Goal: Task Accomplishment & Management: Manage account settings

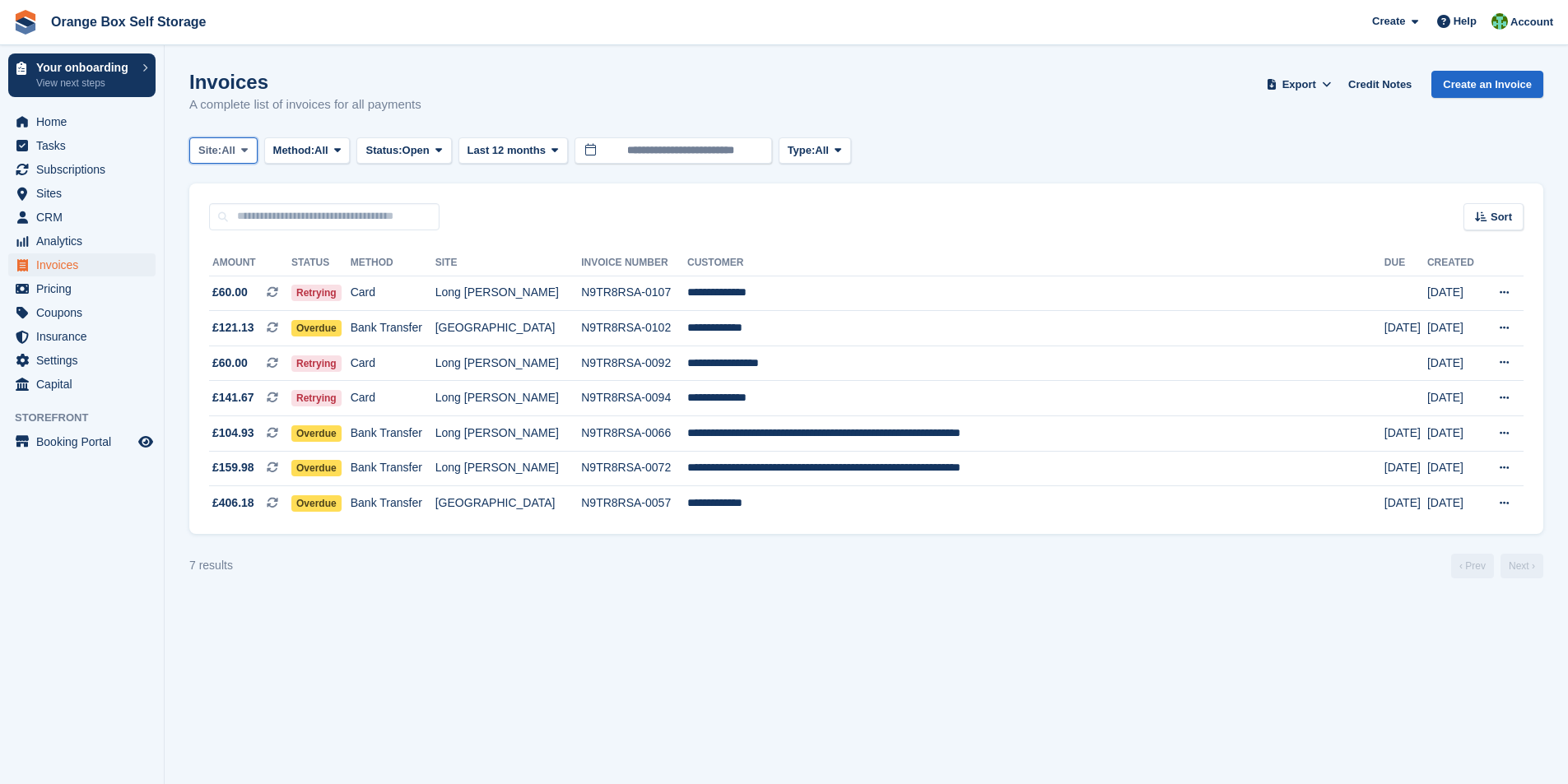
click at [248, 155] on icon at bounding box center [244, 150] width 7 height 11
click at [237, 216] on link "Beeston" at bounding box center [273, 219] width 153 height 30
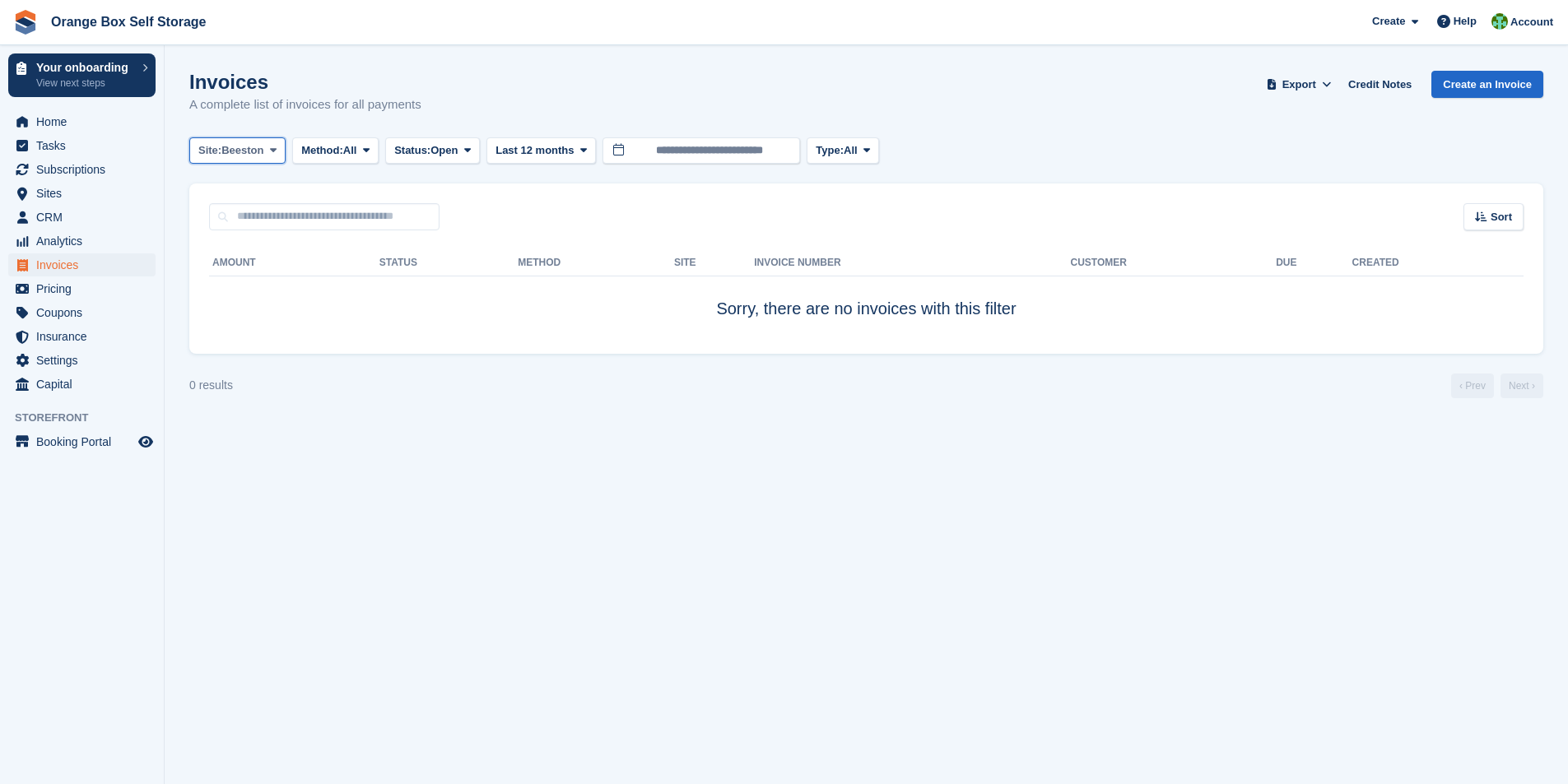
click at [268, 155] on span at bounding box center [274, 151] width 14 height 14
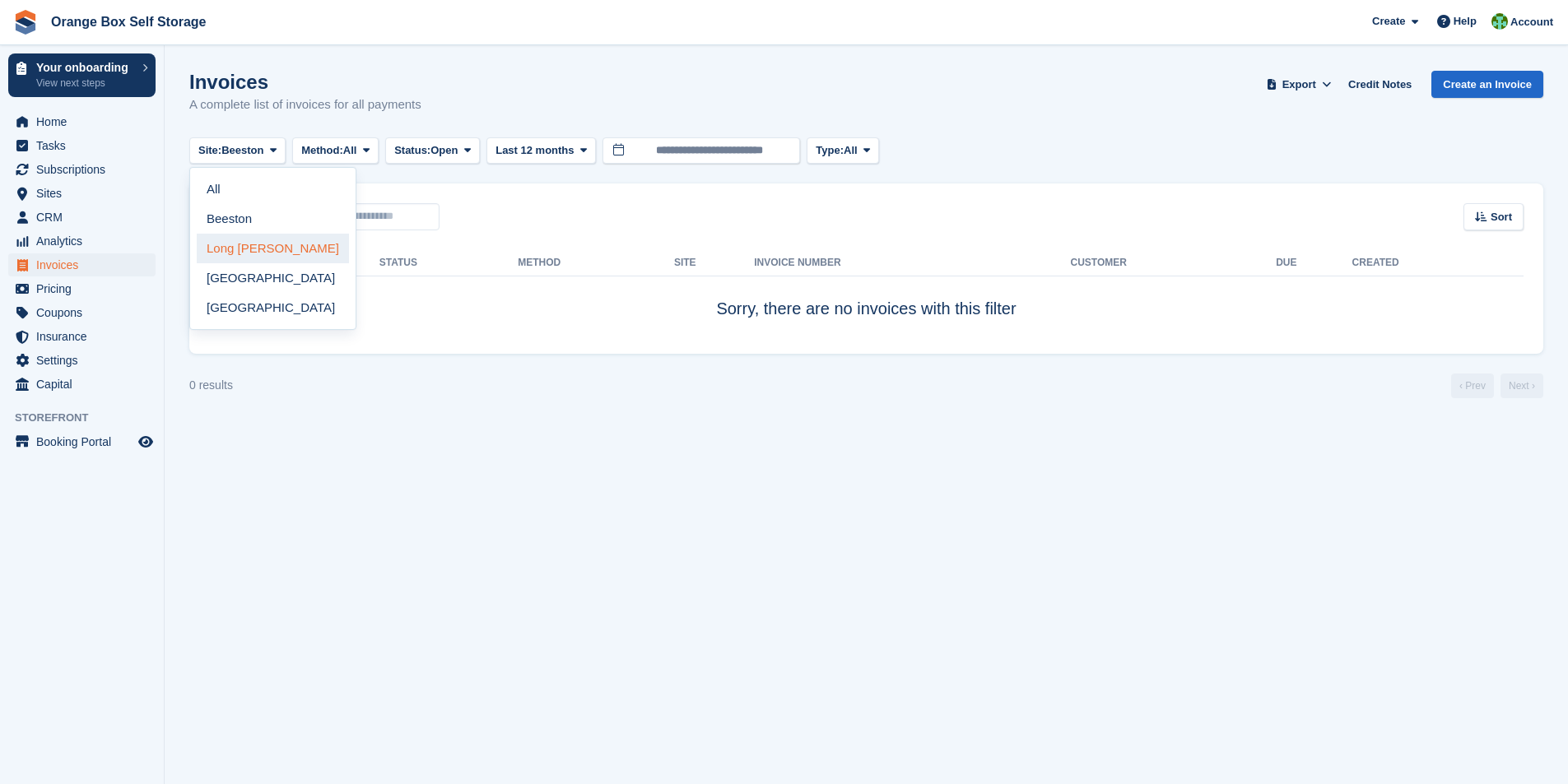
click at [244, 247] on link "Long [PERSON_NAME]" at bounding box center [273, 248] width 153 height 30
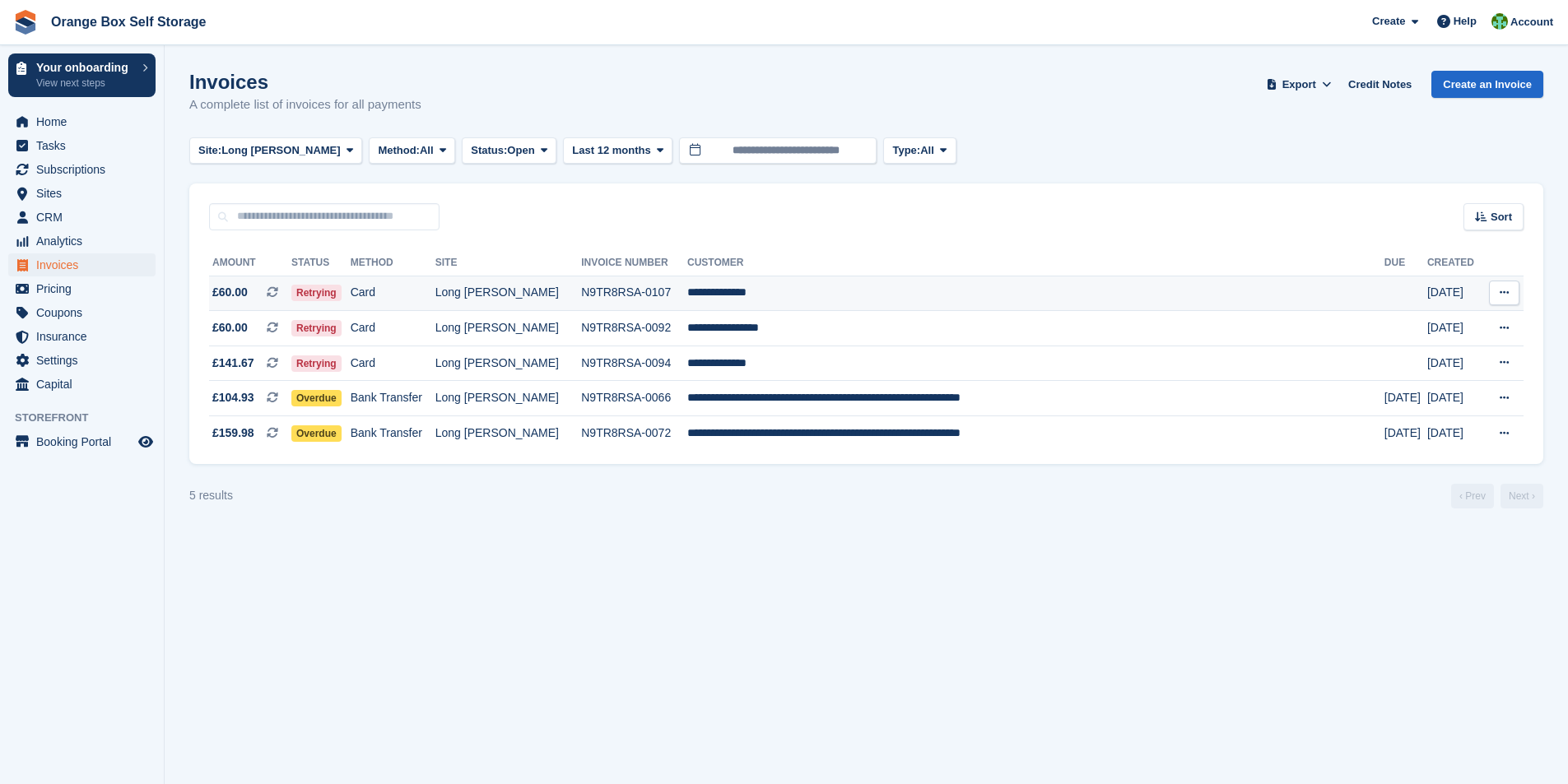
click at [622, 295] on td "N9TR8RSA-0107" at bounding box center [633, 293] width 106 height 36
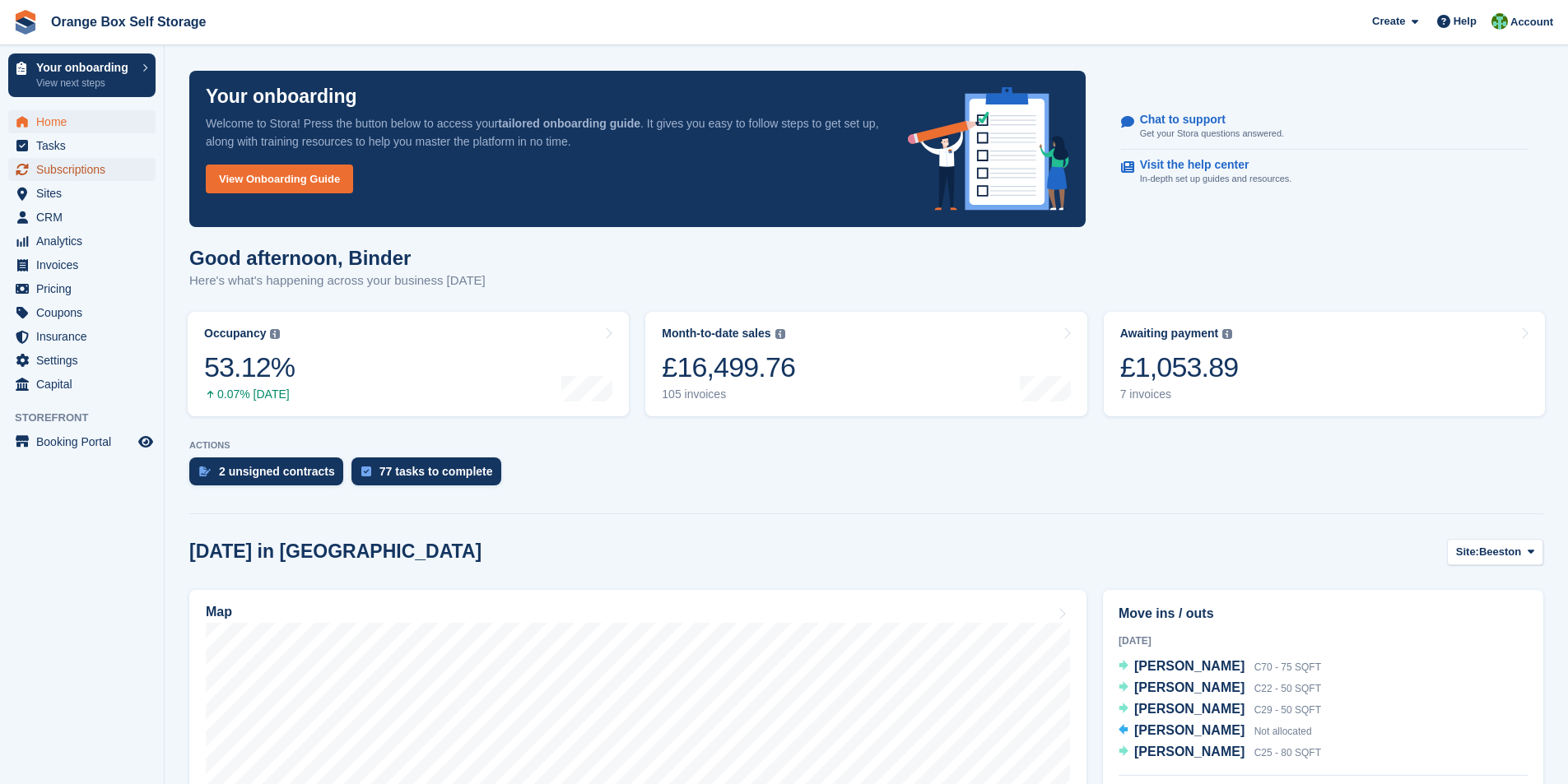
click at [68, 168] on span "Subscriptions" at bounding box center [86, 169] width 98 height 23
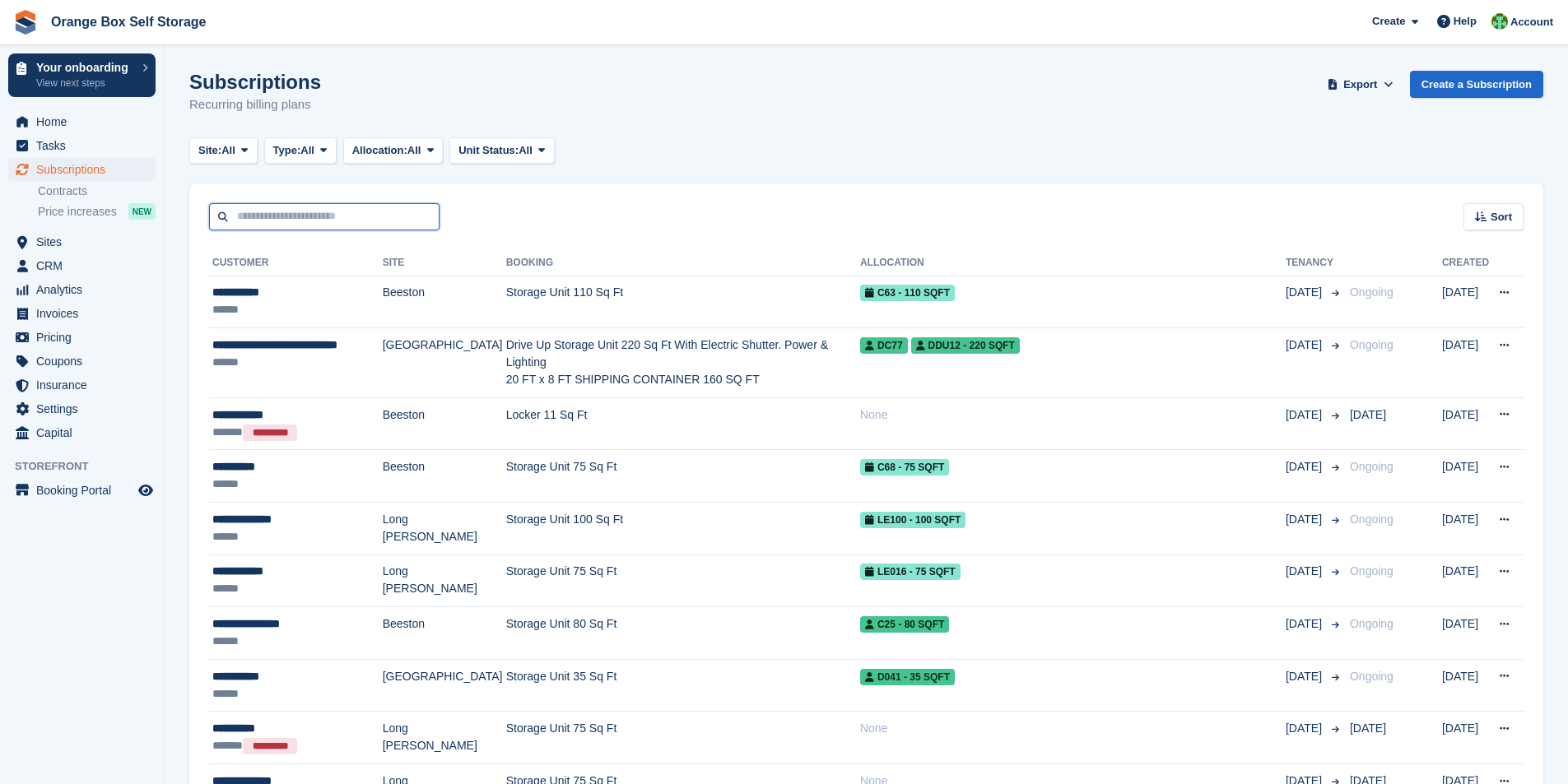
click at [294, 219] on input "text" at bounding box center [325, 217] width 231 height 27
type input "****"
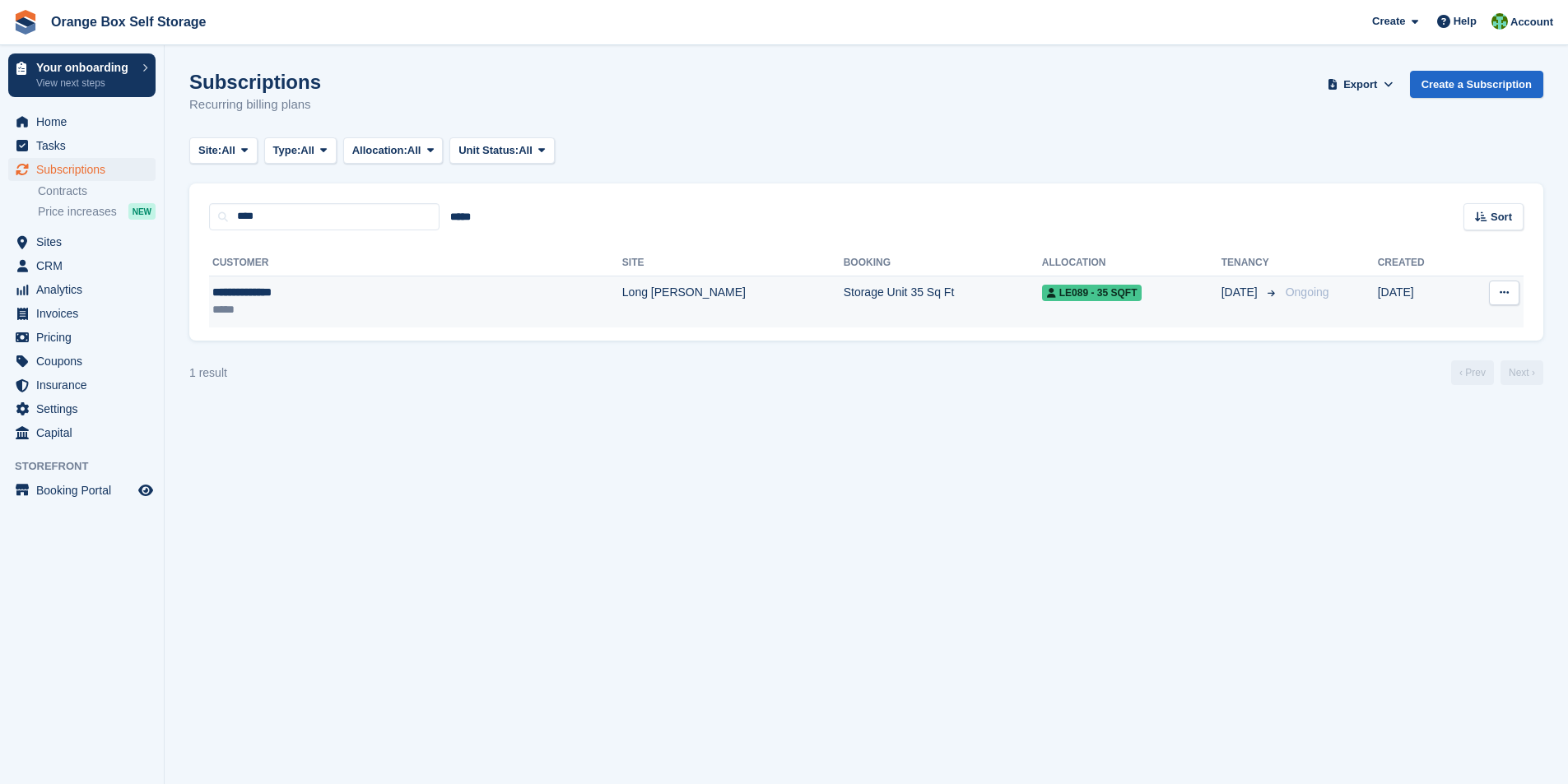
click at [269, 286] on div "**********" at bounding box center [326, 292] width 227 height 17
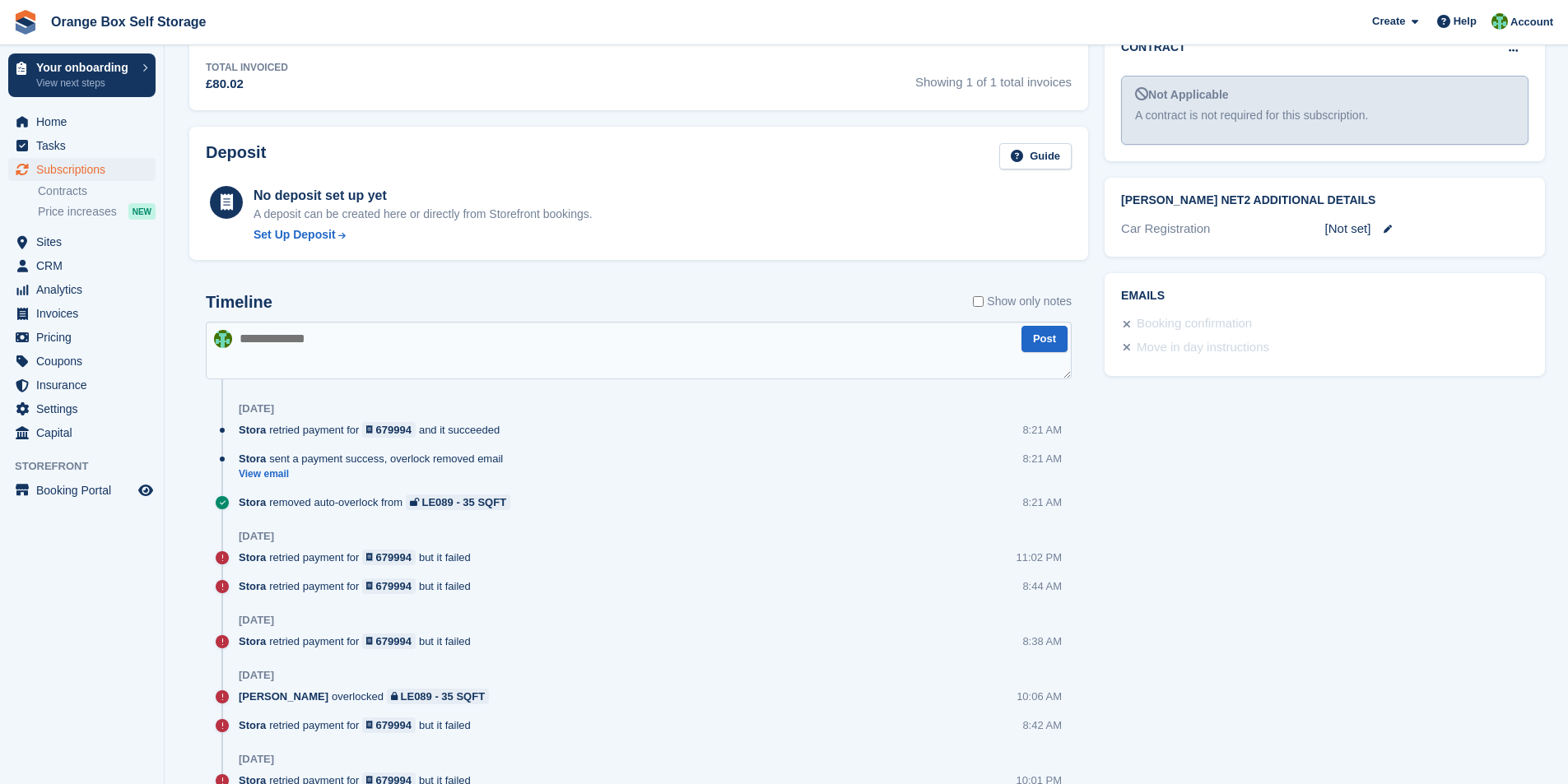
scroll to position [659, 0]
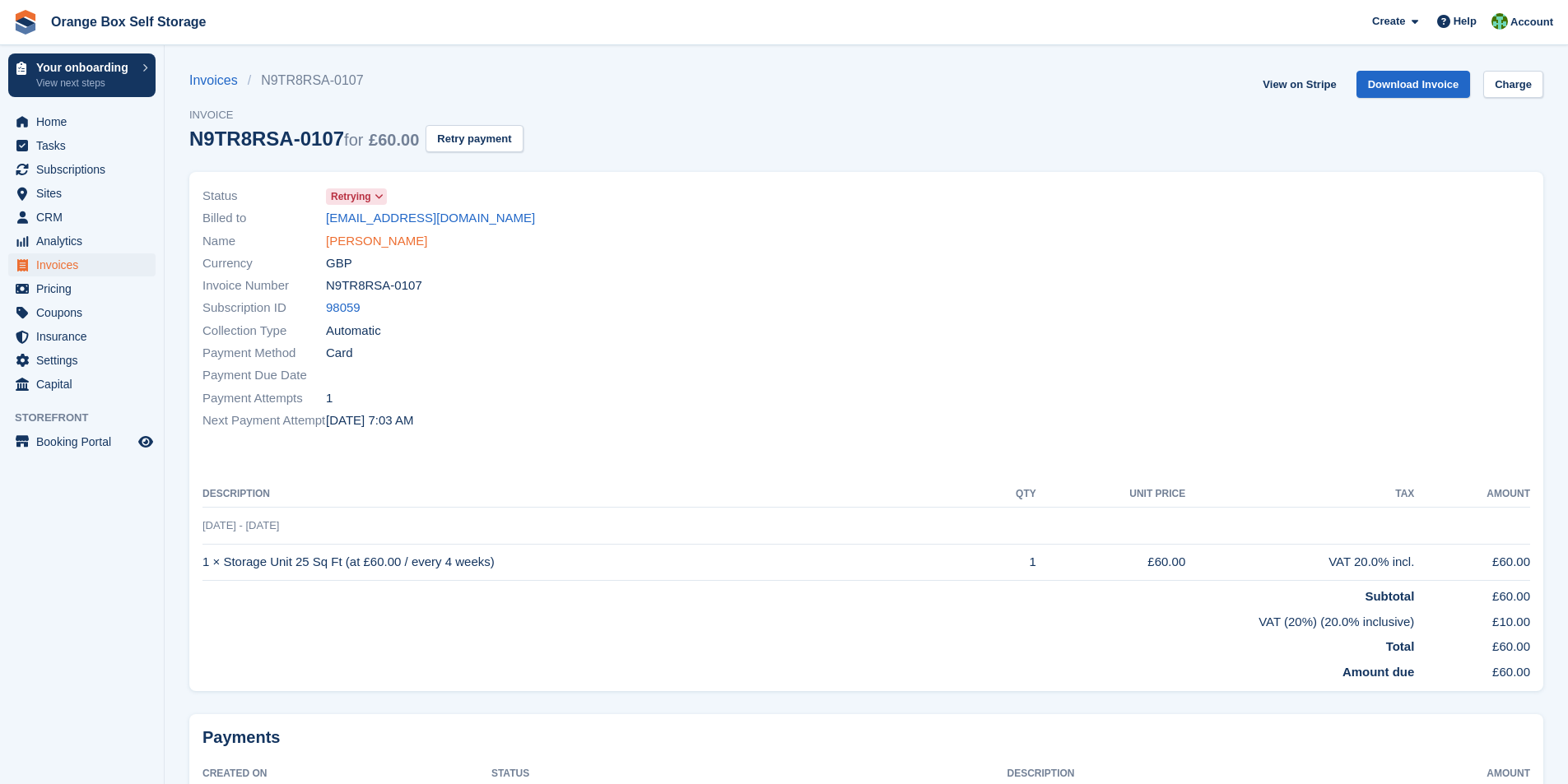
click at [382, 240] on link "Jezzorn Tannis" at bounding box center [376, 242] width 101 height 19
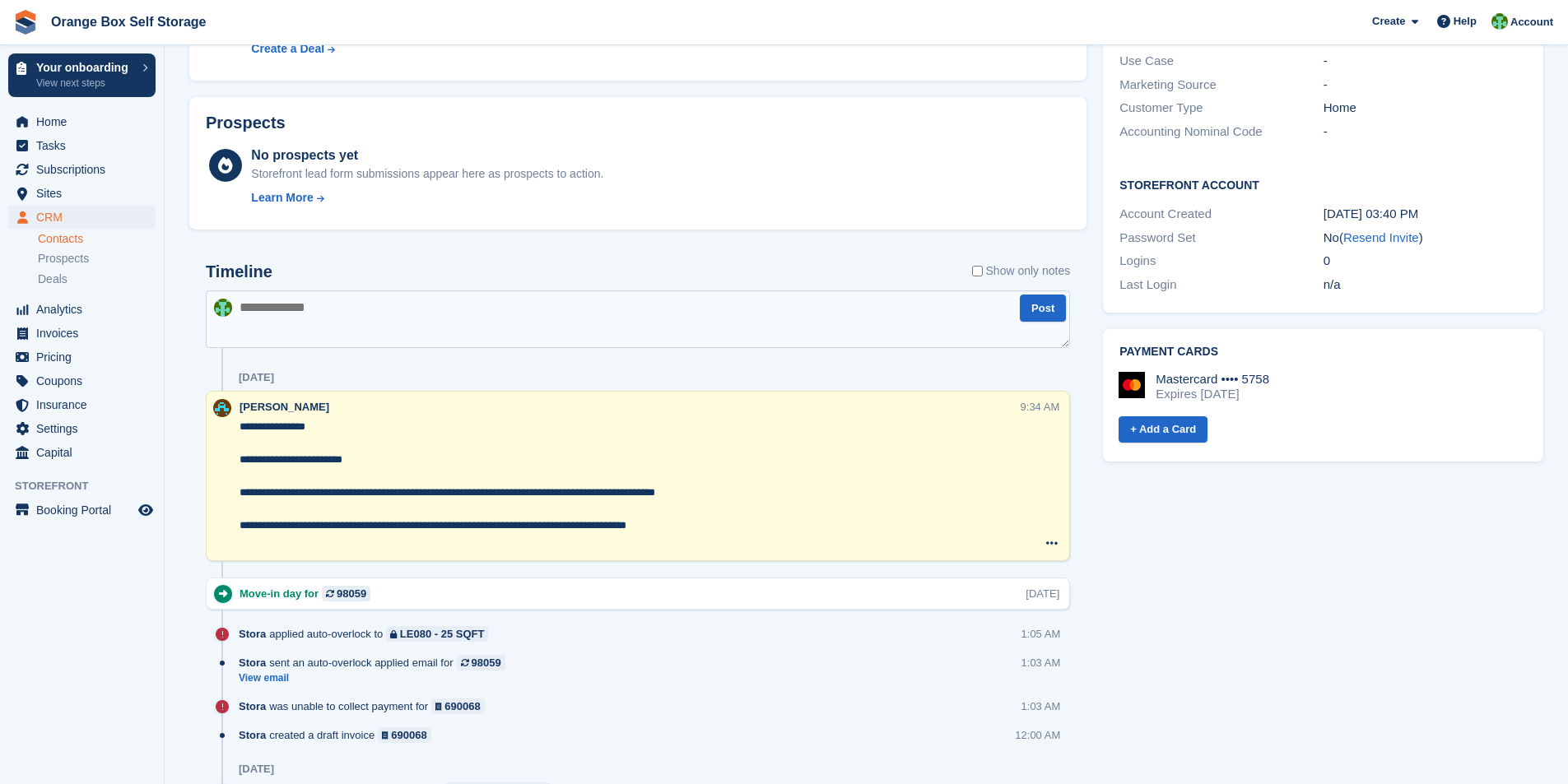
scroll to position [576, 0]
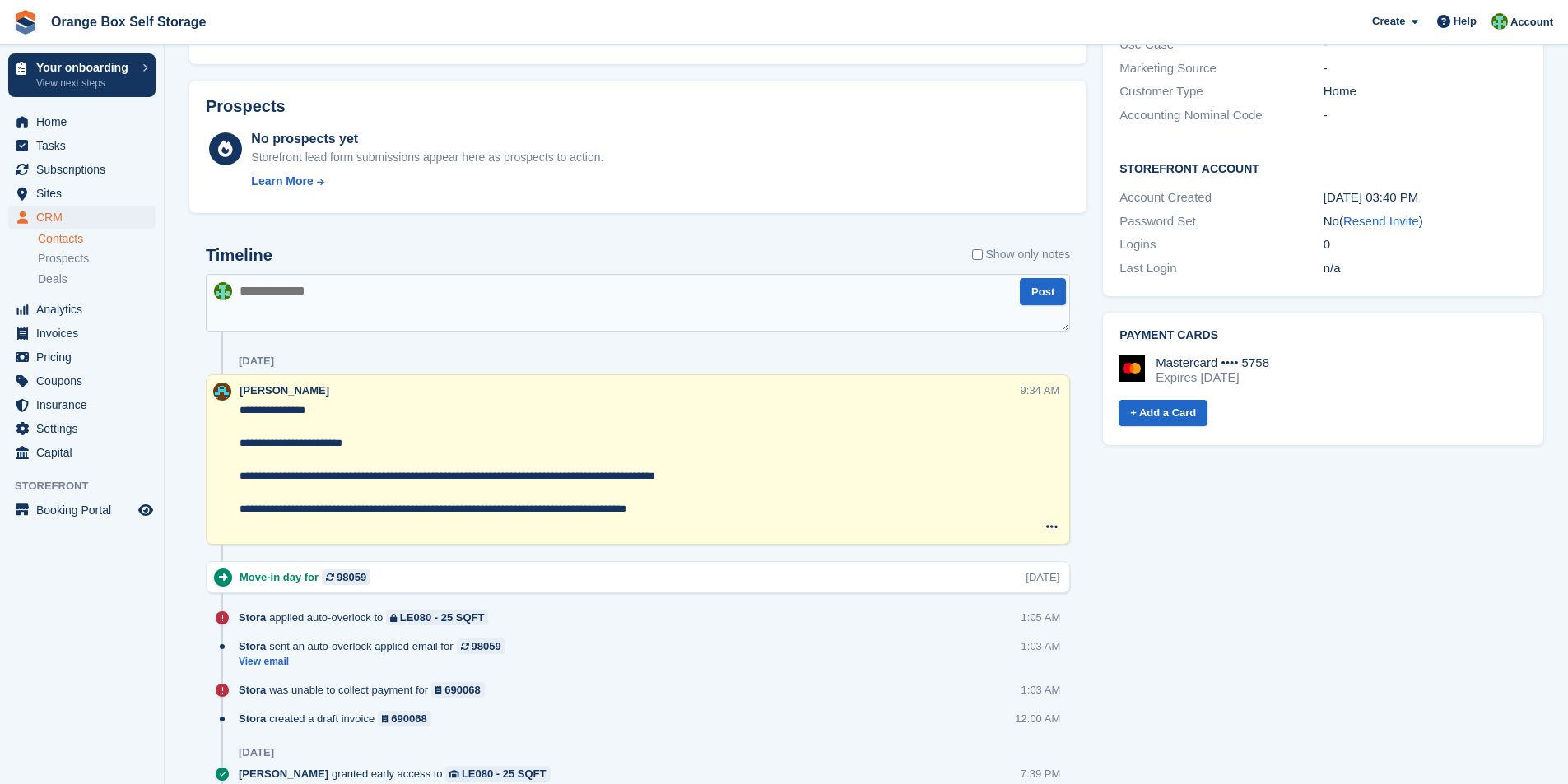
click at [280, 300] on textarea at bounding box center [638, 303] width 864 height 58
type textarea "*"
type textarea "**********"
click at [1046, 293] on button "Post" at bounding box center [1043, 292] width 46 height 27
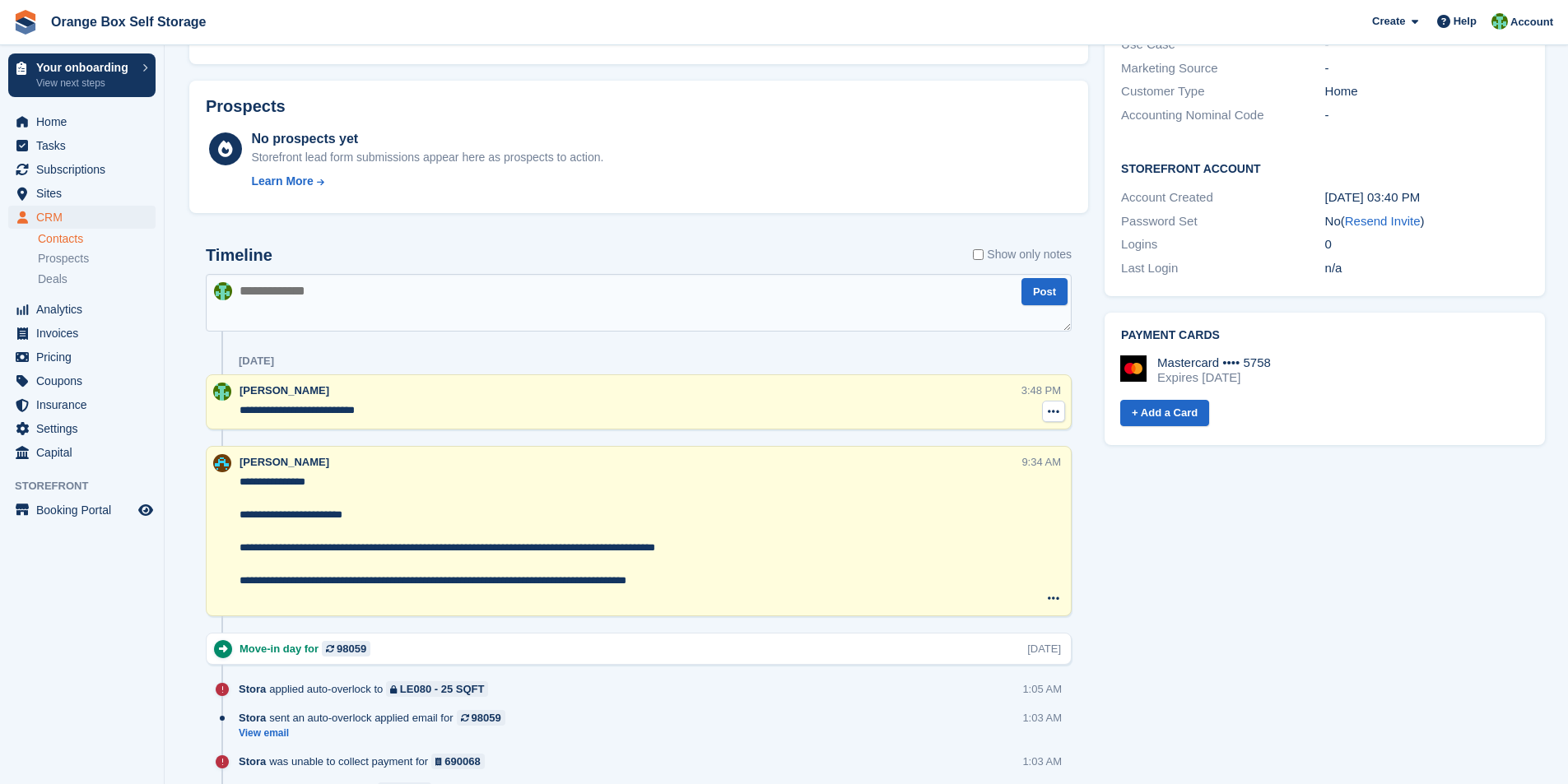
click at [1054, 411] on icon at bounding box center [1054, 412] width 12 height 14
click at [935, 438] on p "Delete note" at bounding box center [986, 442] width 143 height 21
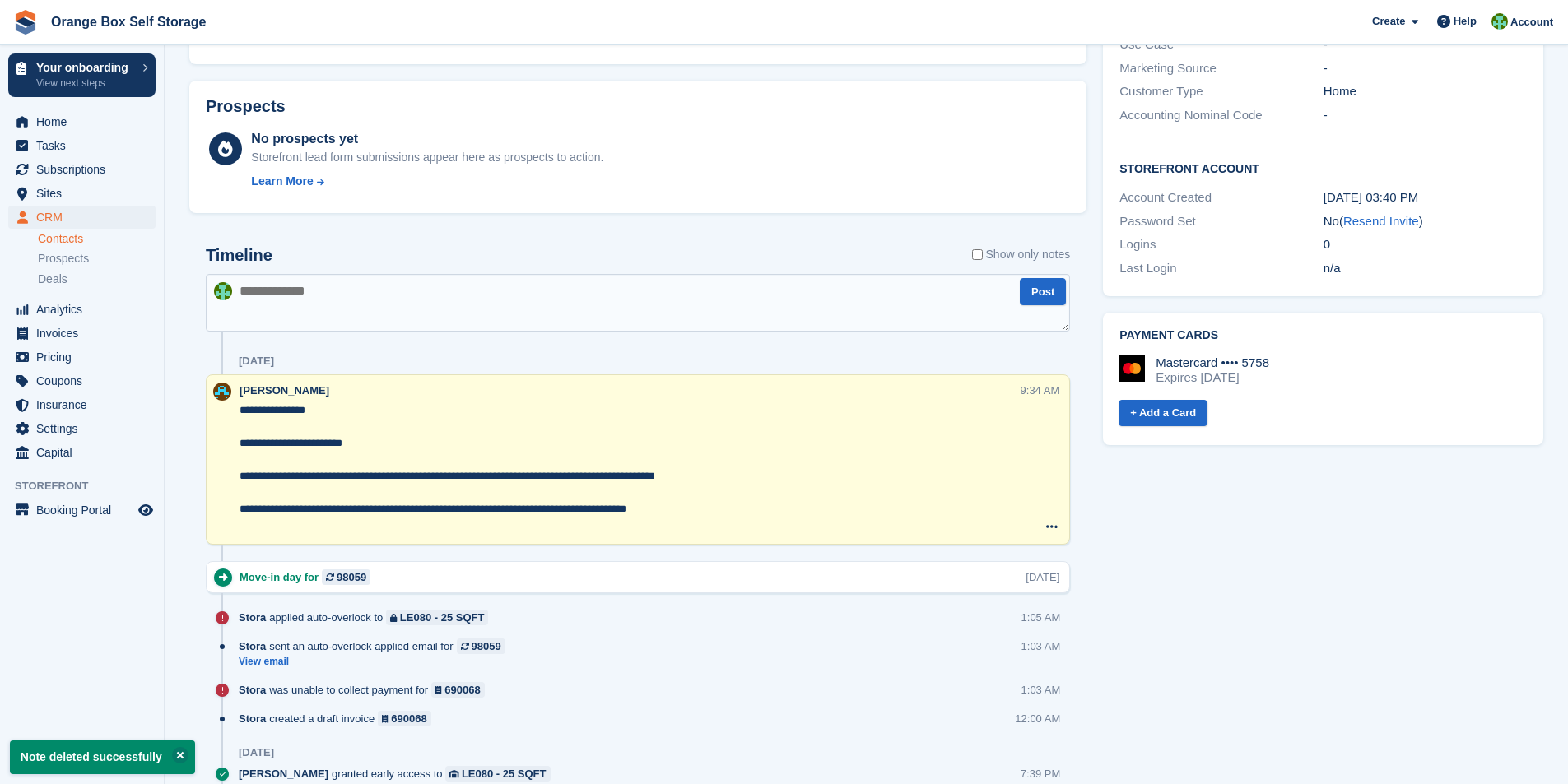
click at [308, 290] on textarea at bounding box center [638, 303] width 864 height 58
type textarea "**********"
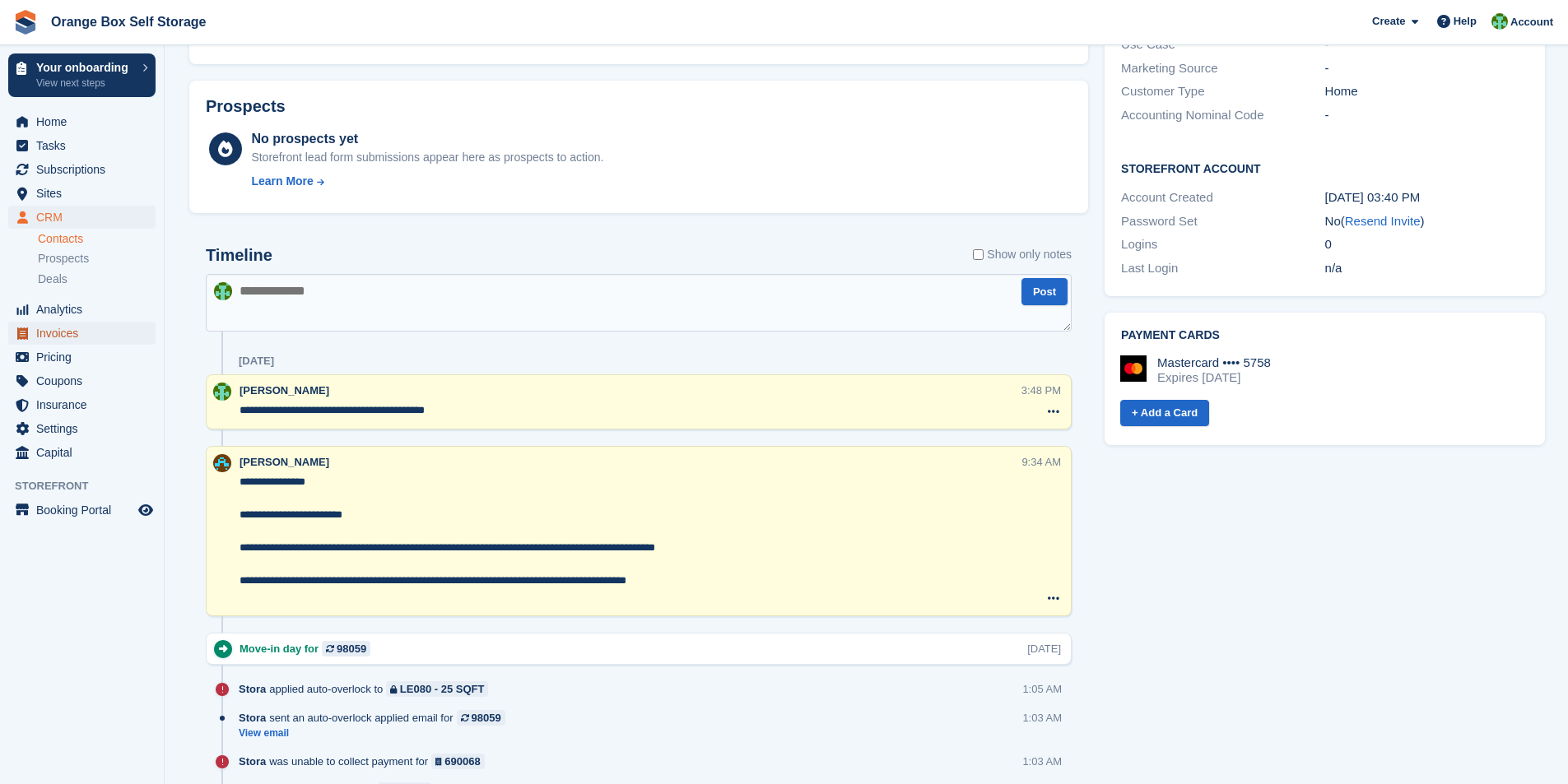
drag, startPoint x: 59, startPoint y: 336, endPoint x: 102, endPoint y: 325, distance: 44.4
click at [59, 336] on span "Invoices" at bounding box center [86, 333] width 98 height 23
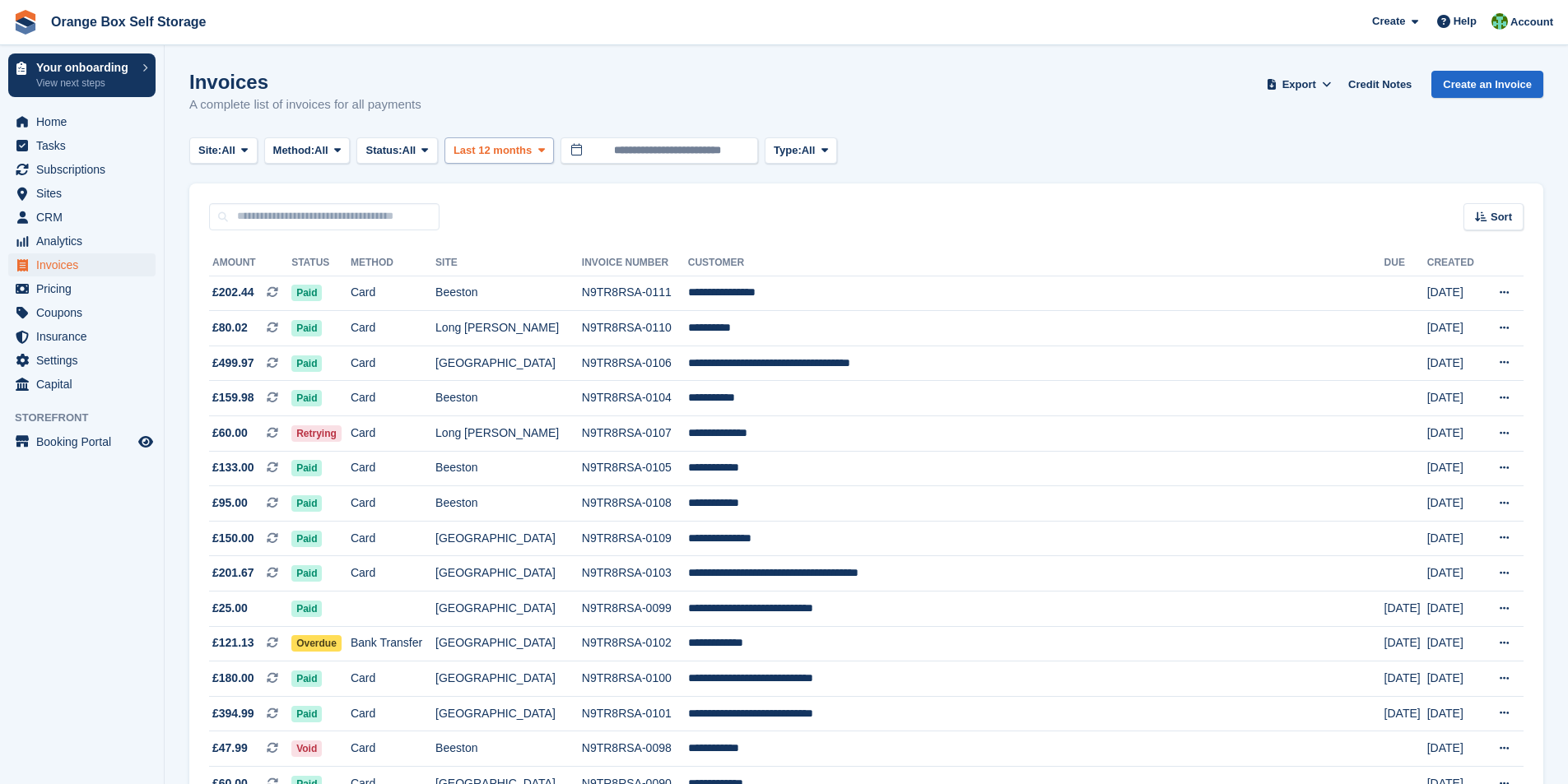
click at [526, 151] on span "Last 12 months" at bounding box center [493, 150] width 78 height 16
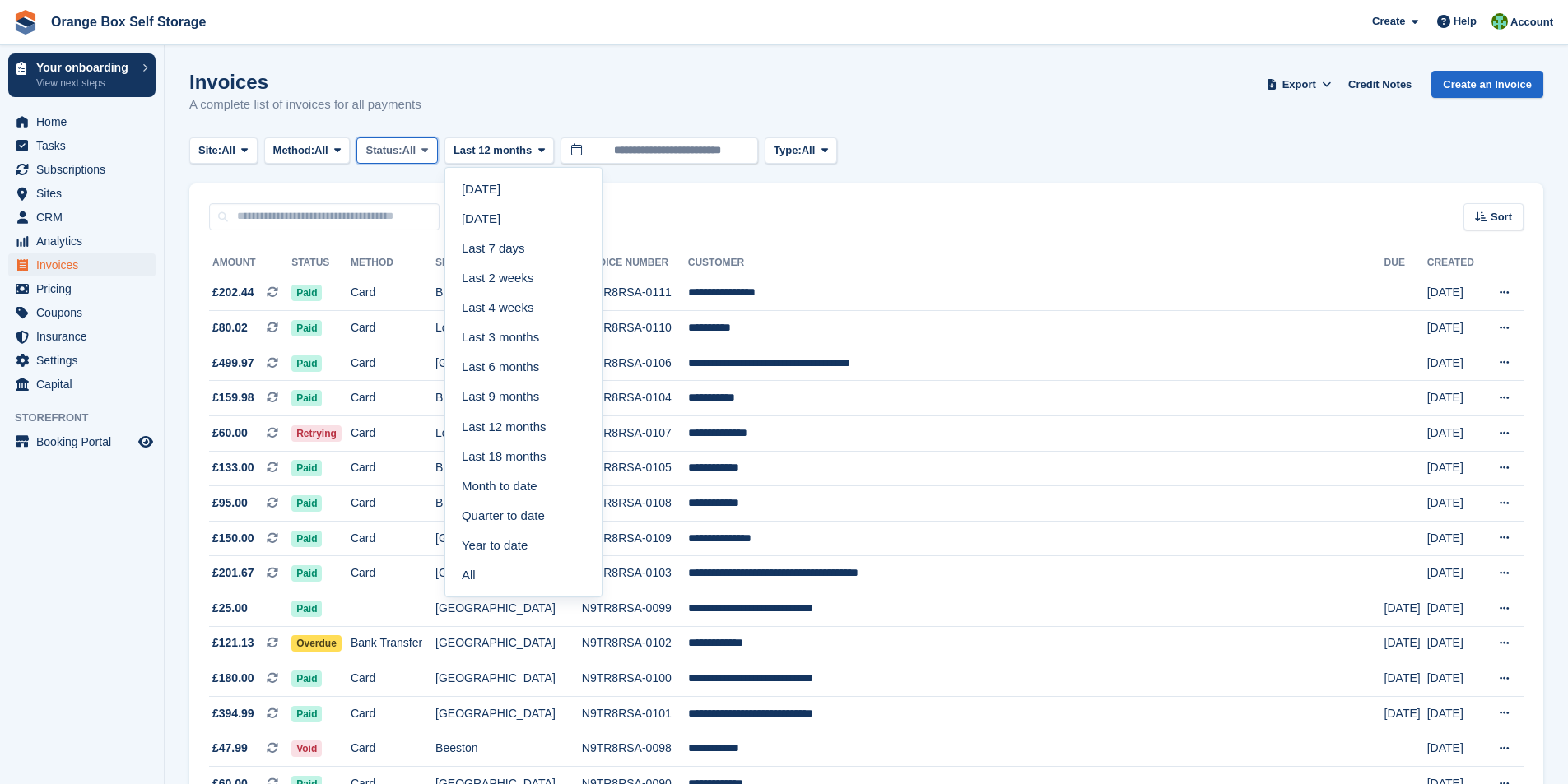
click at [414, 153] on span "All" at bounding box center [410, 150] width 14 height 16
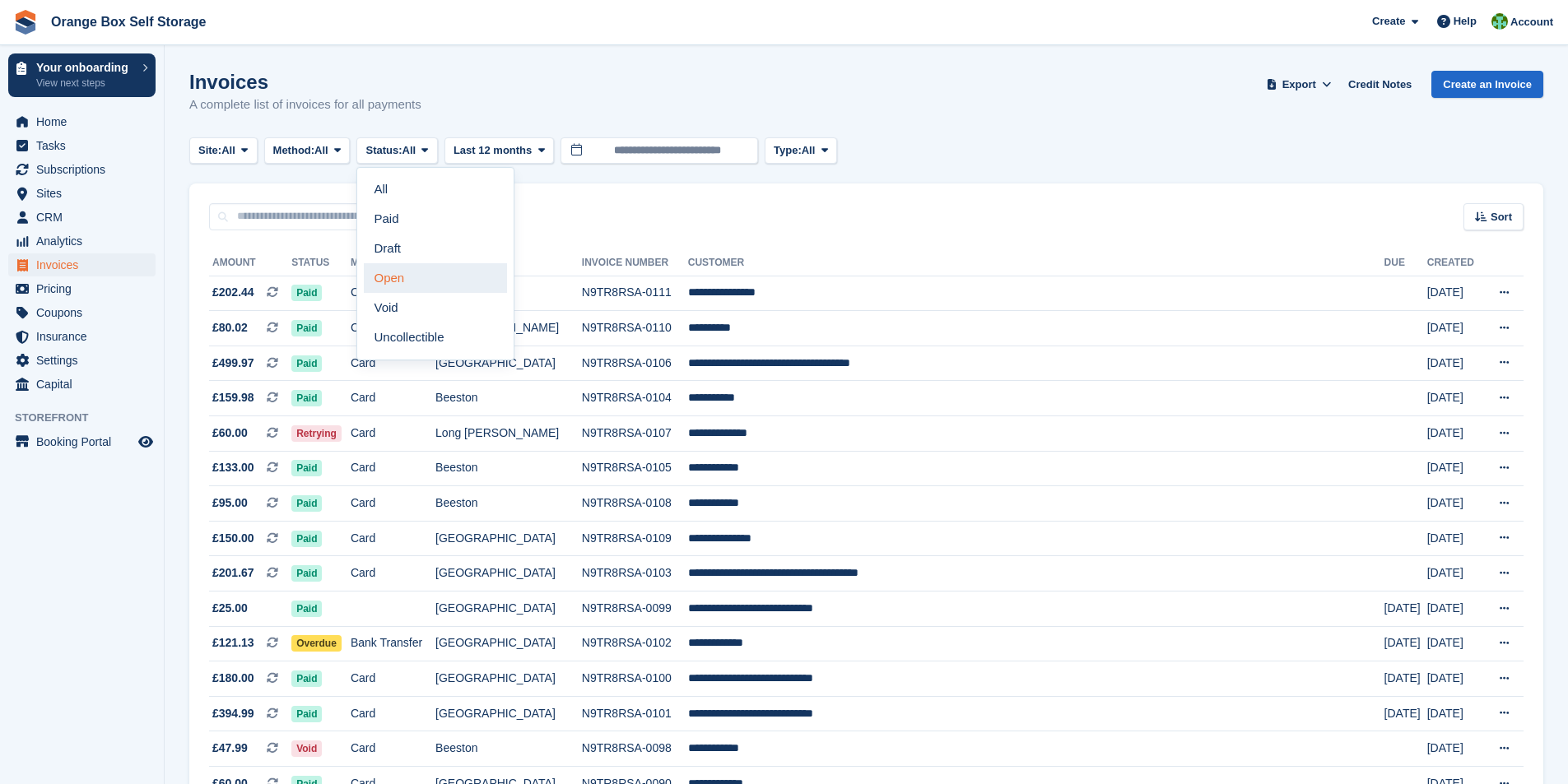
click at [413, 278] on link "Open" at bounding box center [435, 278] width 143 height 30
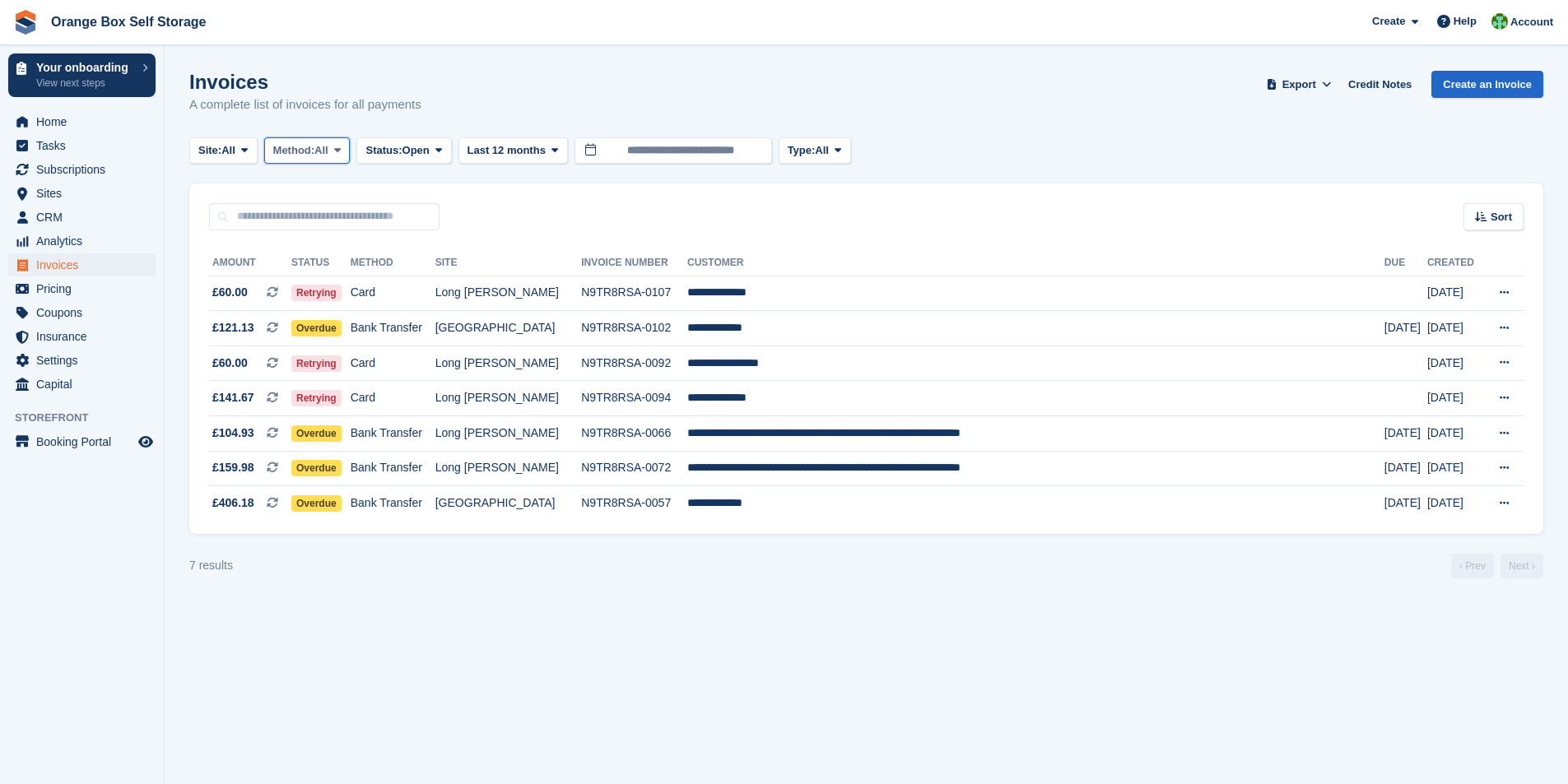
click at [336, 154] on button "Method: All" at bounding box center [308, 151] width 86 height 27
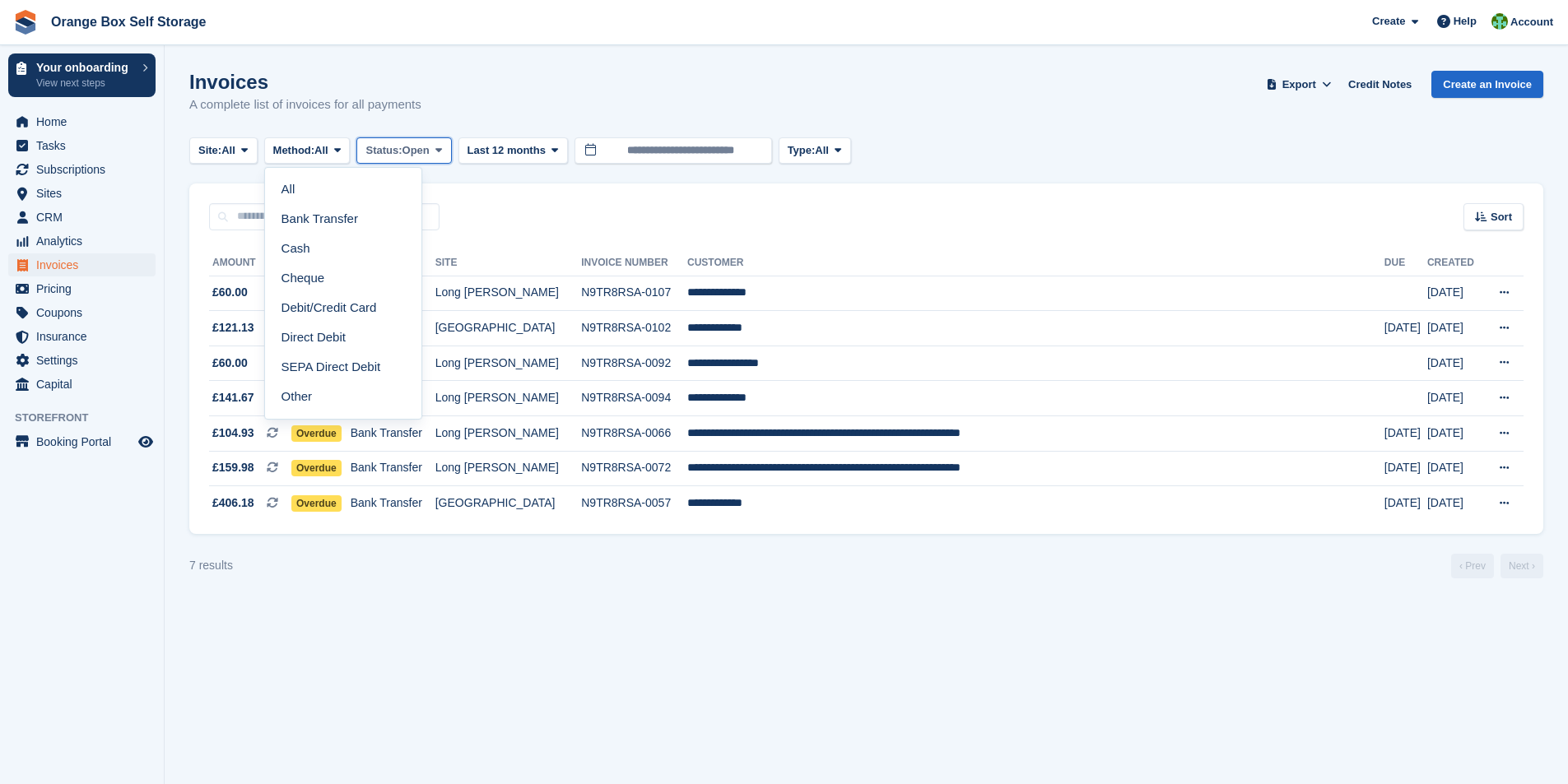
click at [438, 151] on button "Status: Open" at bounding box center [404, 151] width 95 height 27
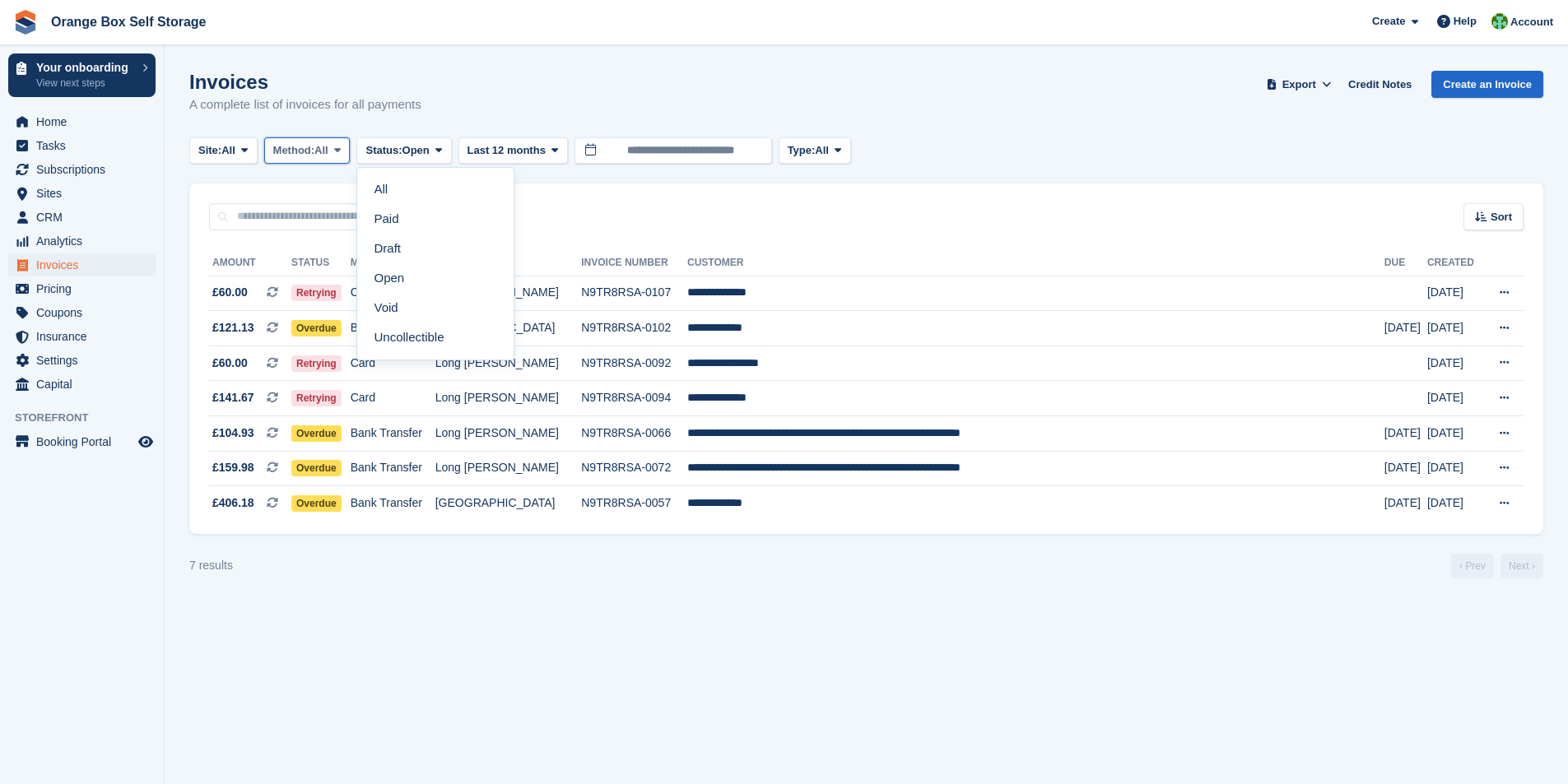
click at [269, 152] on button "Method: All" at bounding box center [308, 151] width 86 height 27
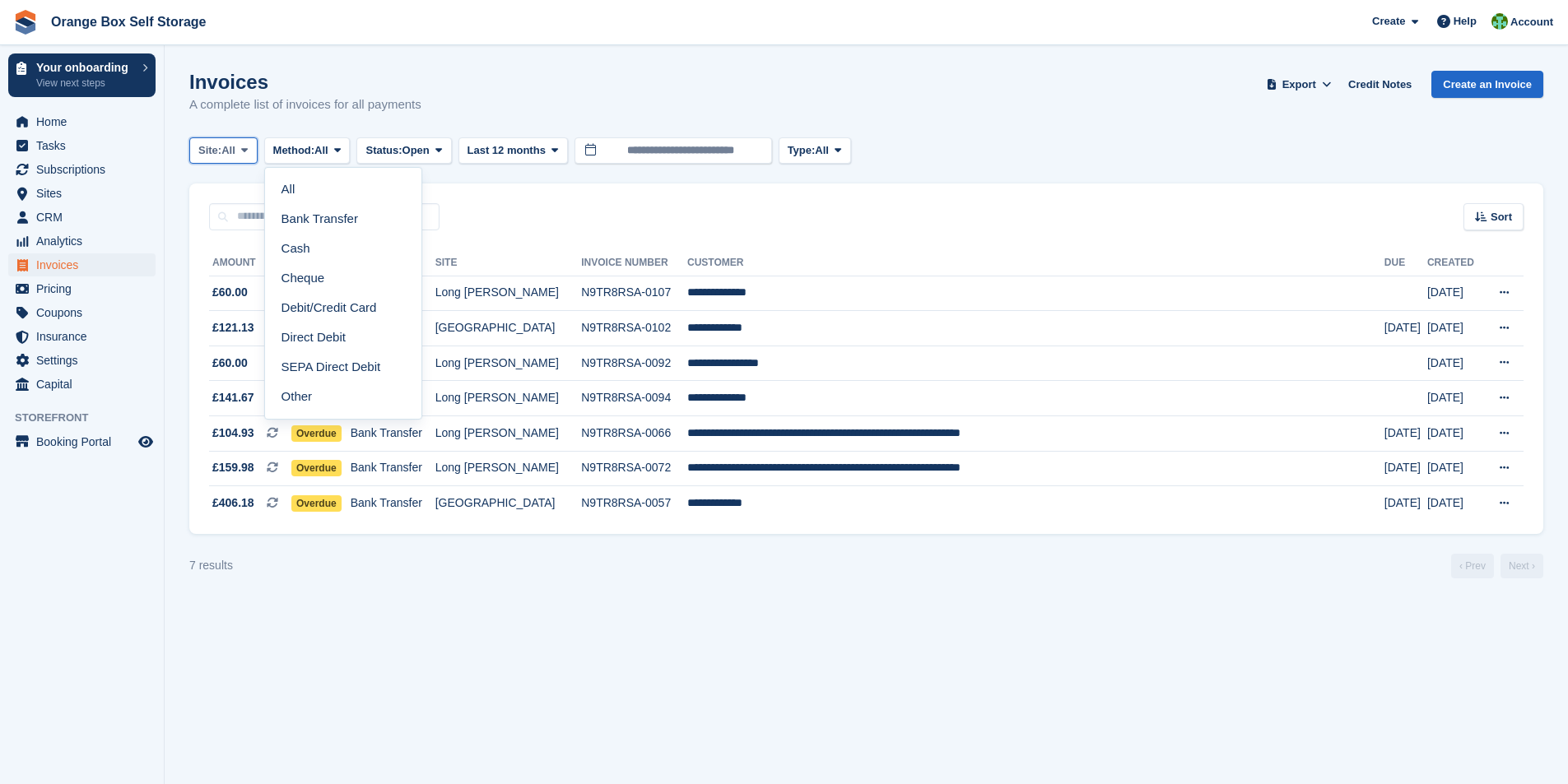
click at [247, 152] on icon at bounding box center [244, 150] width 7 height 11
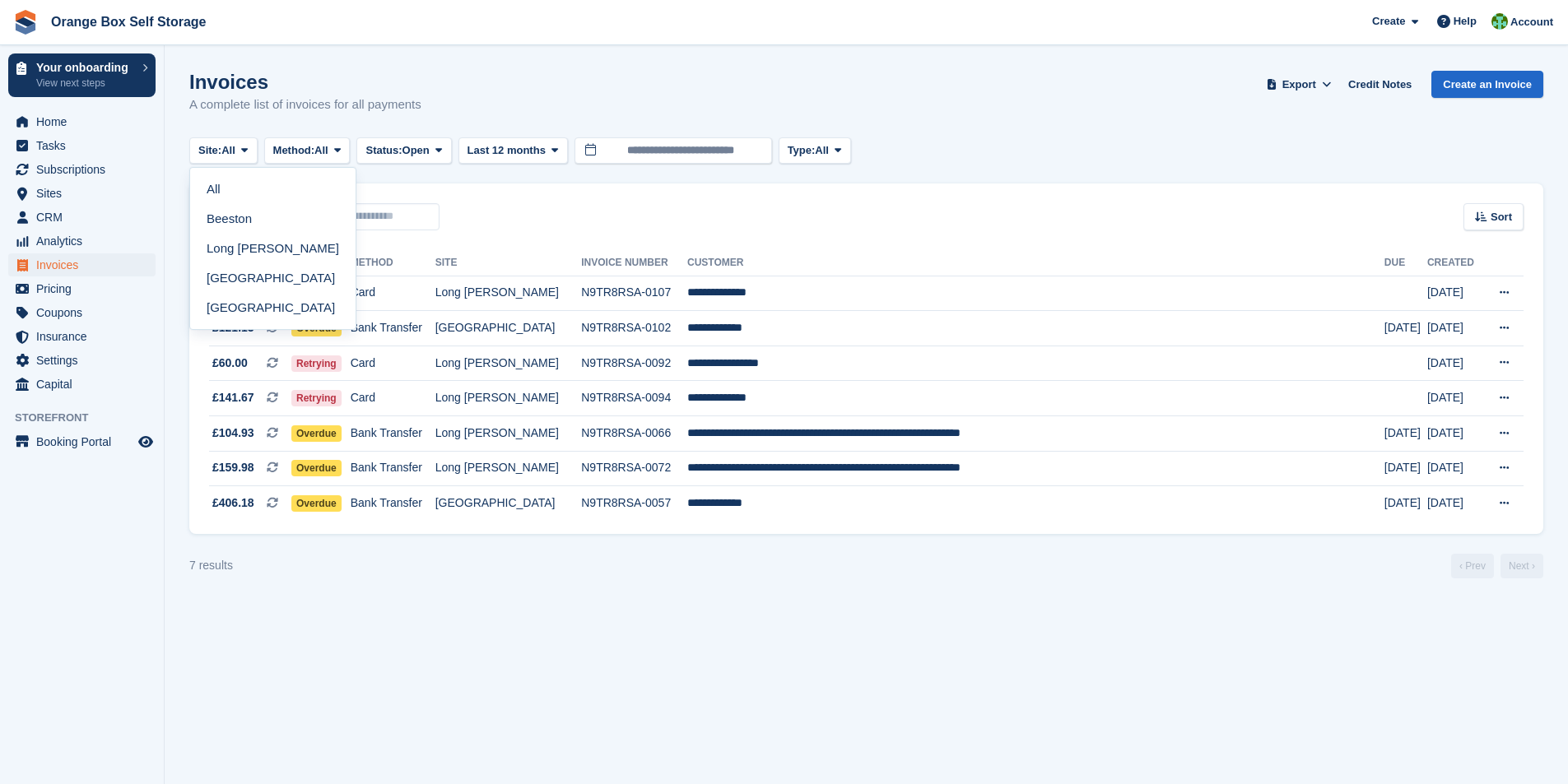
click at [238, 246] on link "Long [PERSON_NAME]" at bounding box center [273, 248] width 153 height 30
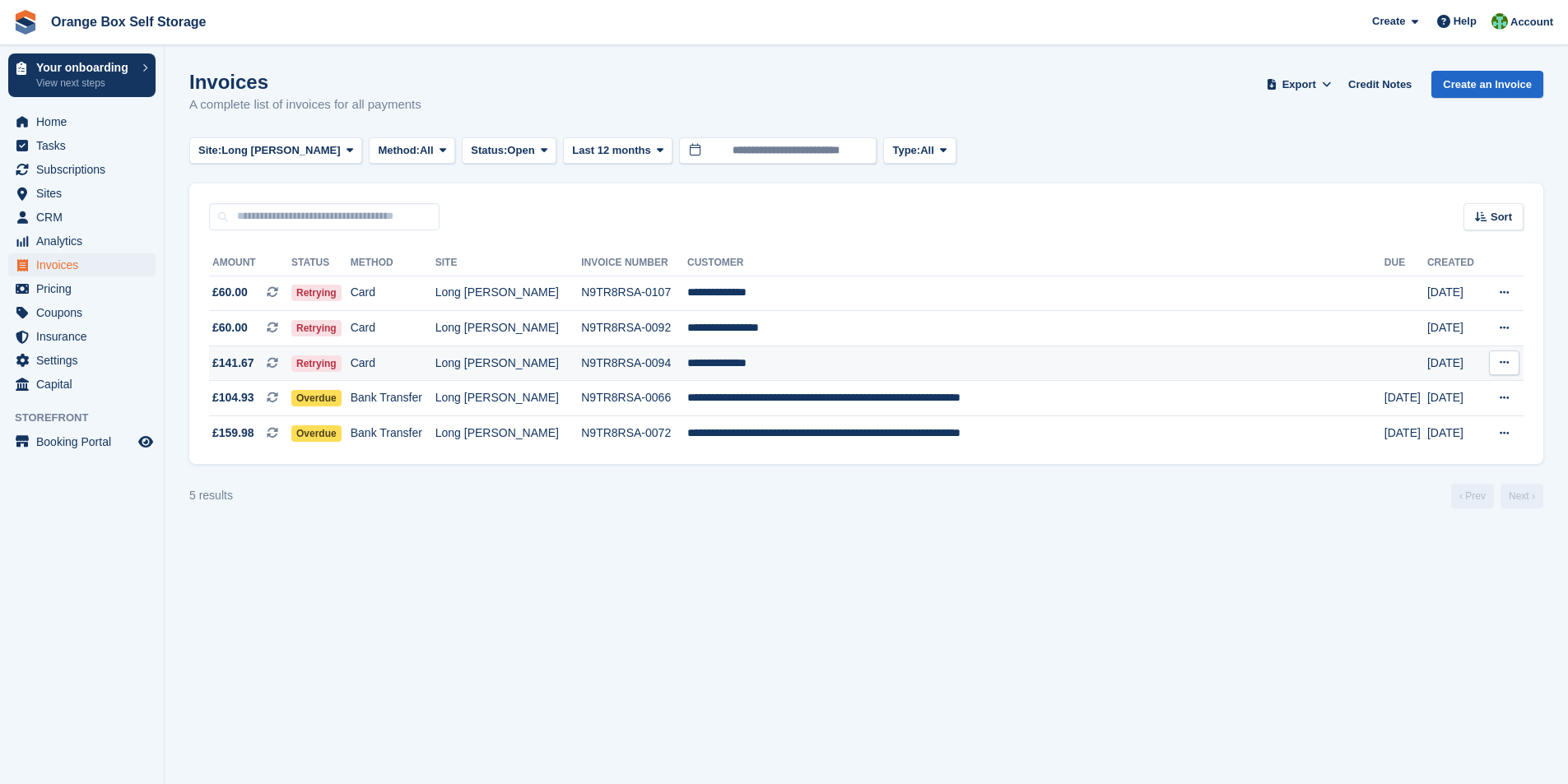
drag, startPoint x: 755, startPoint y: 327, endPoint x: 719, endPoint y: 357, distance: 46.9
click at [755, 327] on td "**********" at bounding box center [1036, 329] width 697 height 36
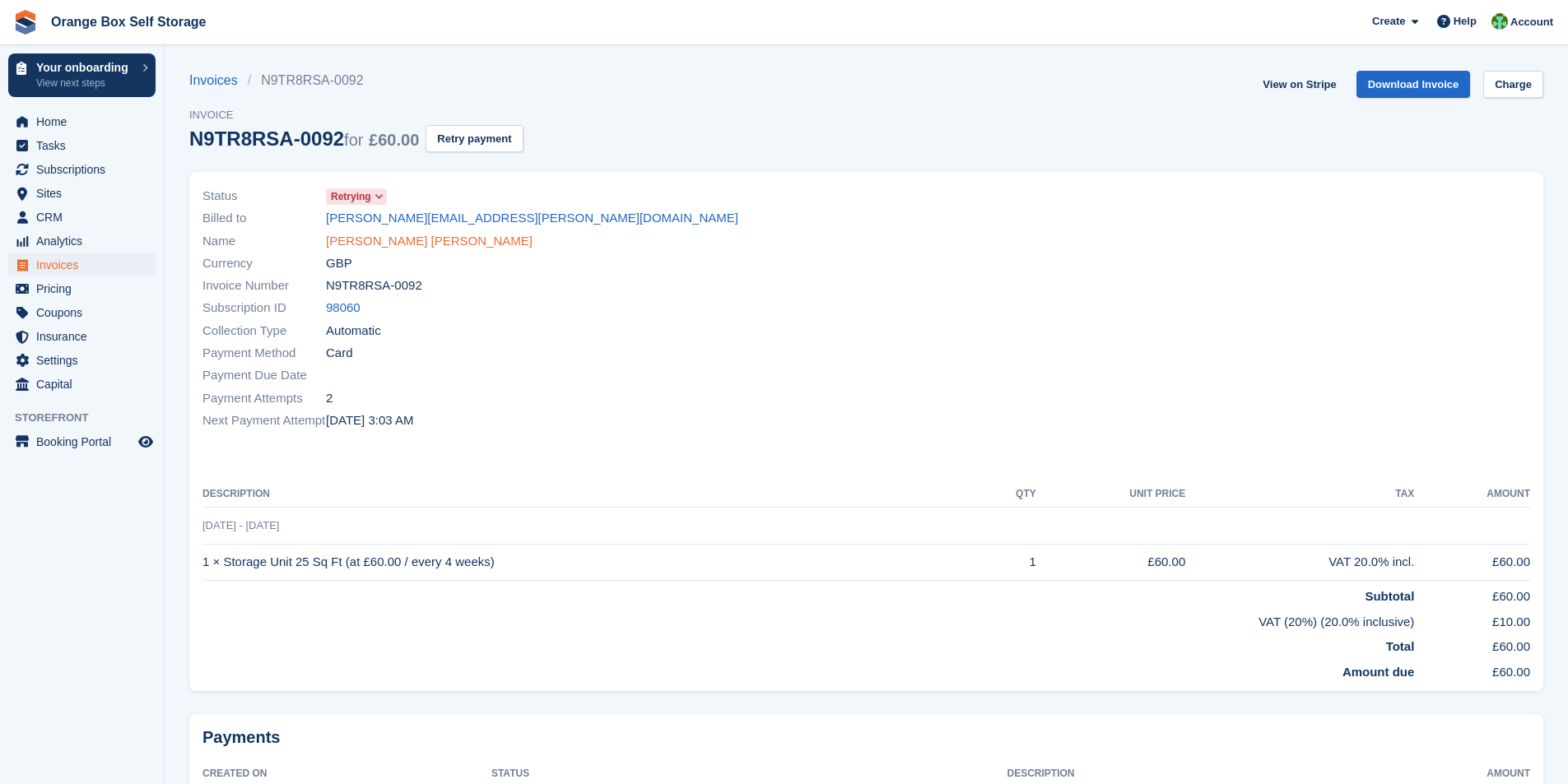
click at [377, 238] on link "Marley Richardson" at bounding box center [429, 242] width 207 height 19
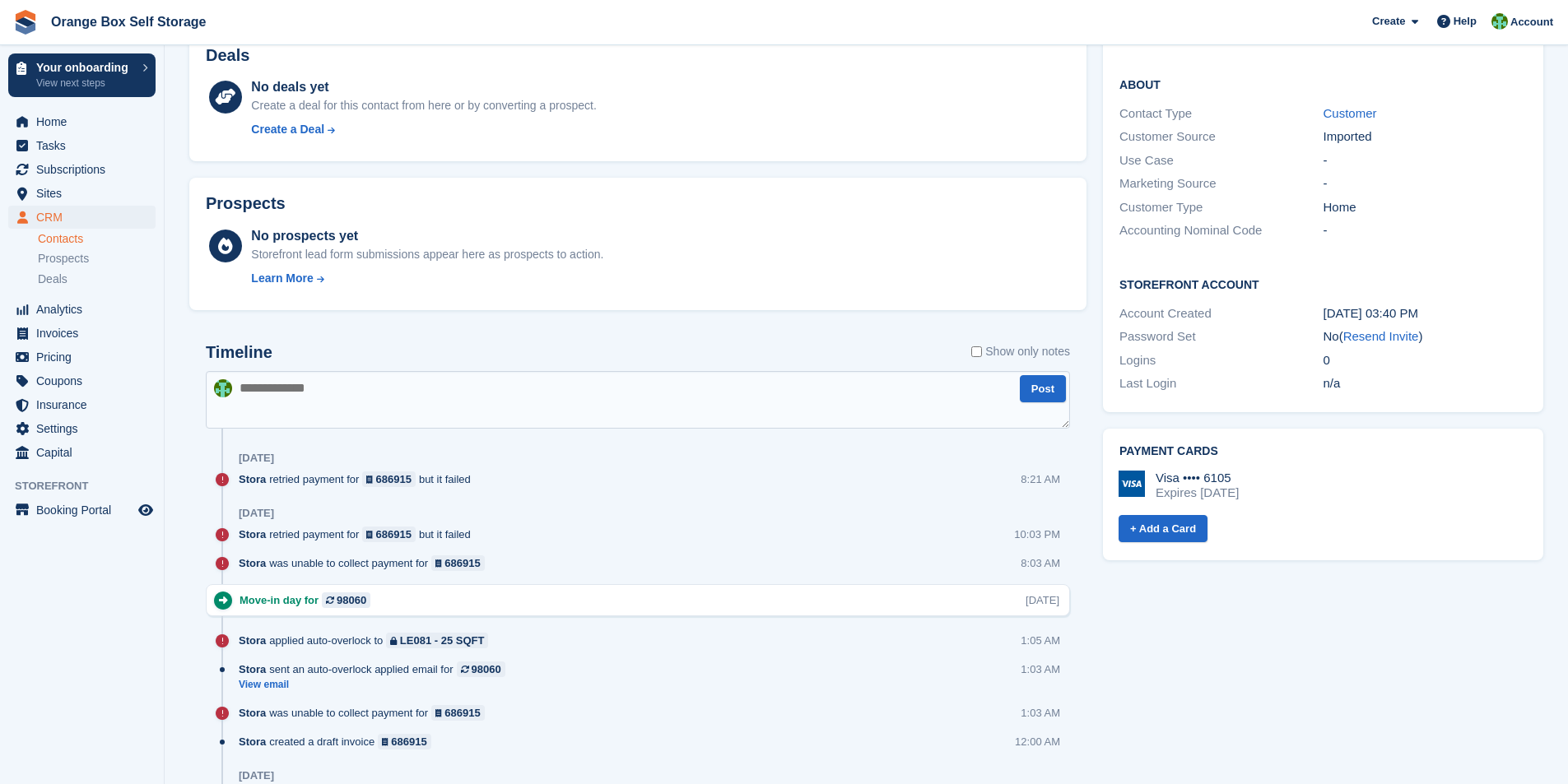
scroll to position [576, 0]
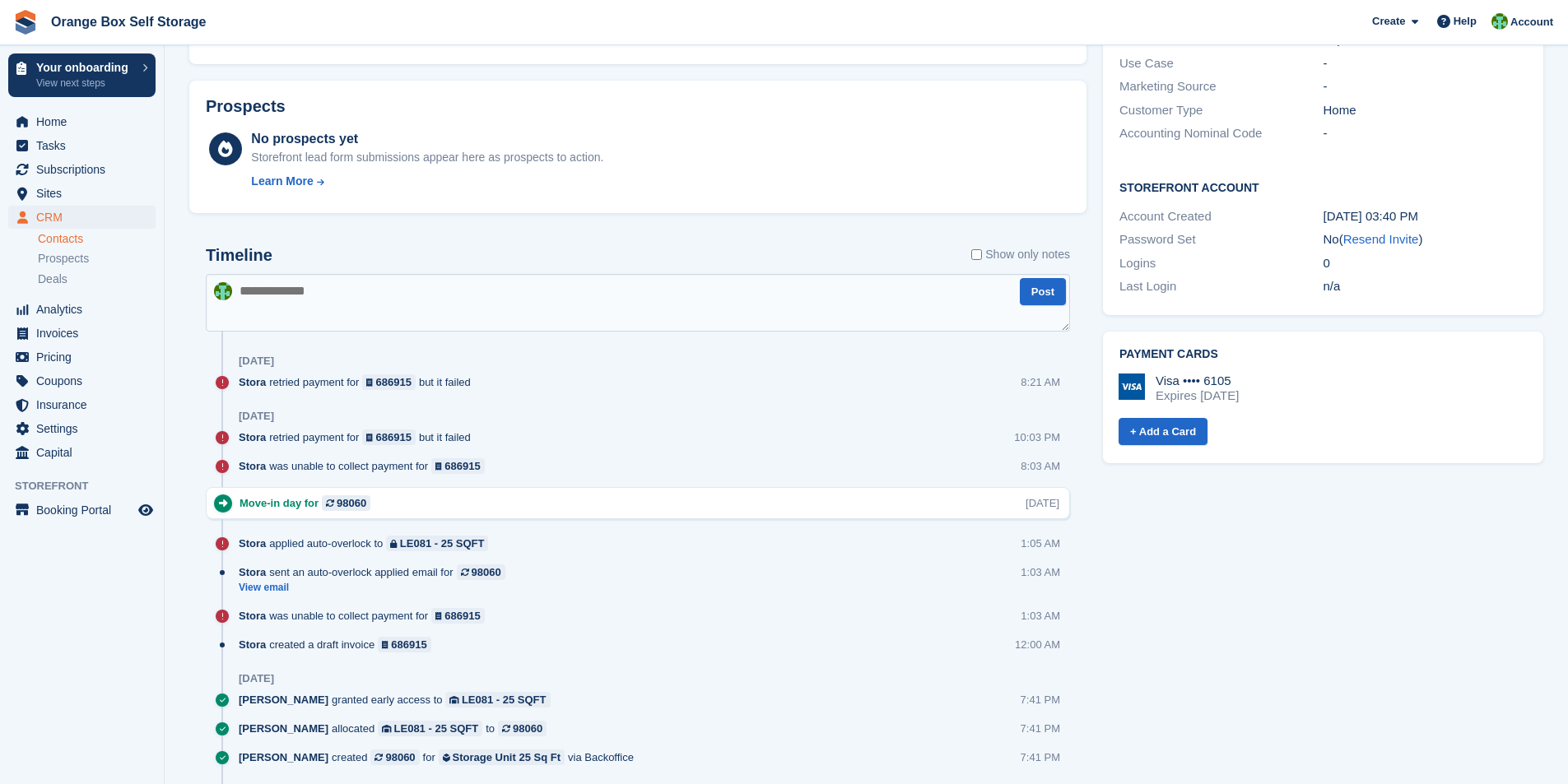
click at [372, 304] on textarea at bounding box center [638, 303] width 864 height 58
type textarea "*"
click at [382, 294] on textarea "**********" at bounding box center [638, 303] width 864 height 58
click at [409, 292] on textarea "**********" at bounding box center [638, 303] width 864 height 58
click at [350, 291] on textarea "**********" at bounding box center [638, 303] width 864 height 58
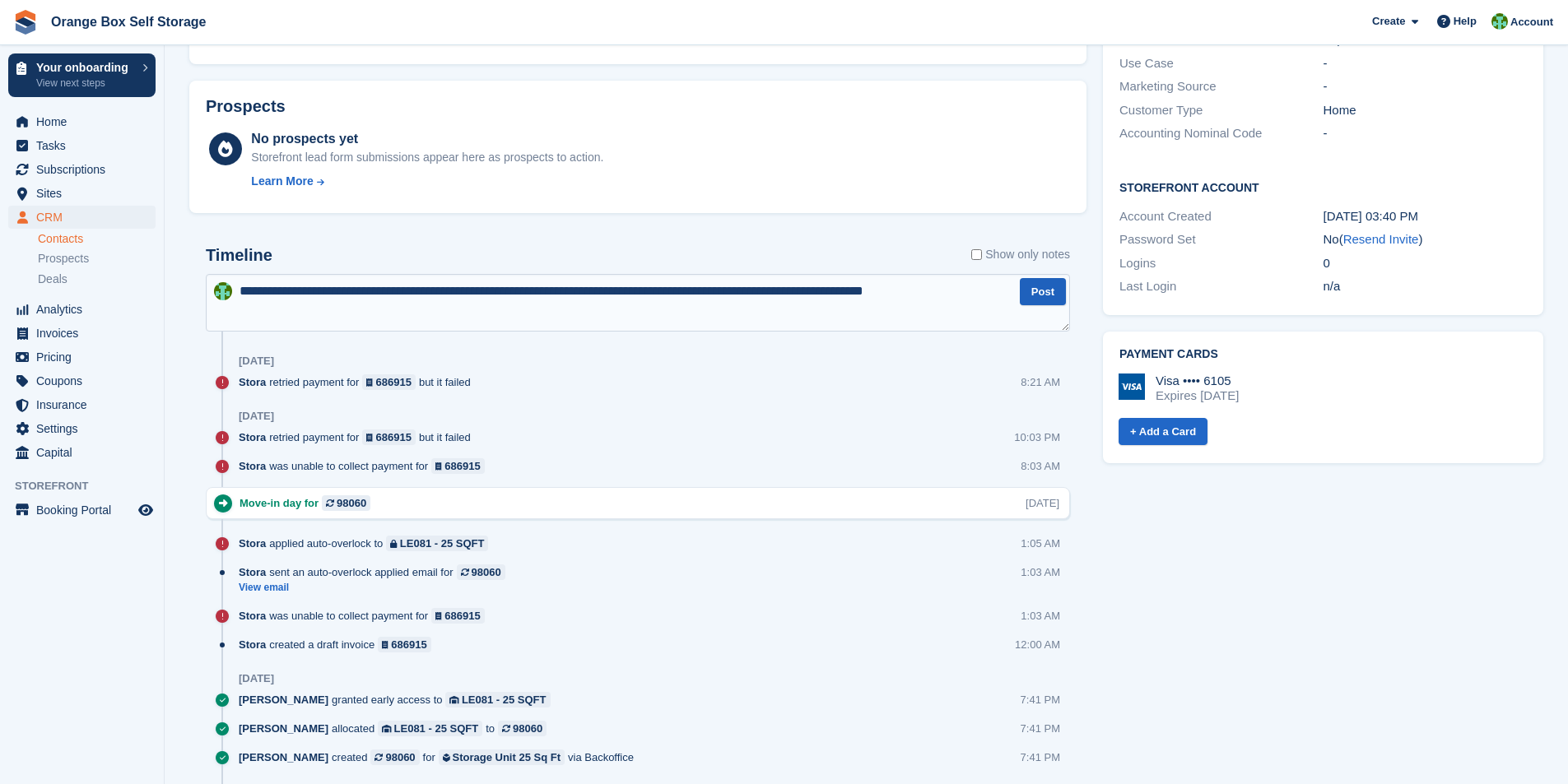
type textarea "**********"
click at [1047, 289] on button "Post" at bounding box center [1043, 292] width 46 height 27
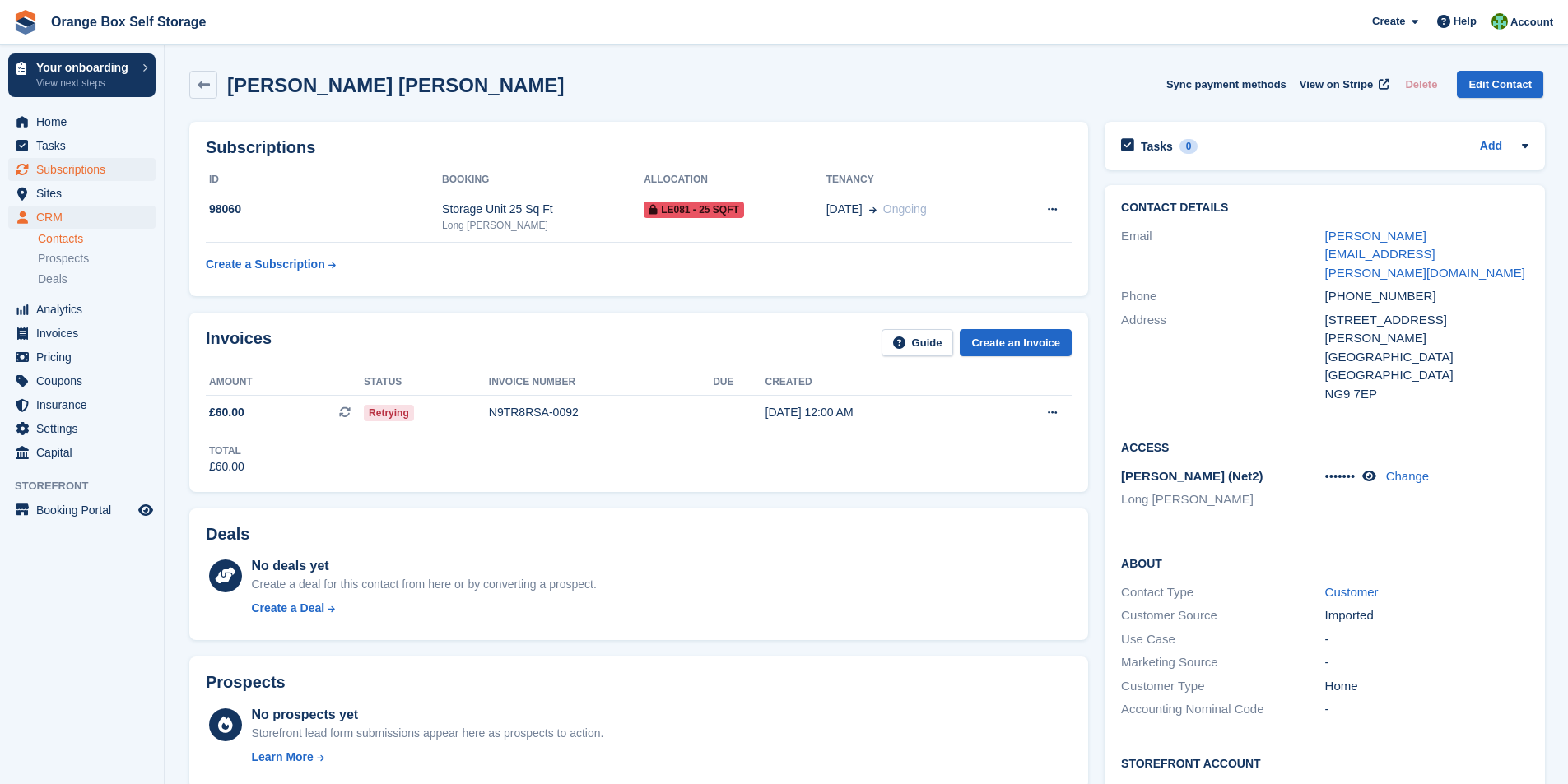
scroll to position [82, 0]
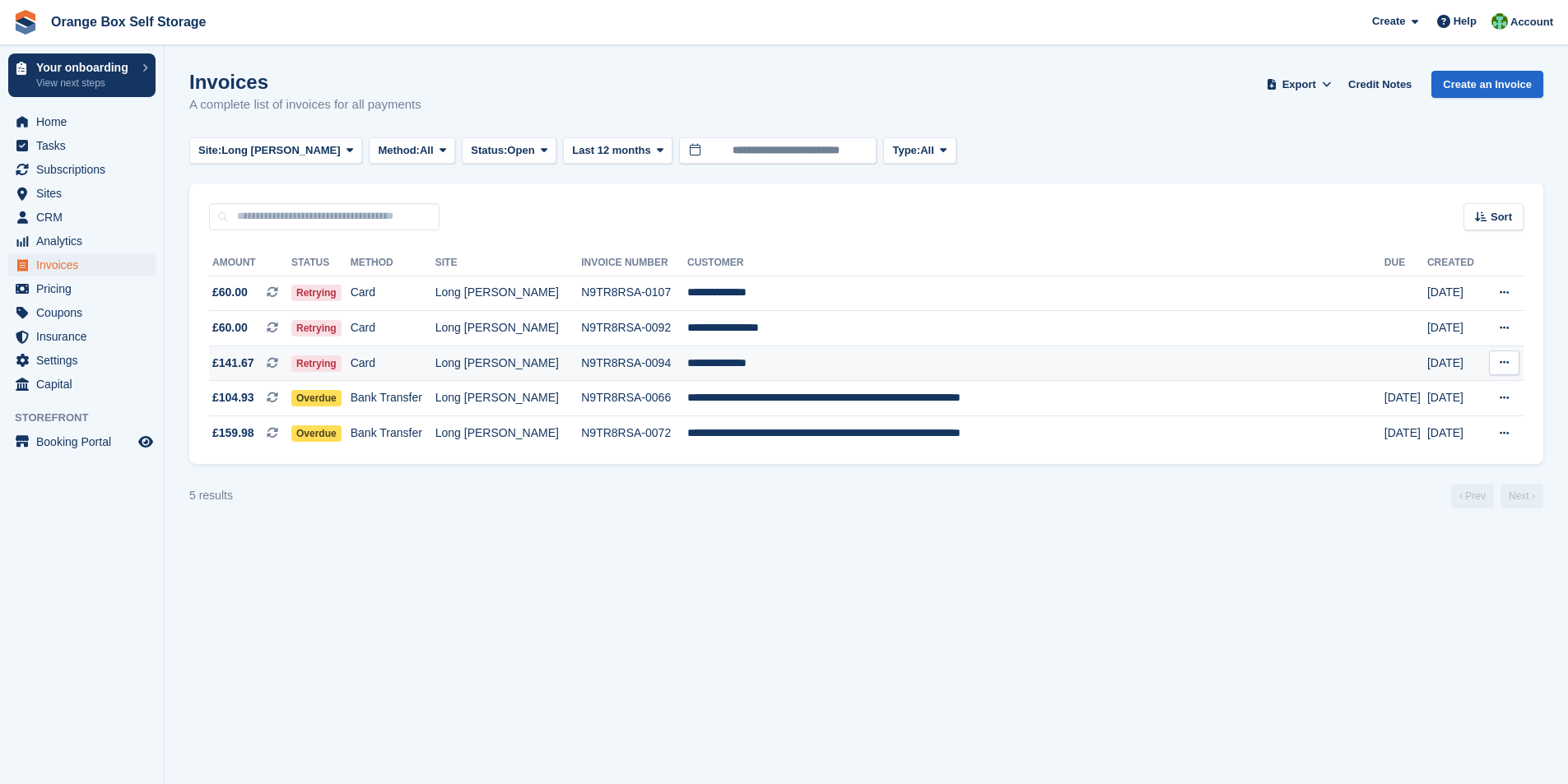
click at [582, 362] on td "Long [PERSON_NAME]" at bounding box center [509, 364] width 147 height 36
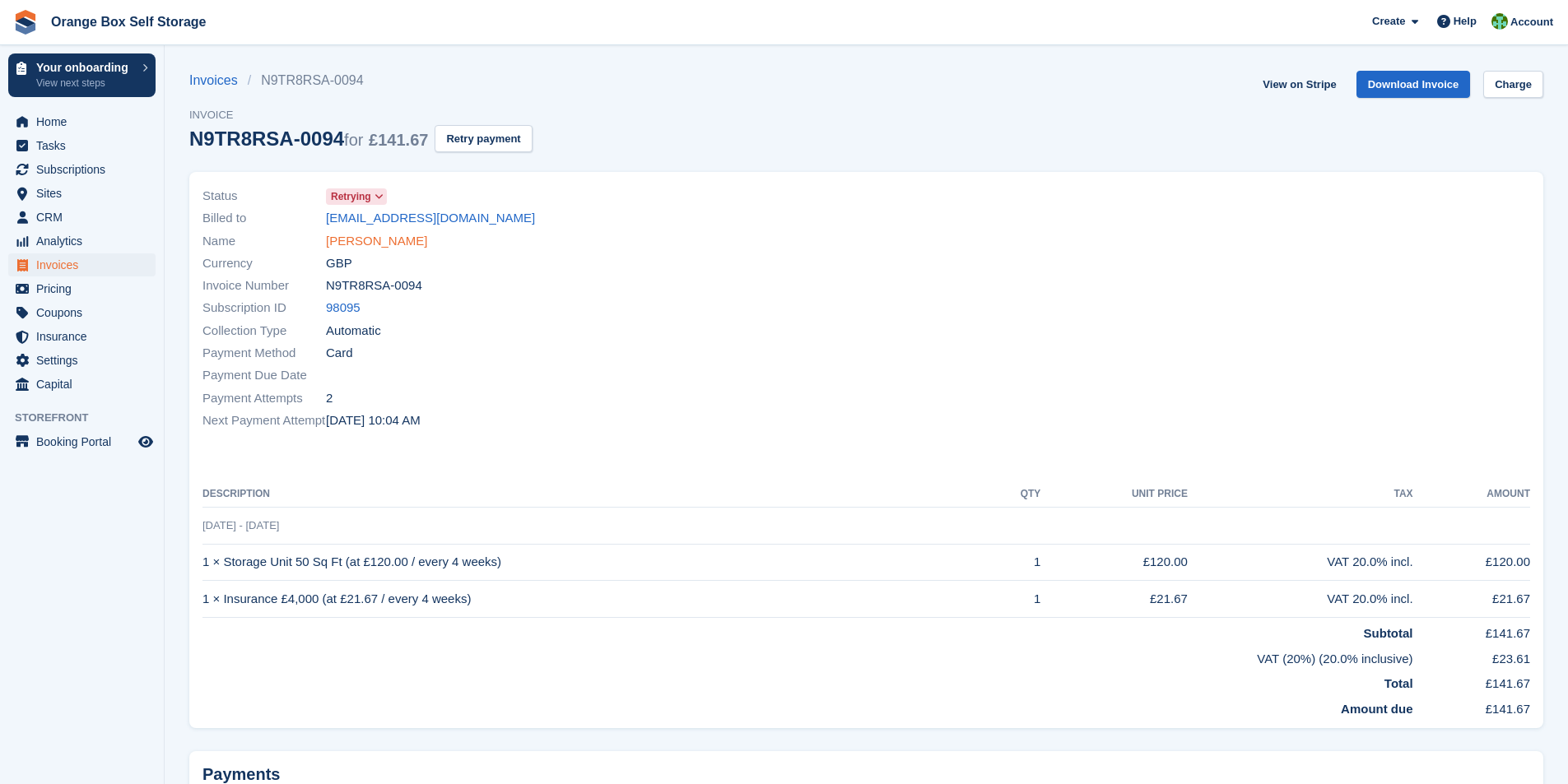
click at [381, 235] on link "[PERSON_NAME]" at bounding box center [376, 242] width 101 height 19
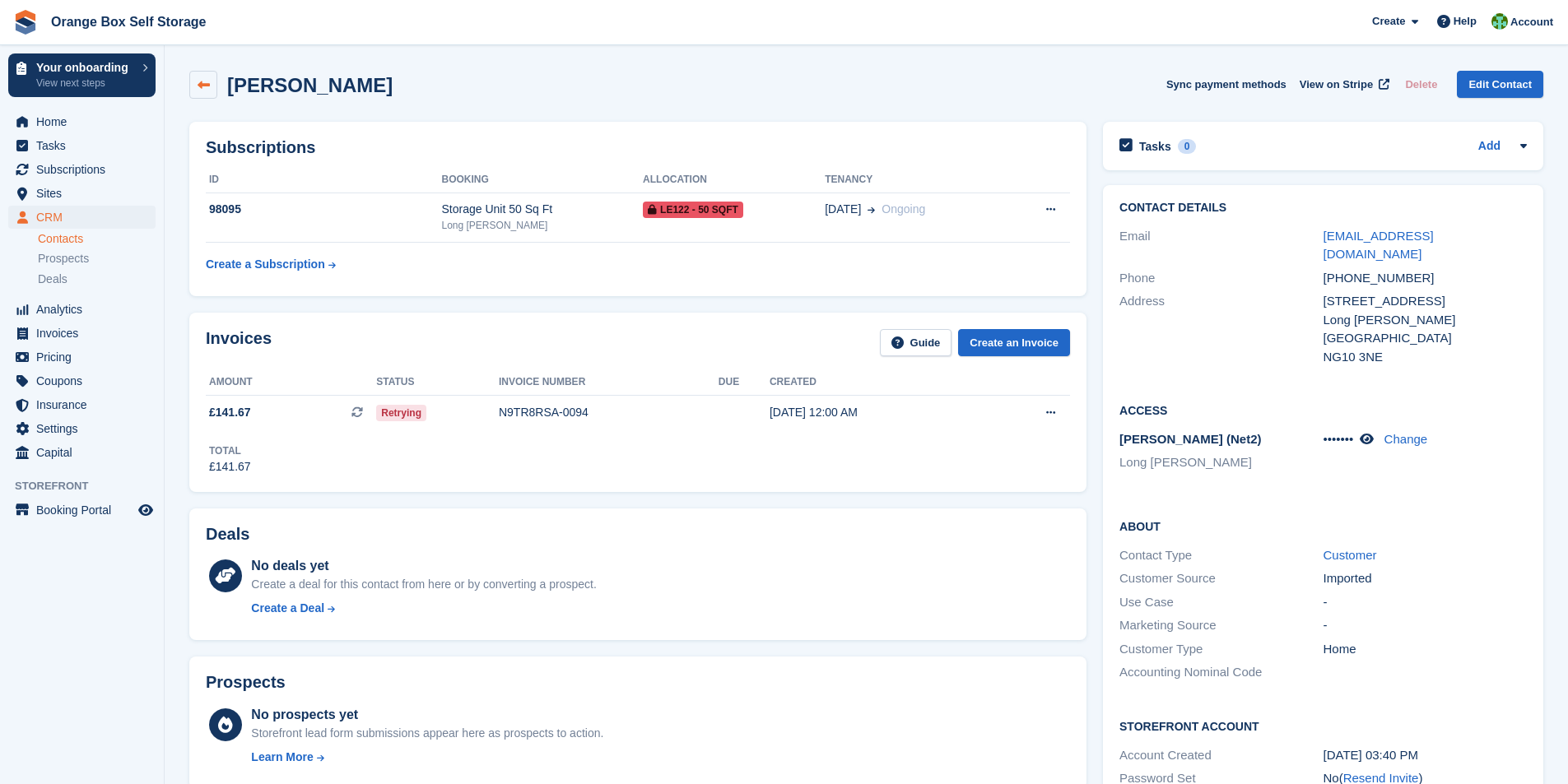
click at [198, 87] on icon at bounding box center [204, 85] width 13 height 13
click at [203, 82] on icon at bounding box center [204, 85] width 13 height 13
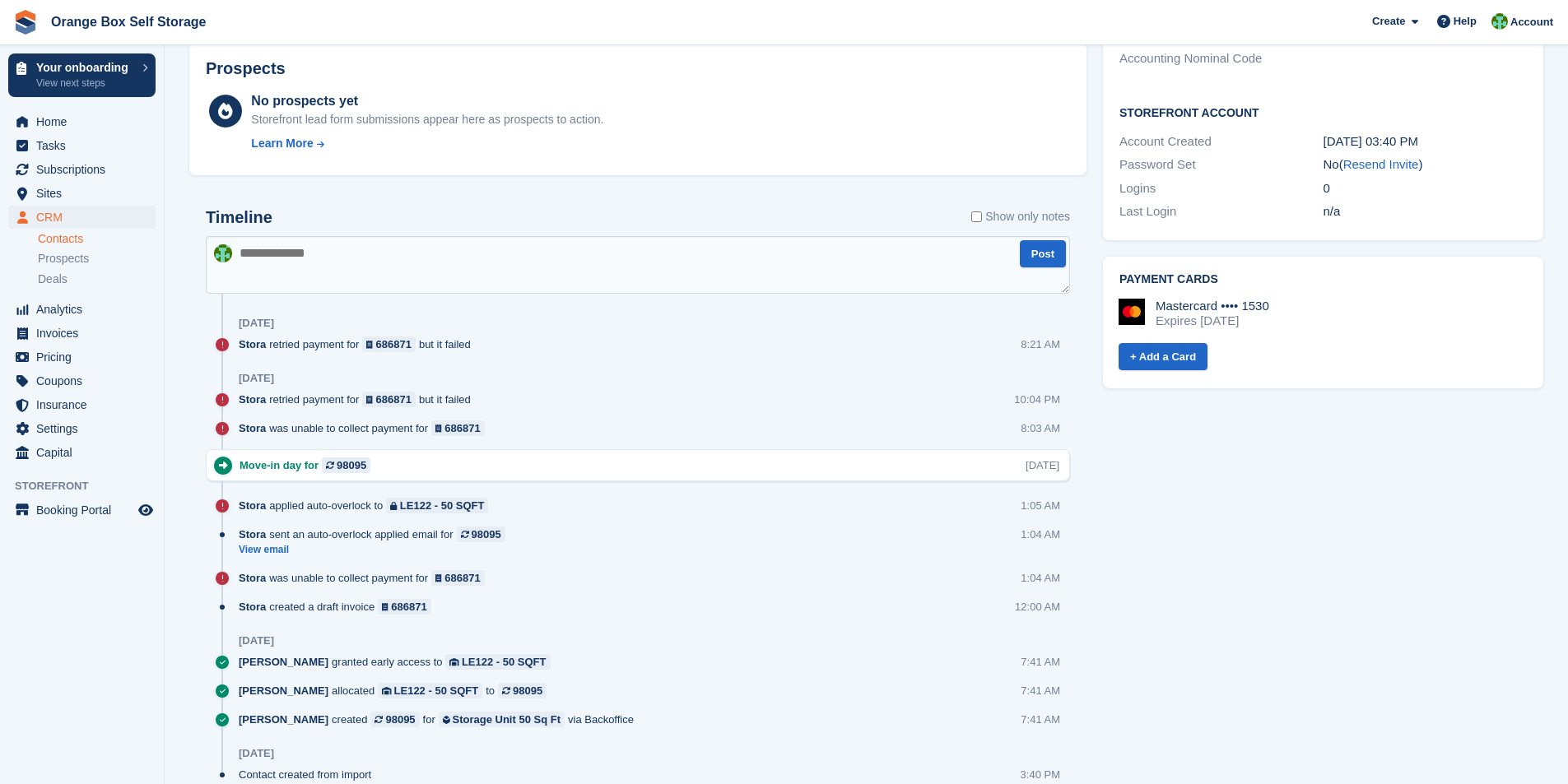
scroll to position [576, 0]
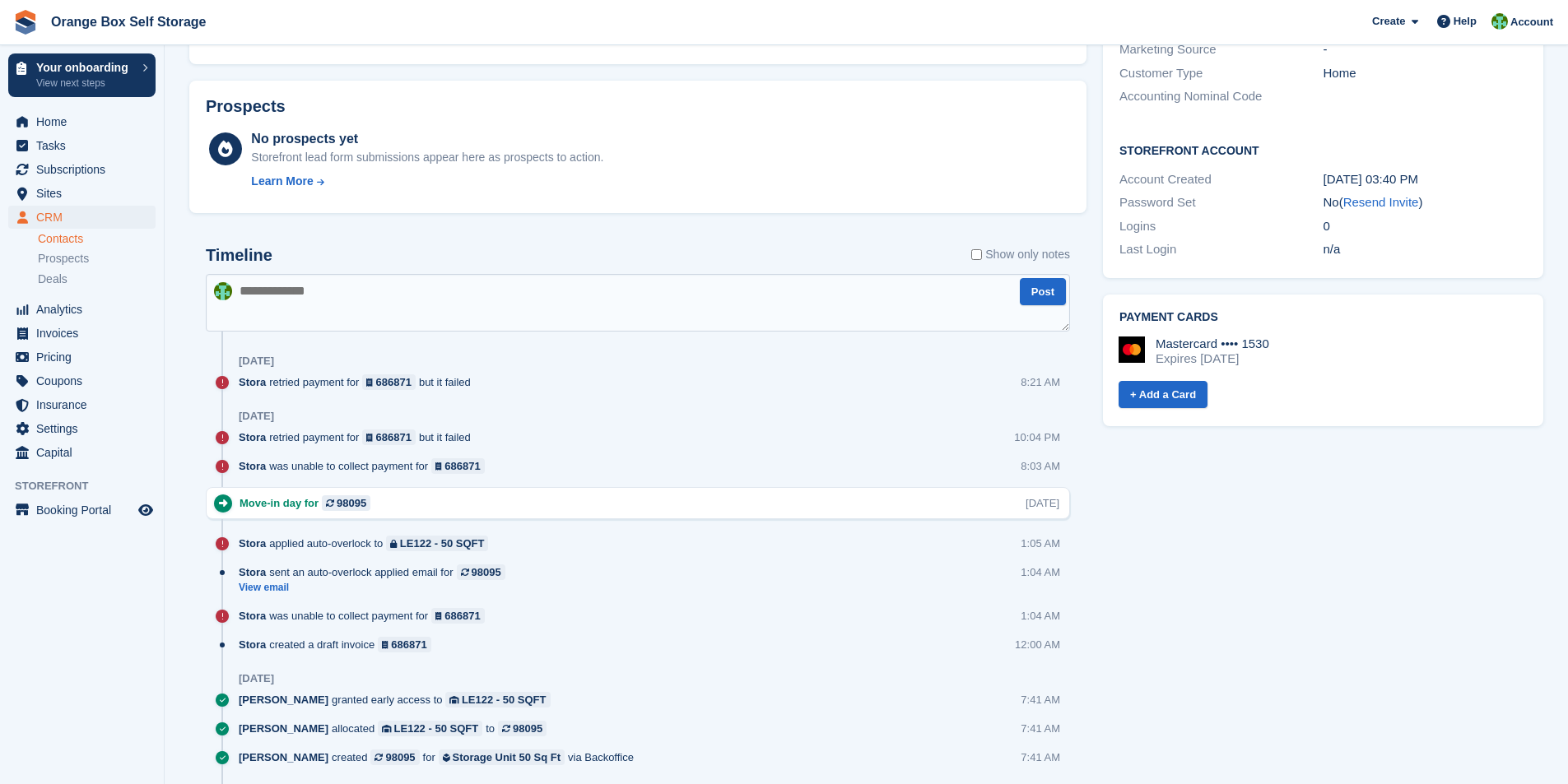
click at [316, 301] on textarea at bounding box center [638, 303] width 864 height 58
type textarea "**********"
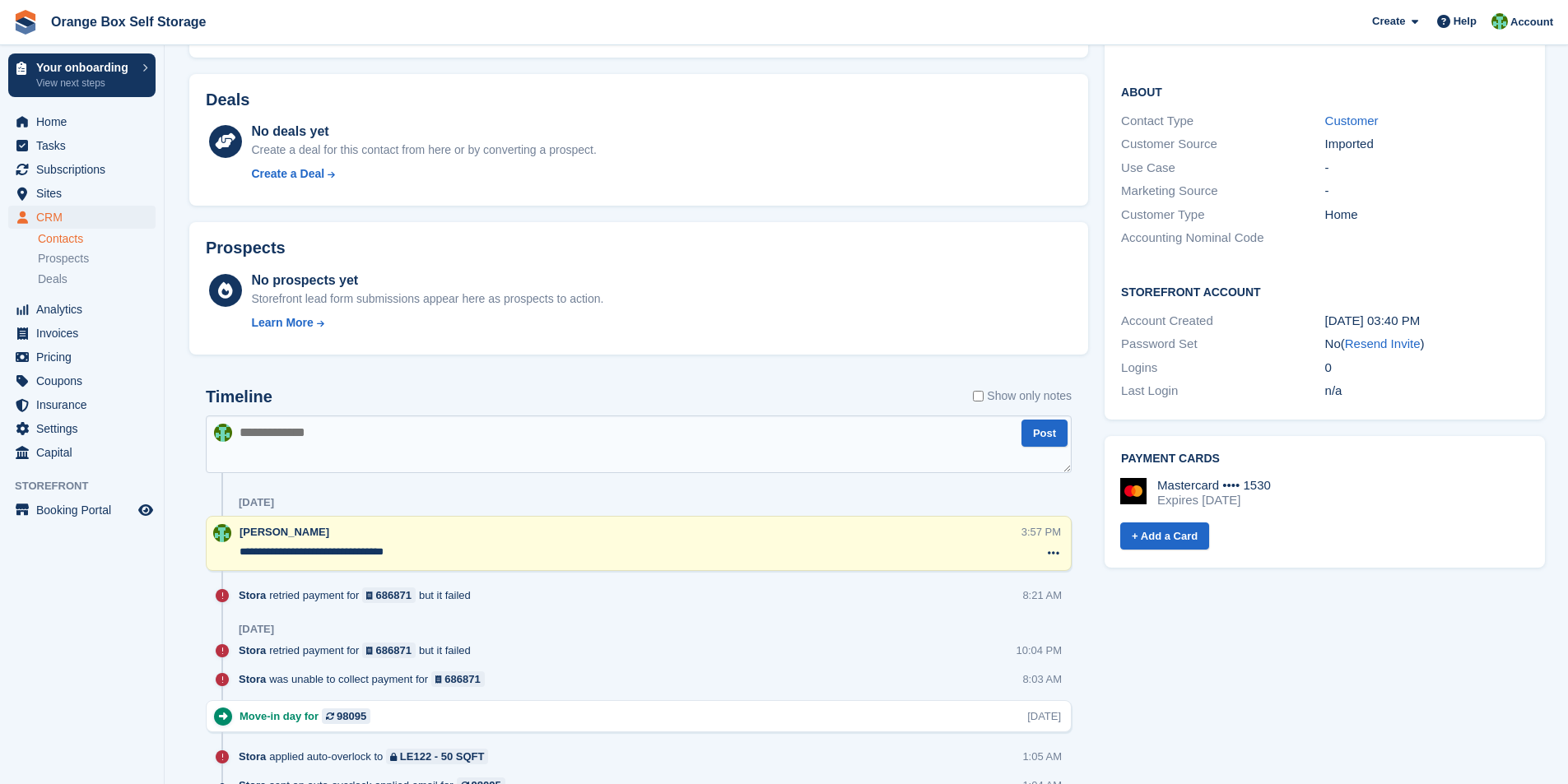
scroll to position [493, 0]
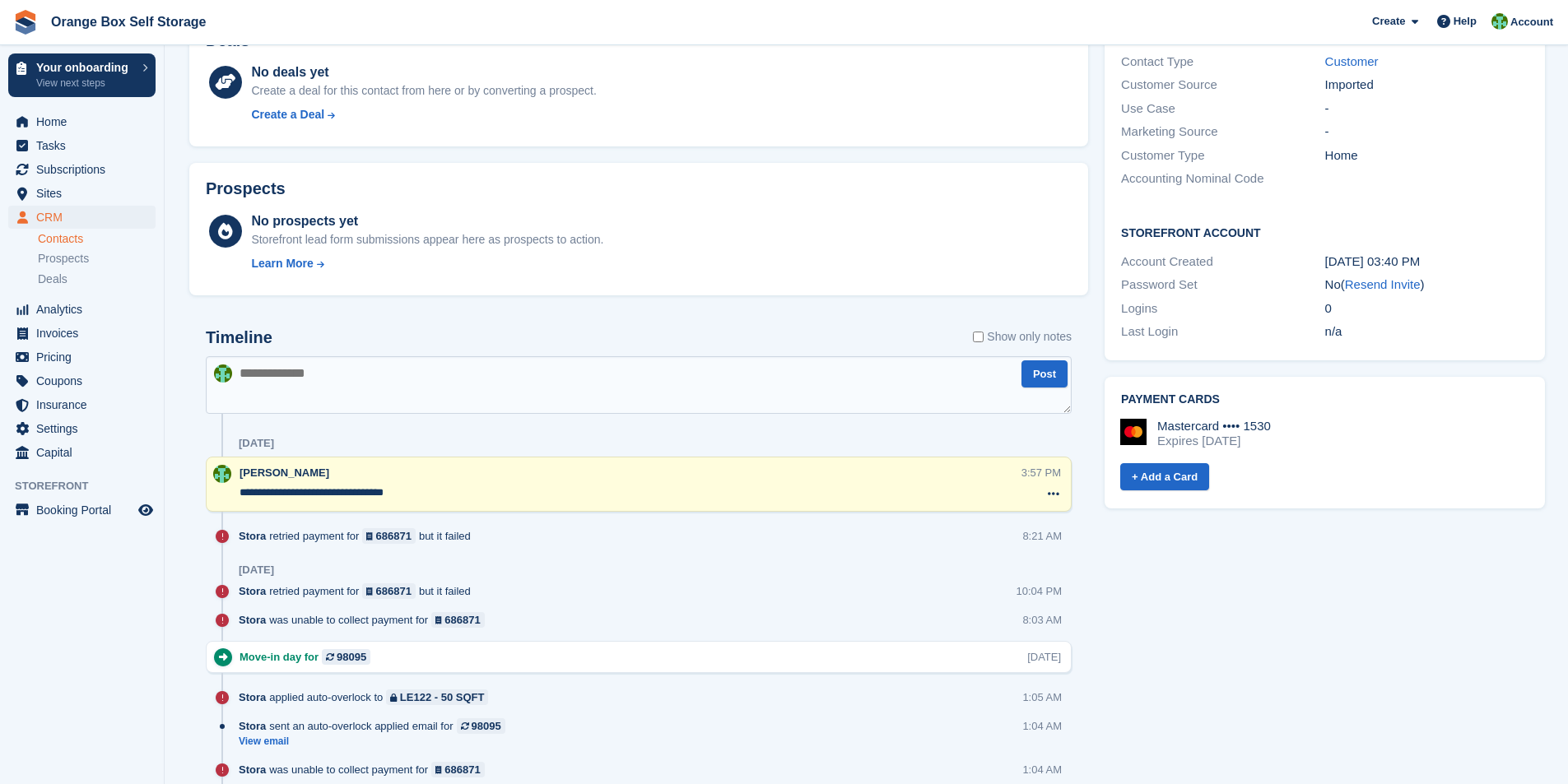
click at [345, 380] on textarea at bounding box center [639, 385] width 866 height 58
type textarea "**********"
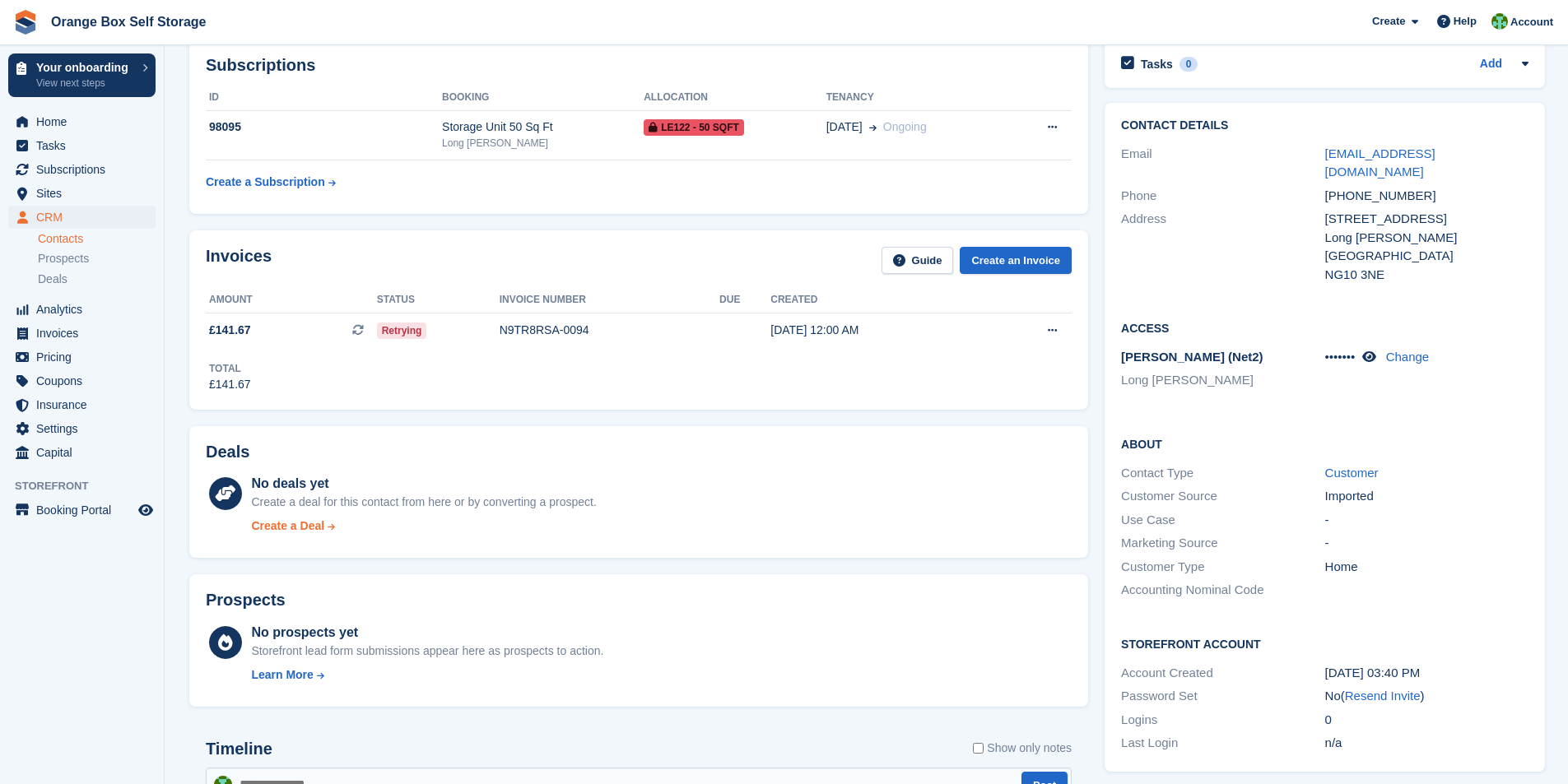
scroll to position [0, 0]
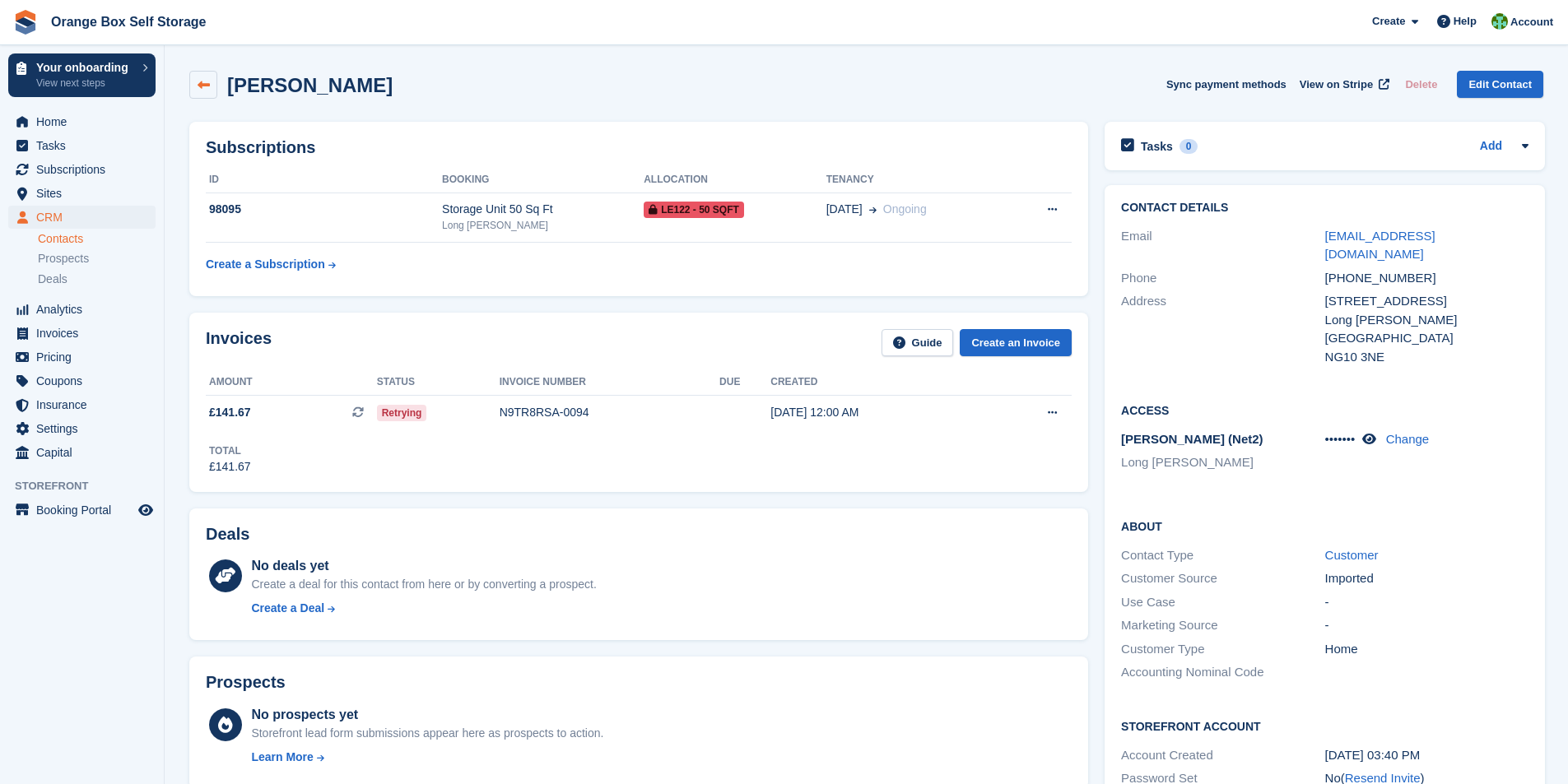
click at [207, 84] on icon at bounding box center [204, 85] width 13 height 13
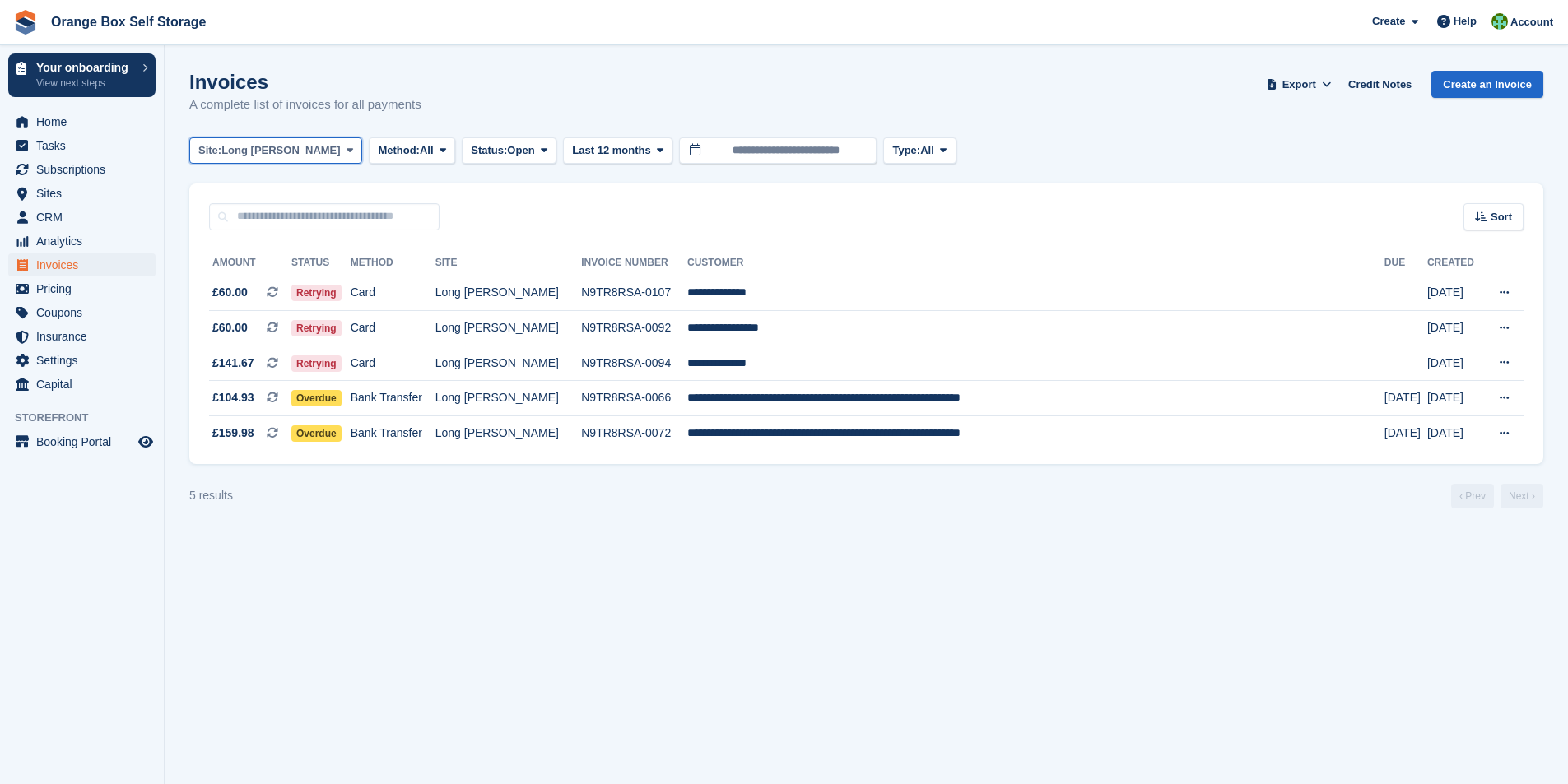
click at [347, 152] on icon at bounding box center [350, 150] width 7 height 11
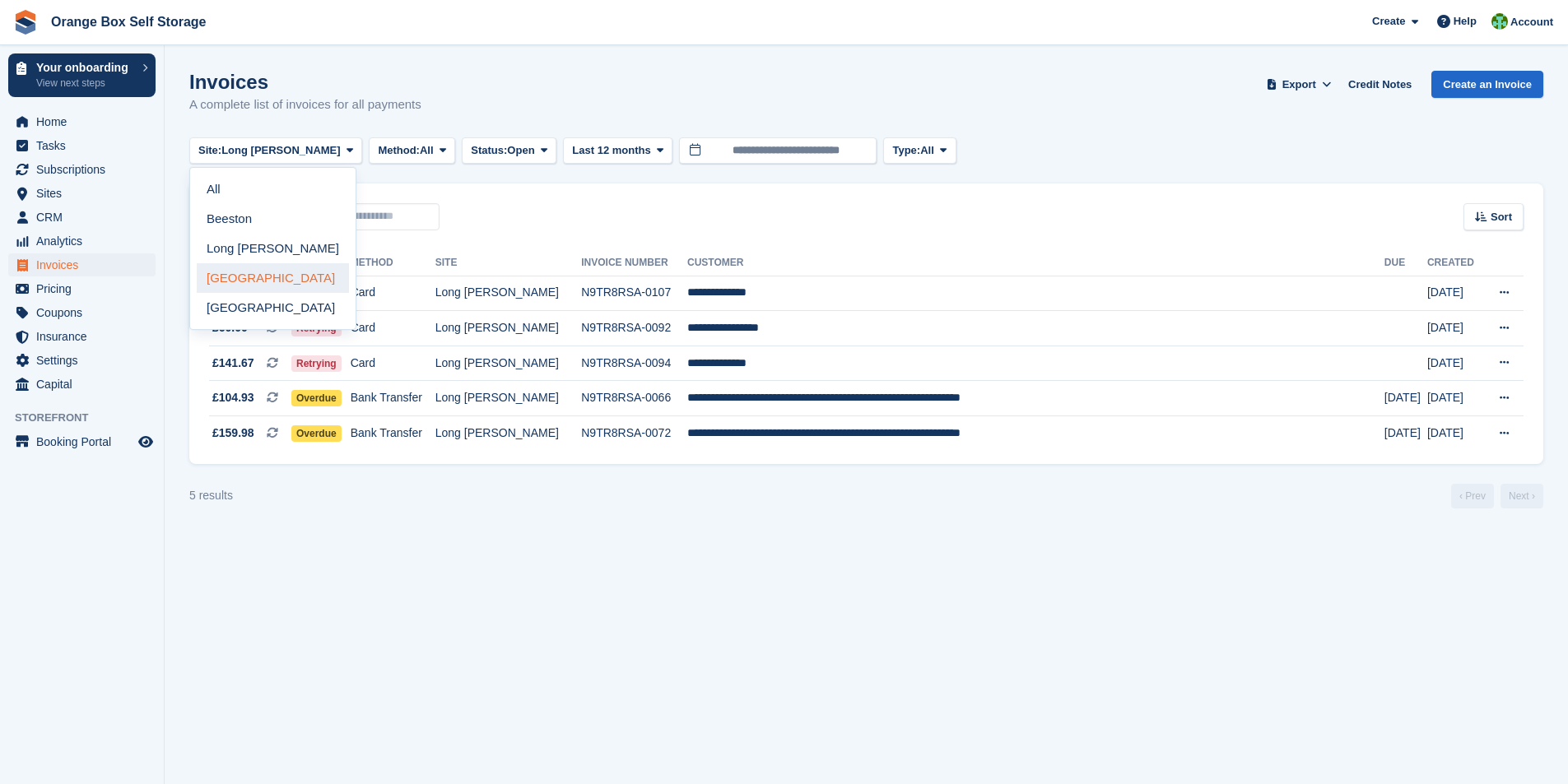
click at [243, 274] on link "[GEOGRAPHIC_DATA]" at bounding box center [273, 278] width 153 height 30
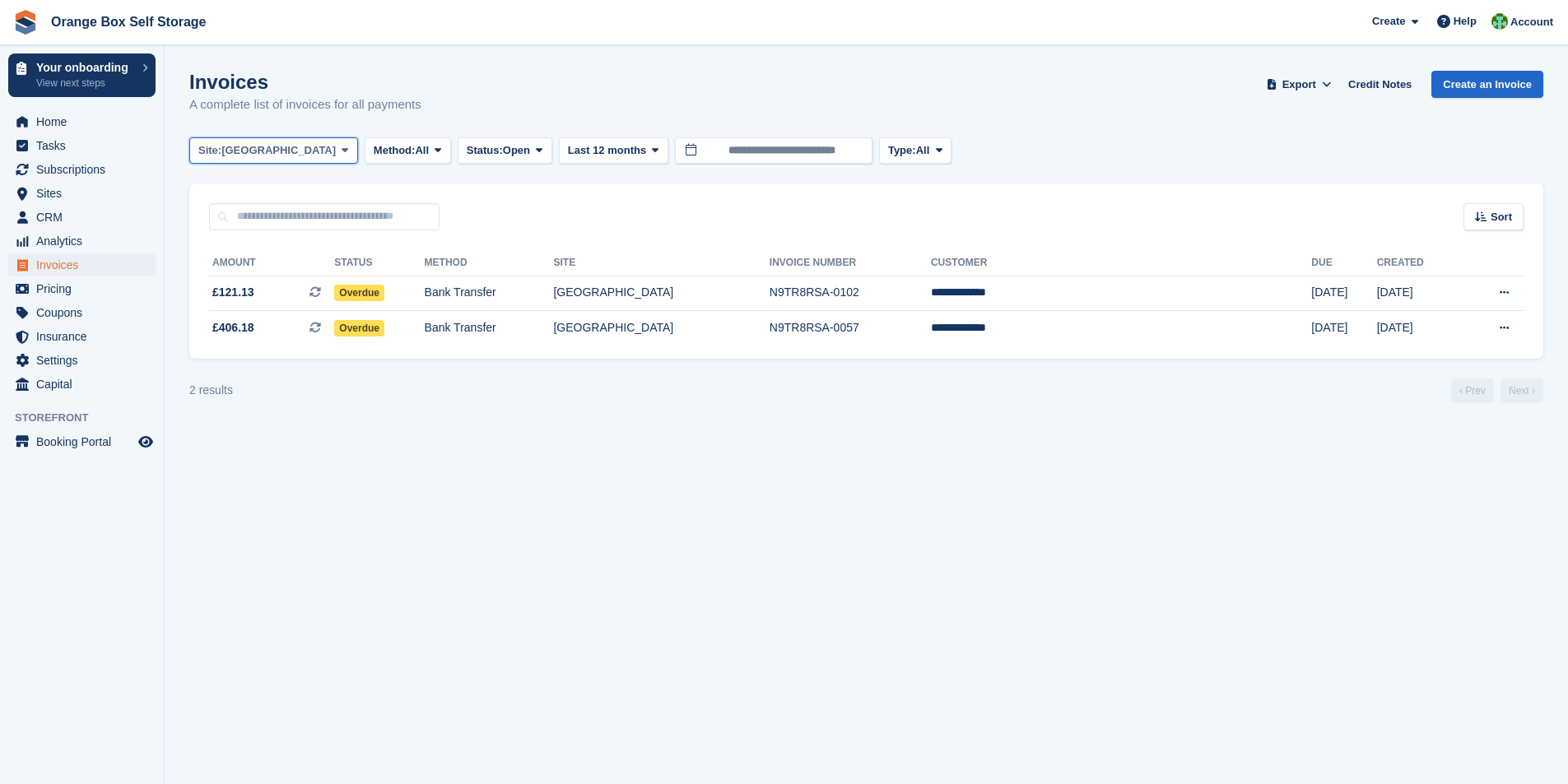
click at [342, 154] on icon at bounding box center [345, 150] width 7 height 11
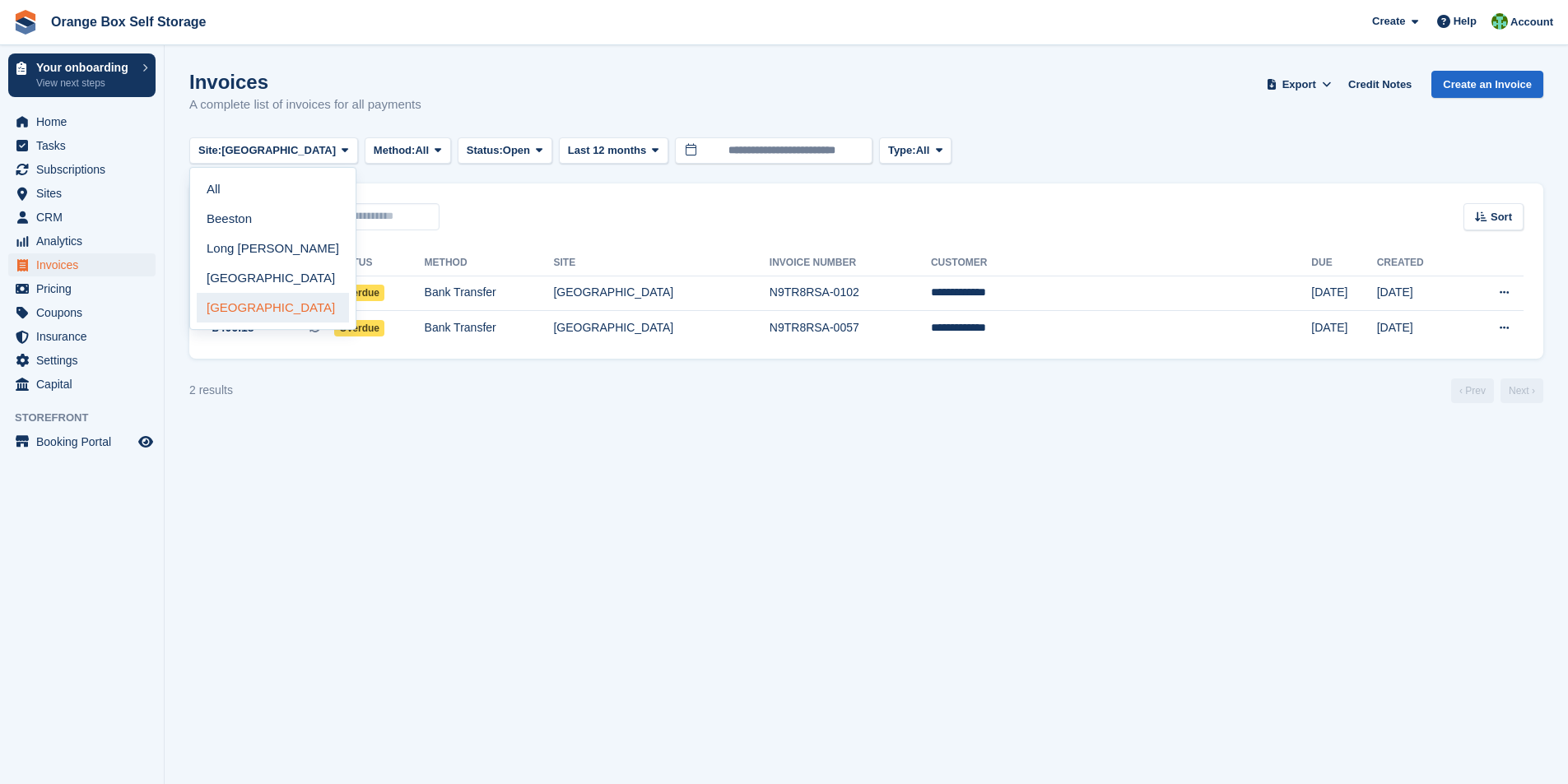
click at [253, 304] on link "[GEOGRAPHIC_DATA]" at bounding box center [273, 308] width 153 height 30
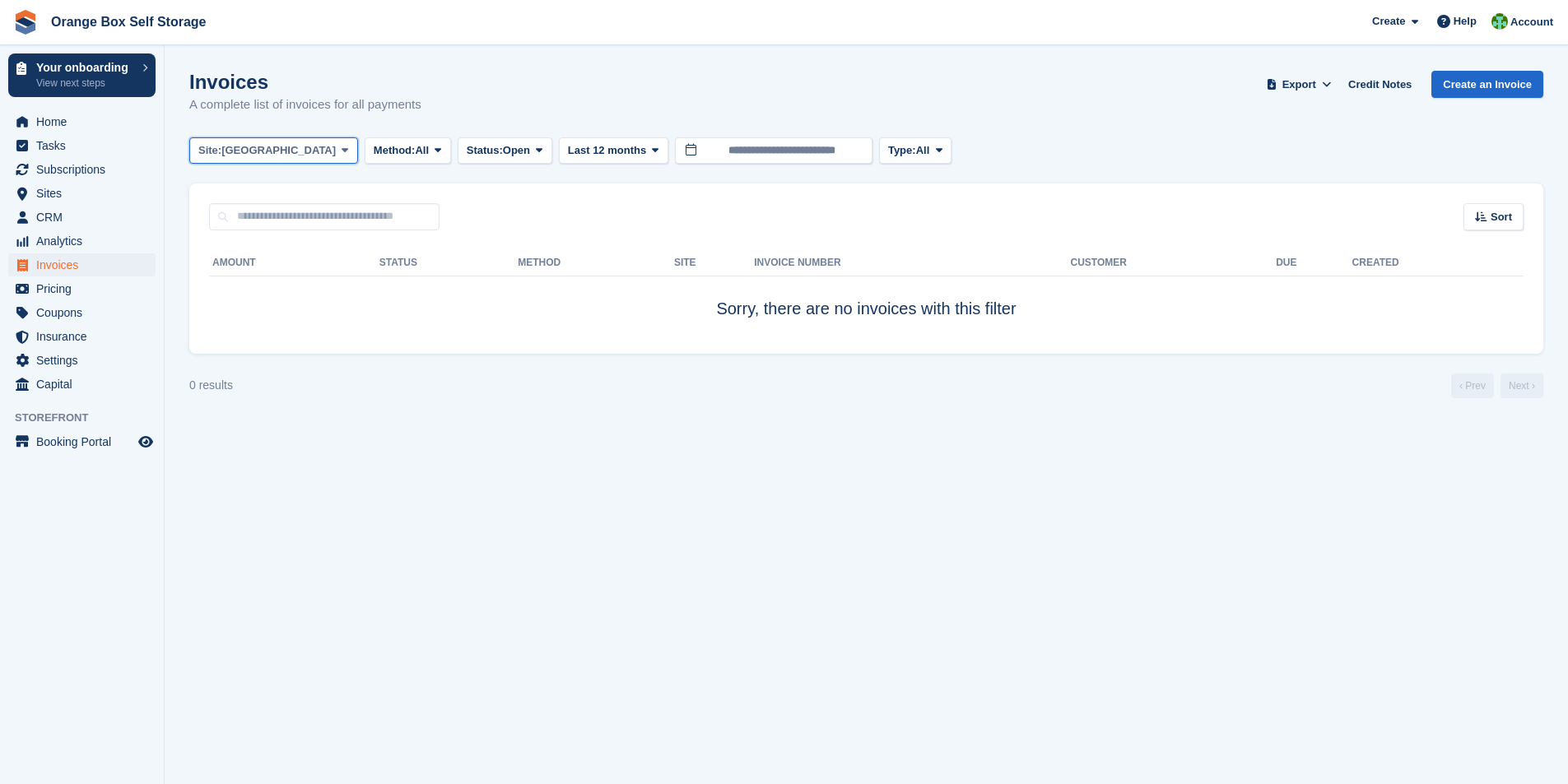
click at [272, 151] on span "[GEOGRAPHIC_DATA]" at bounding box center [278, 150] width 114 height 16
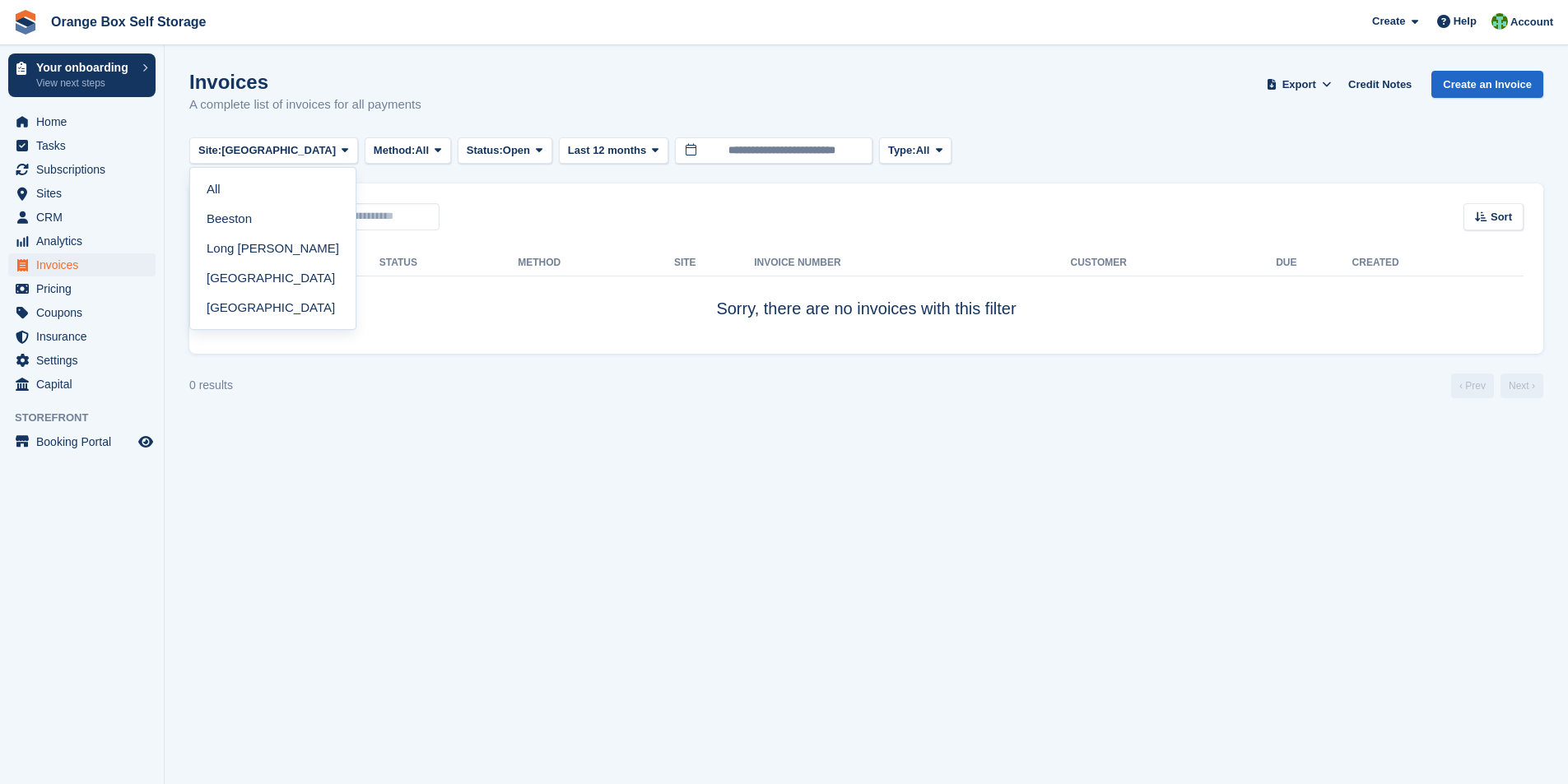
click at [436, 531] on section "Invoices A complete list of invoices for all payments Export Export Invoices Ex…" at bounding box center [866, 392] width 1403 height 784
click at [64, 262] on span "Invoices" at bounding box center [86, 264] width 98 height 23
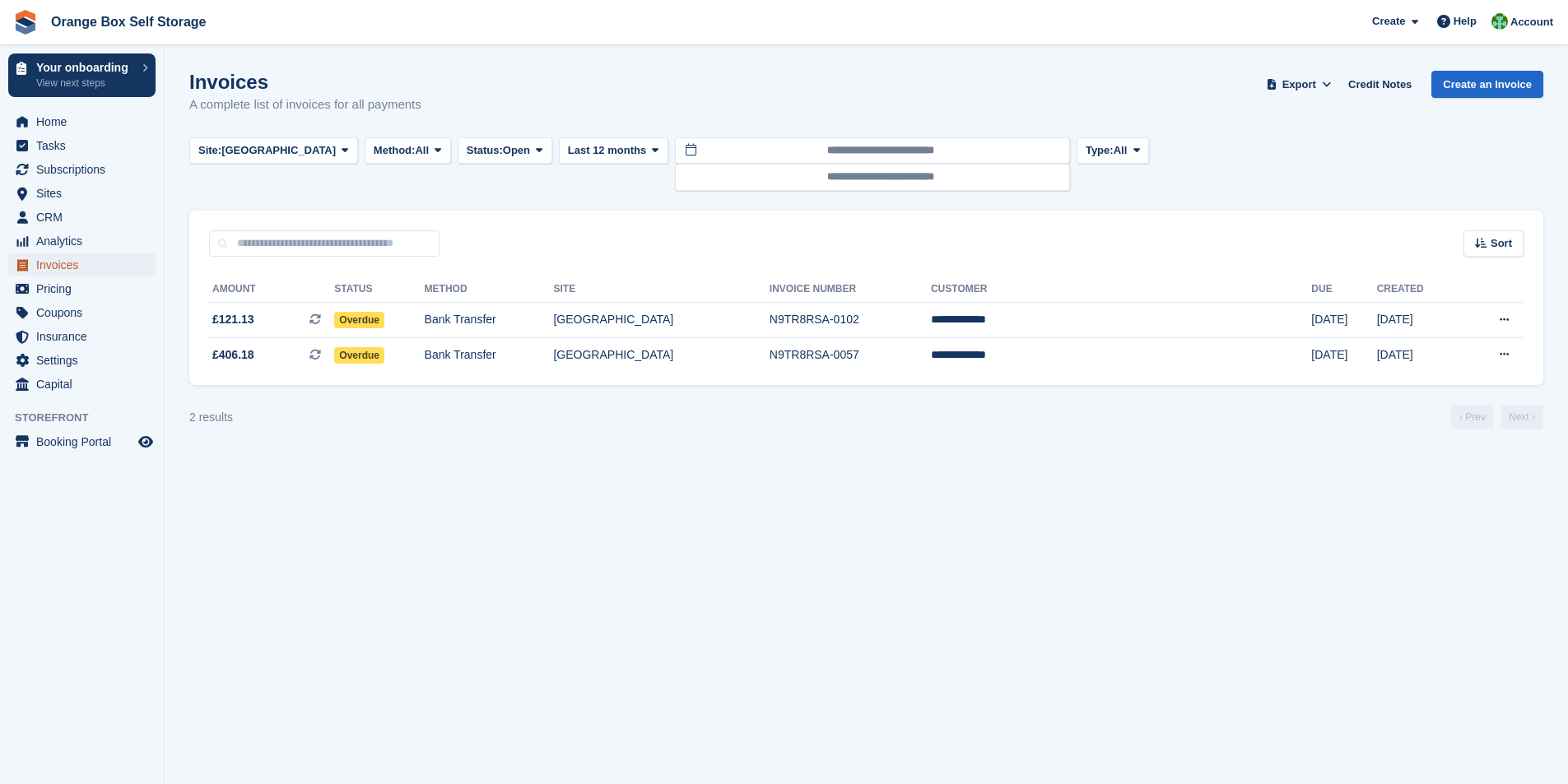
click at [42, 265] on span "Invoices" at bounding box center [86, 264] width 98 height 23
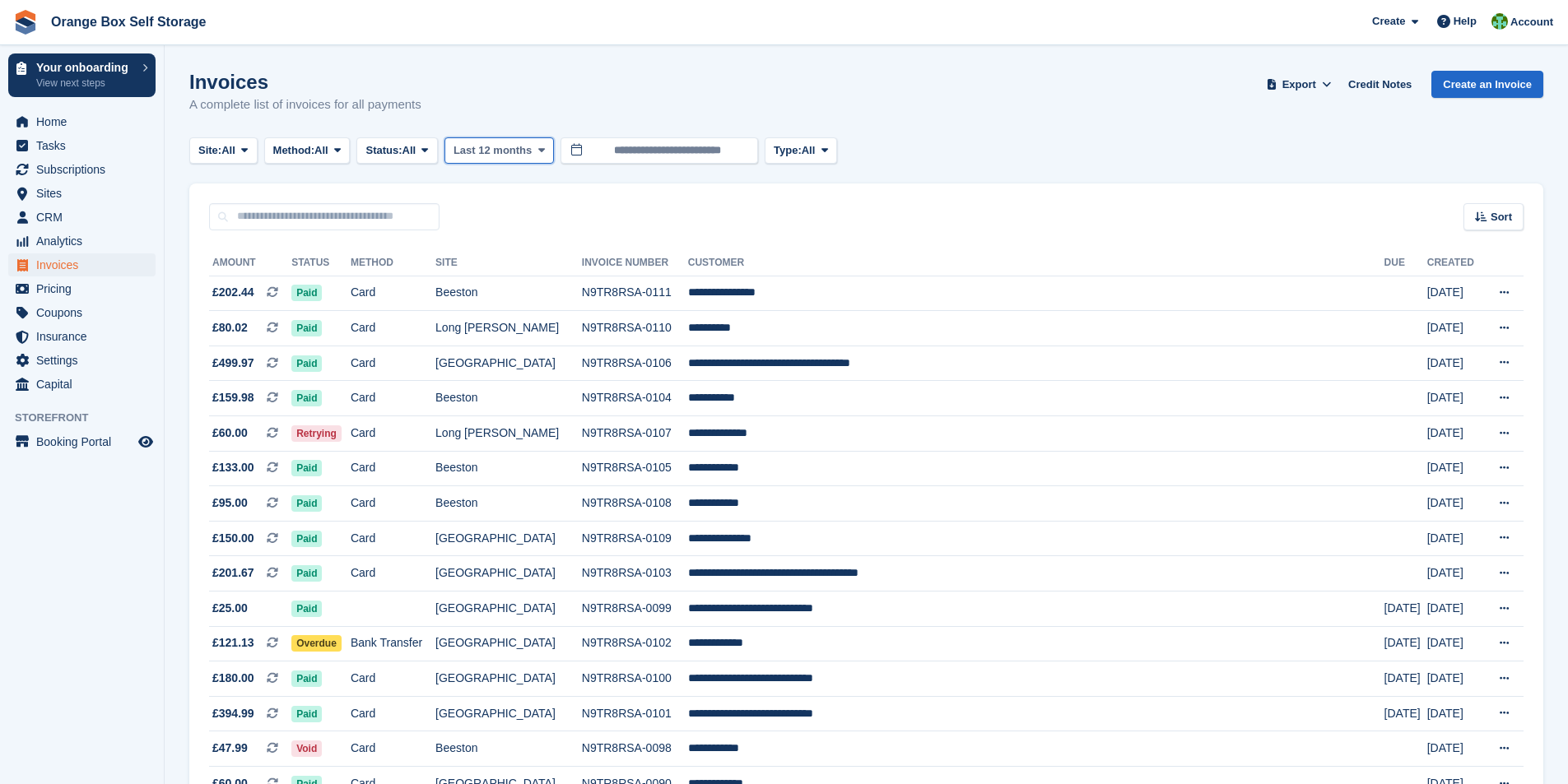
click at [548, 148] on span at bounding box center [542, 151] width 14 height 14
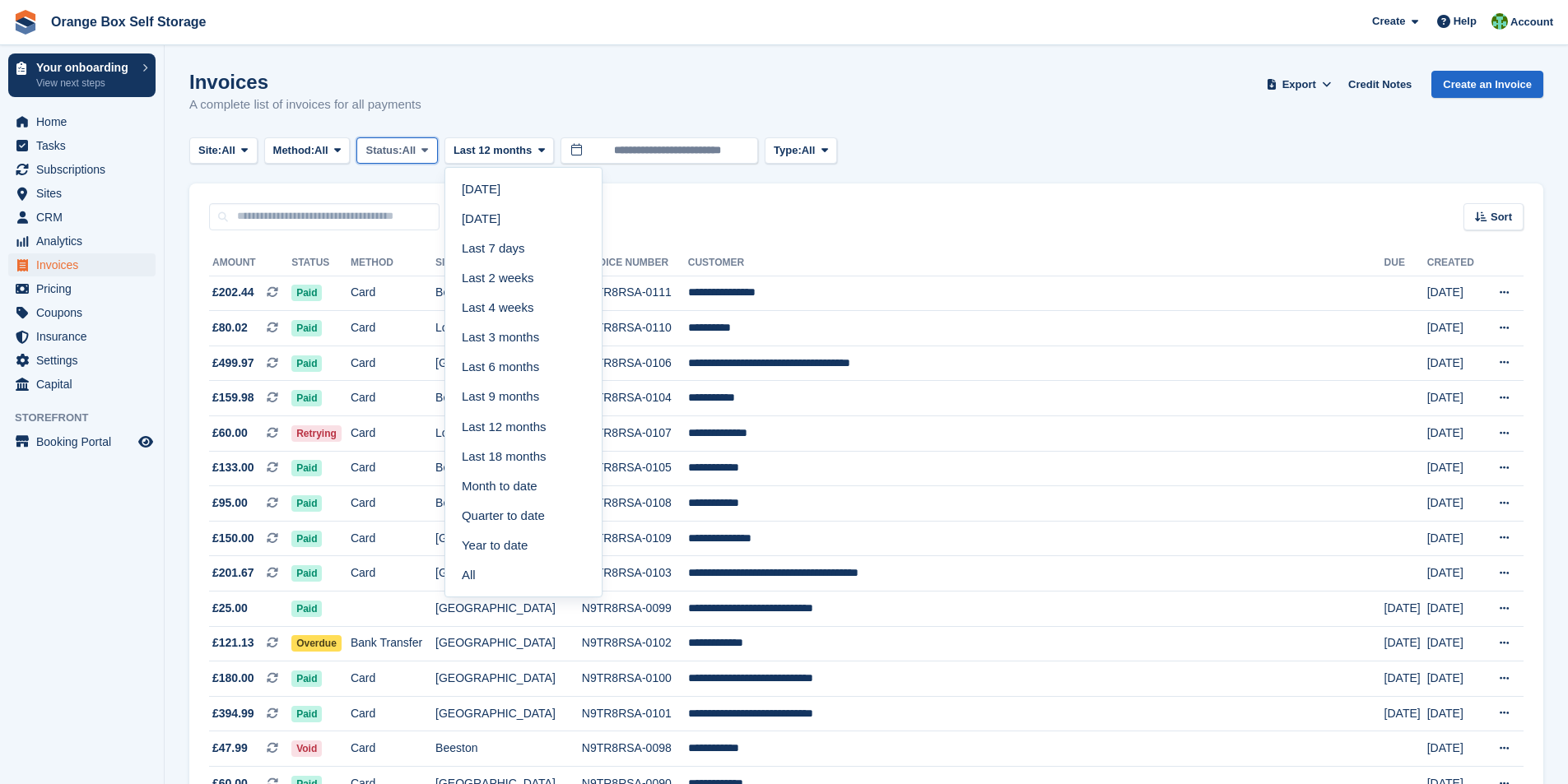
click at [395, 153] on span "Status:" at bounding box center [383, 150] width 36 height 16
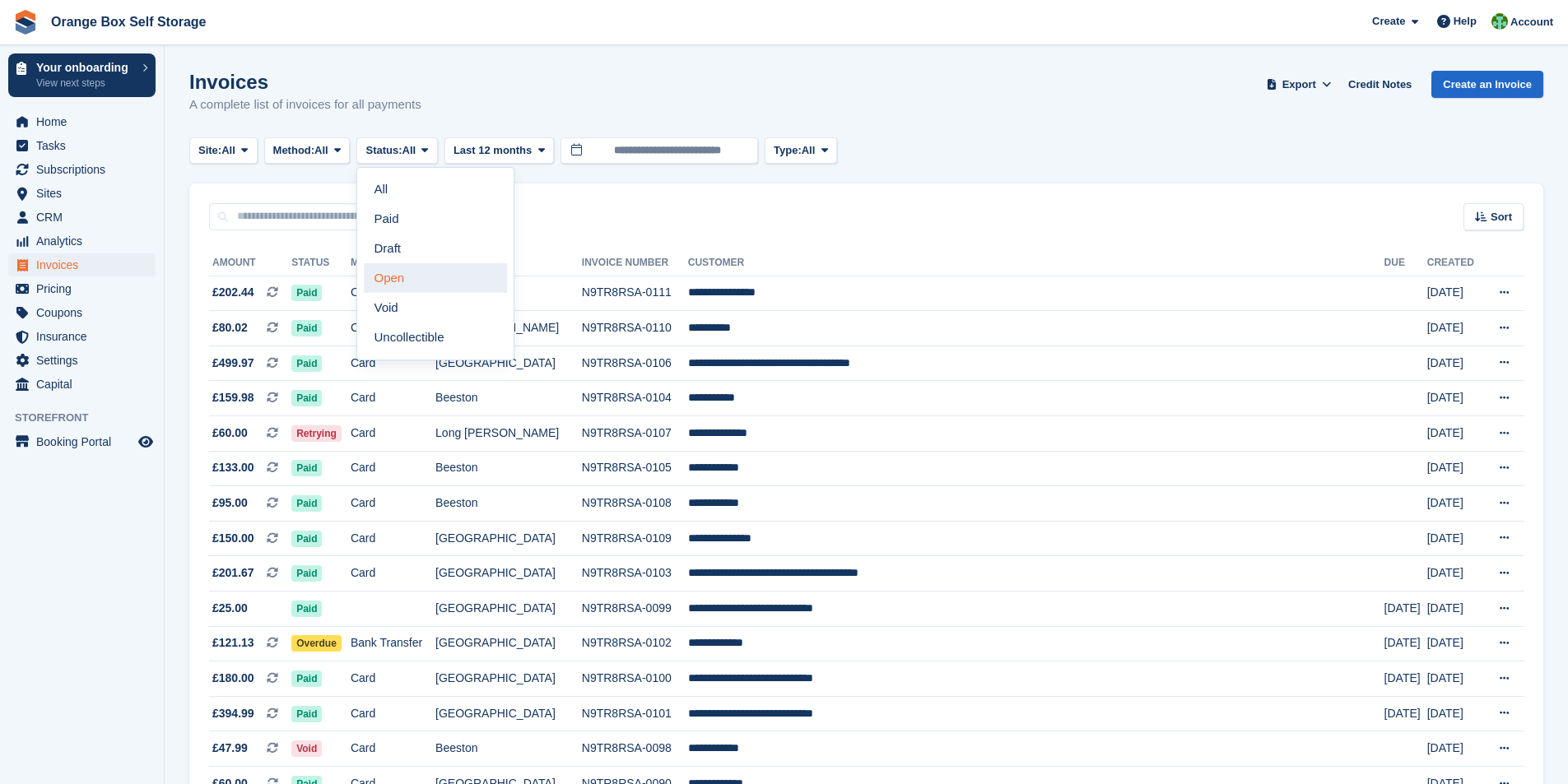
click at [405, 275] on link "Open" at bounding box center [435, 278] width 143 height 30
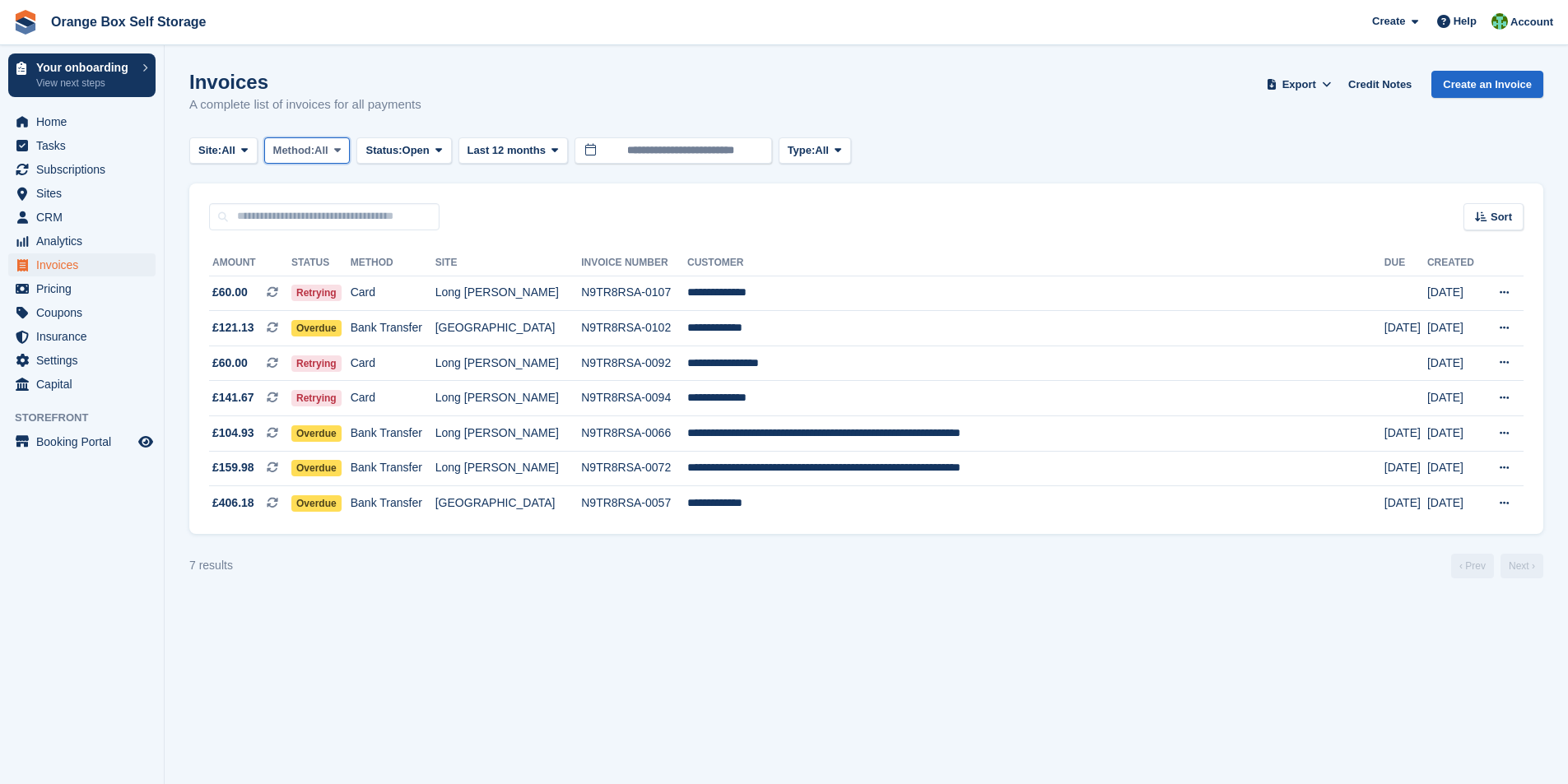
click at [328, 153] on span "All" at bounding box center [321, 150] width 14 height 16
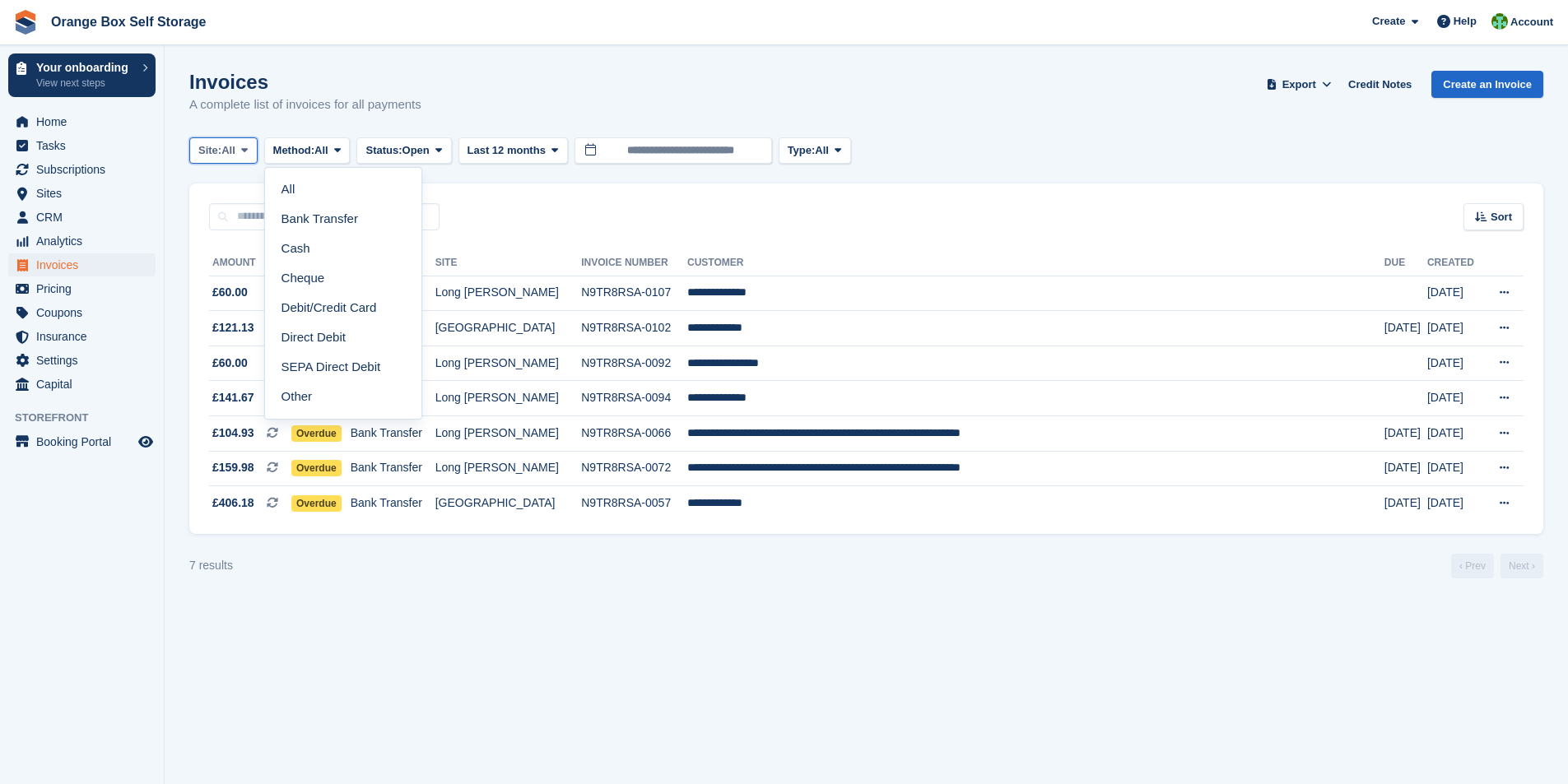
click at [236, 150] on span "All" at bounding box center [228, 150] width 14 height 16
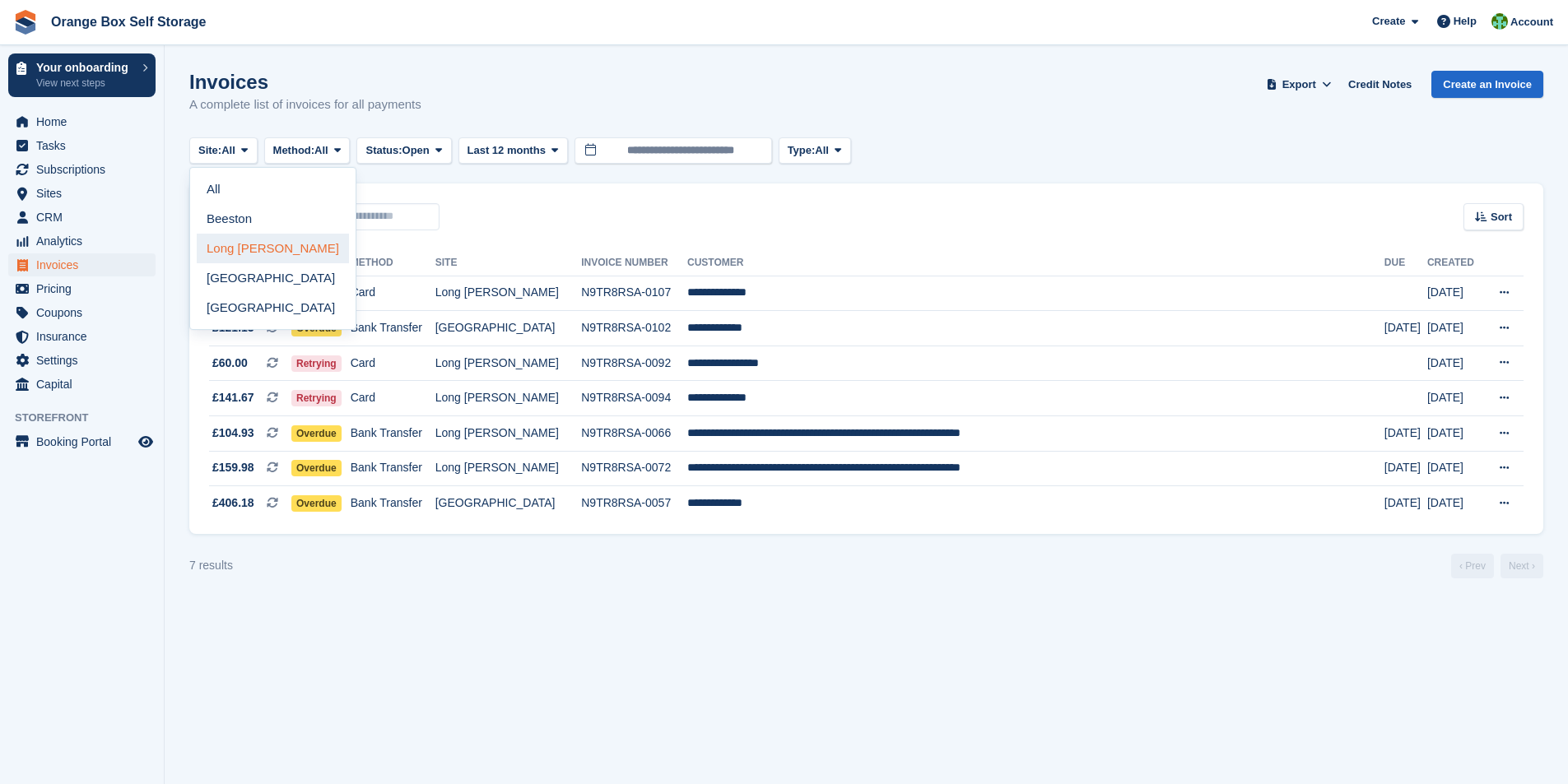
click at [260, 258] on link "Long [PERSON_NAME]" at bounding box center [273, 248] width 153 height 30
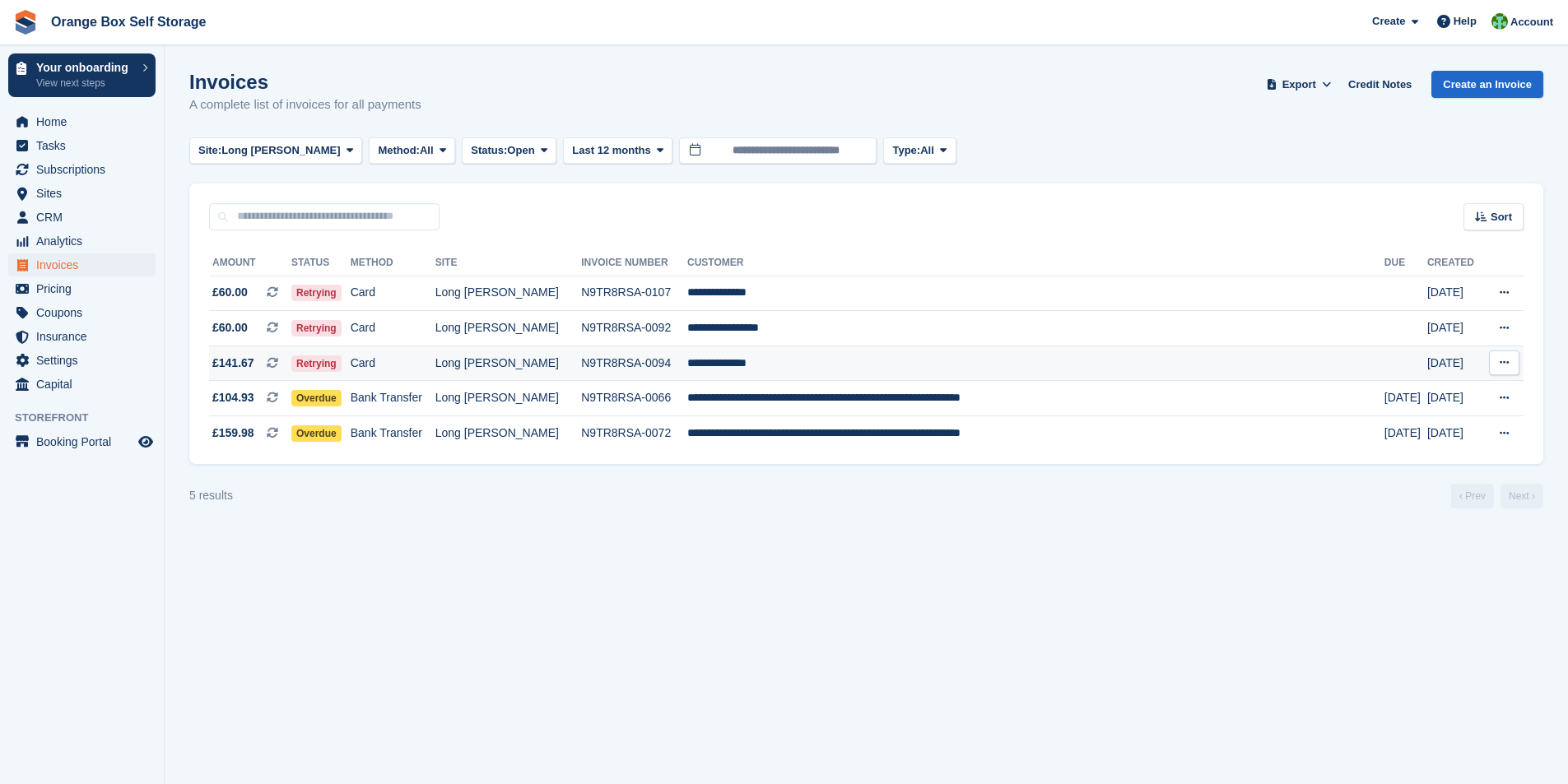
click at [633, 369] on td "N9TR8RSA-0094" at bounding box center [633, 364] width 106 height 36
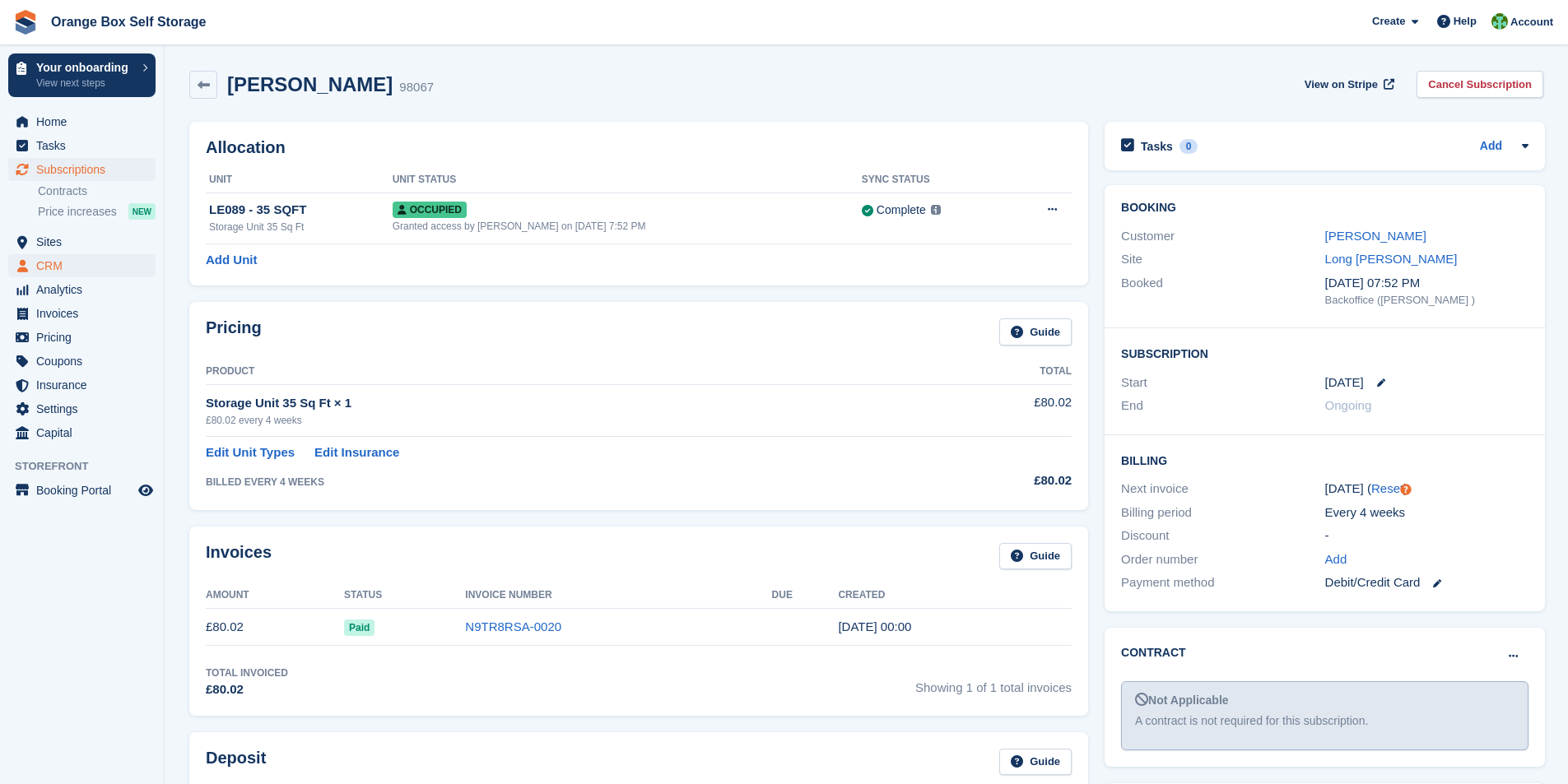
scroll to position [659, 0]
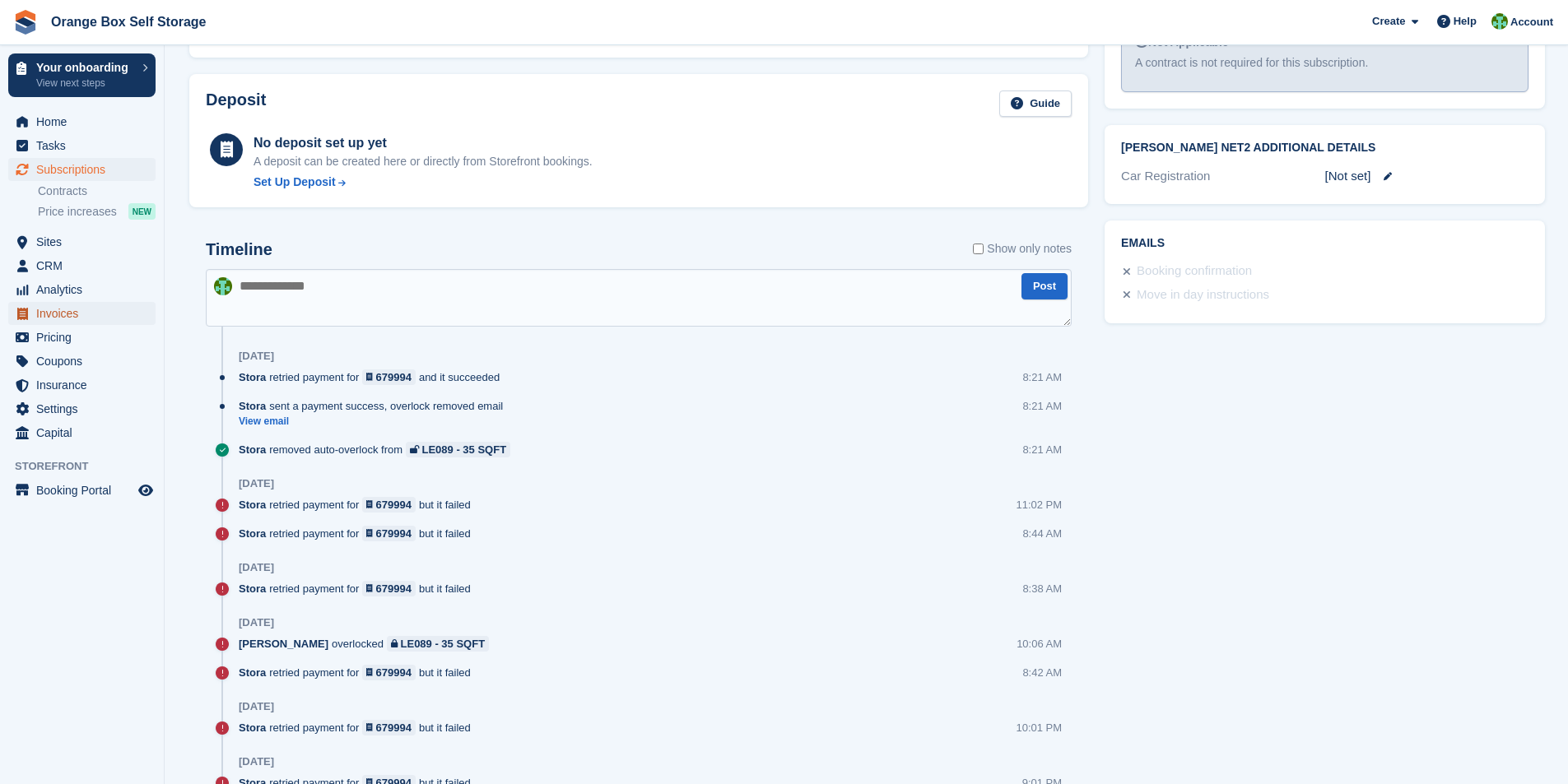
click at [61, 319] on span "Invoices" at bounding box center [86, 313] width 98 height 23
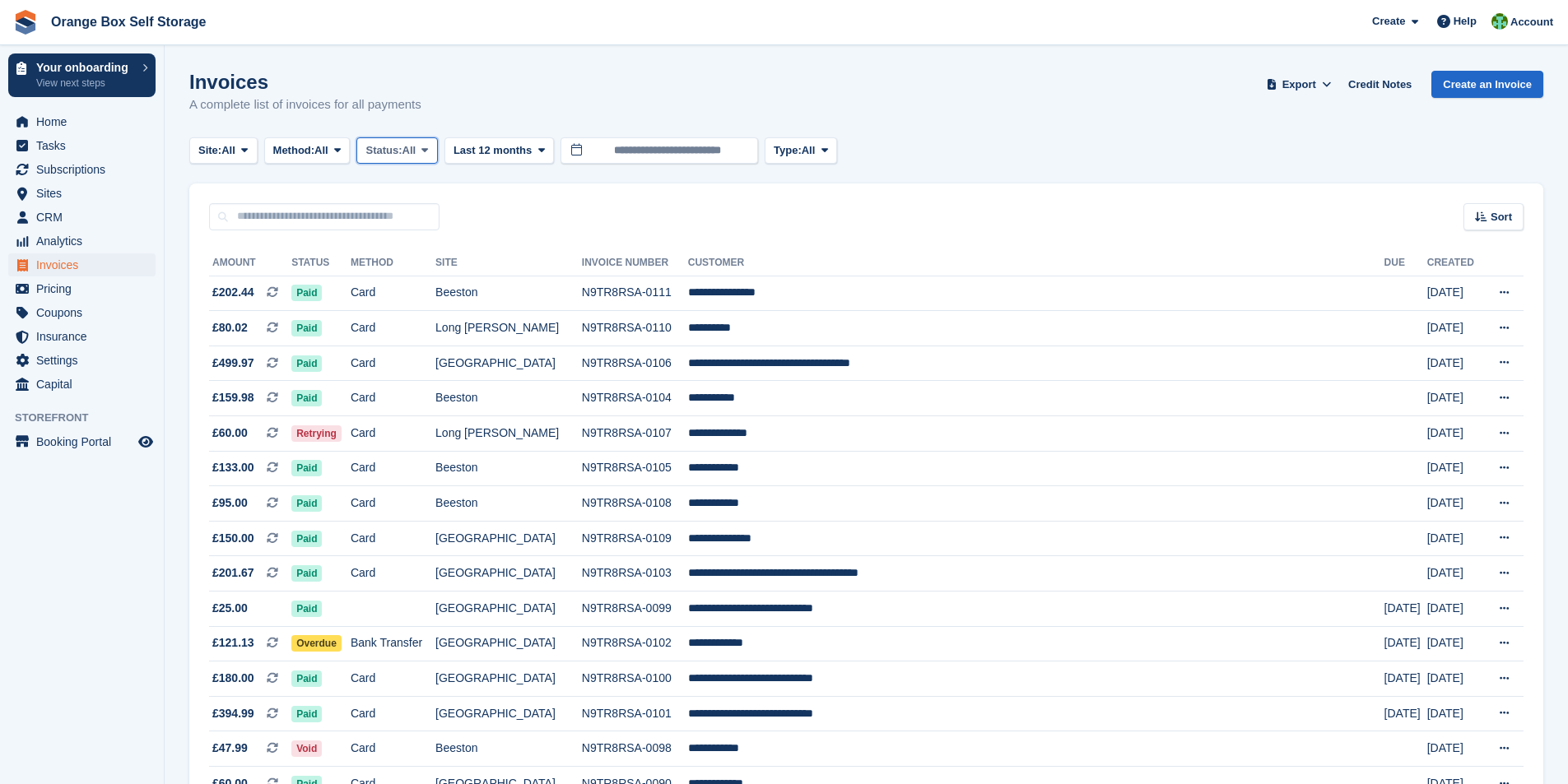
click at [428, 150] on icon at bounding box center [425, 150] width 7 height 11
click at [419, 275] on link "Open" at bounding box center [435, 278] width 143 height 30
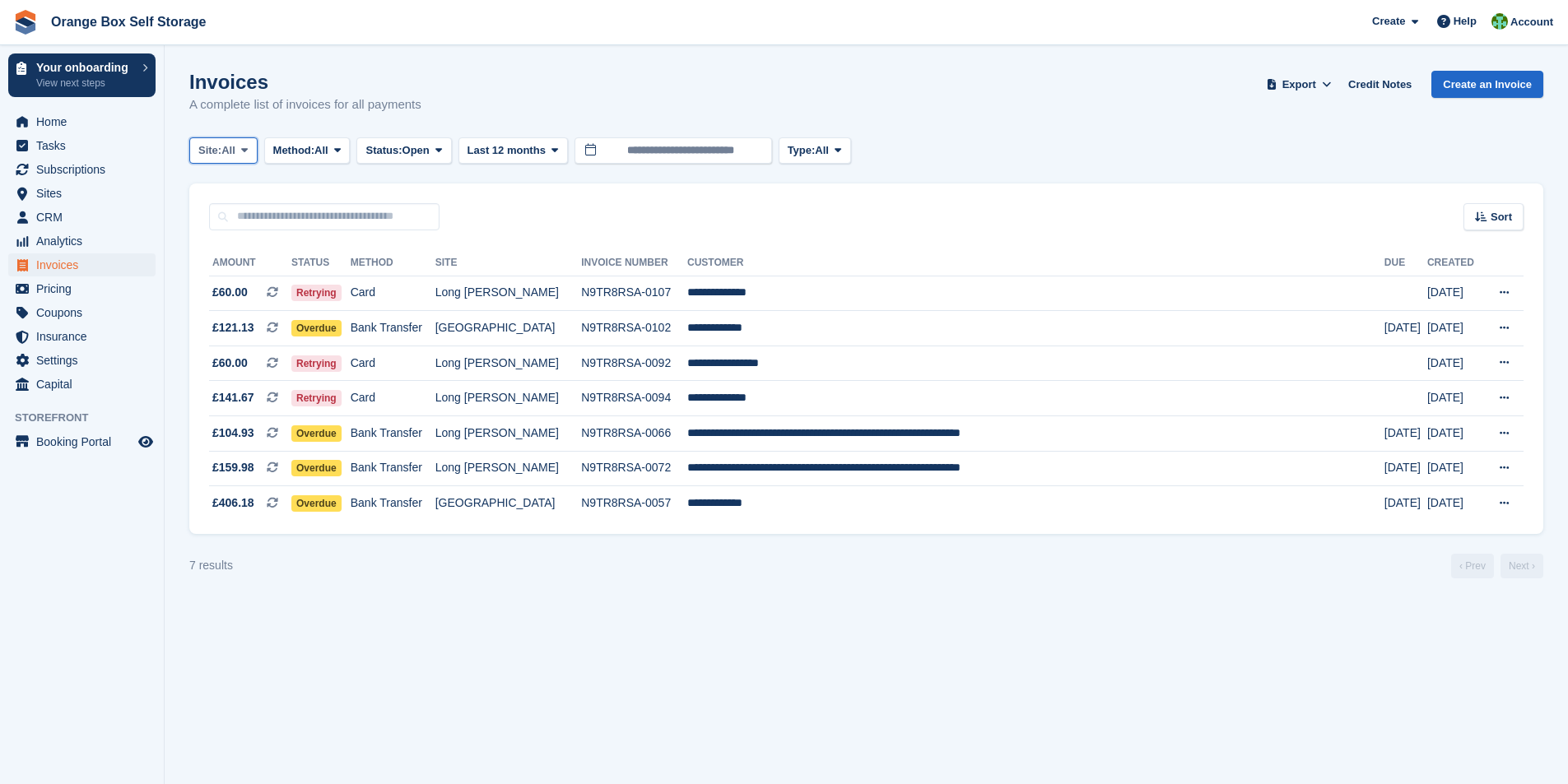
click at [248, 153] on icon at bounding box center [244, 150] width 7 height 11
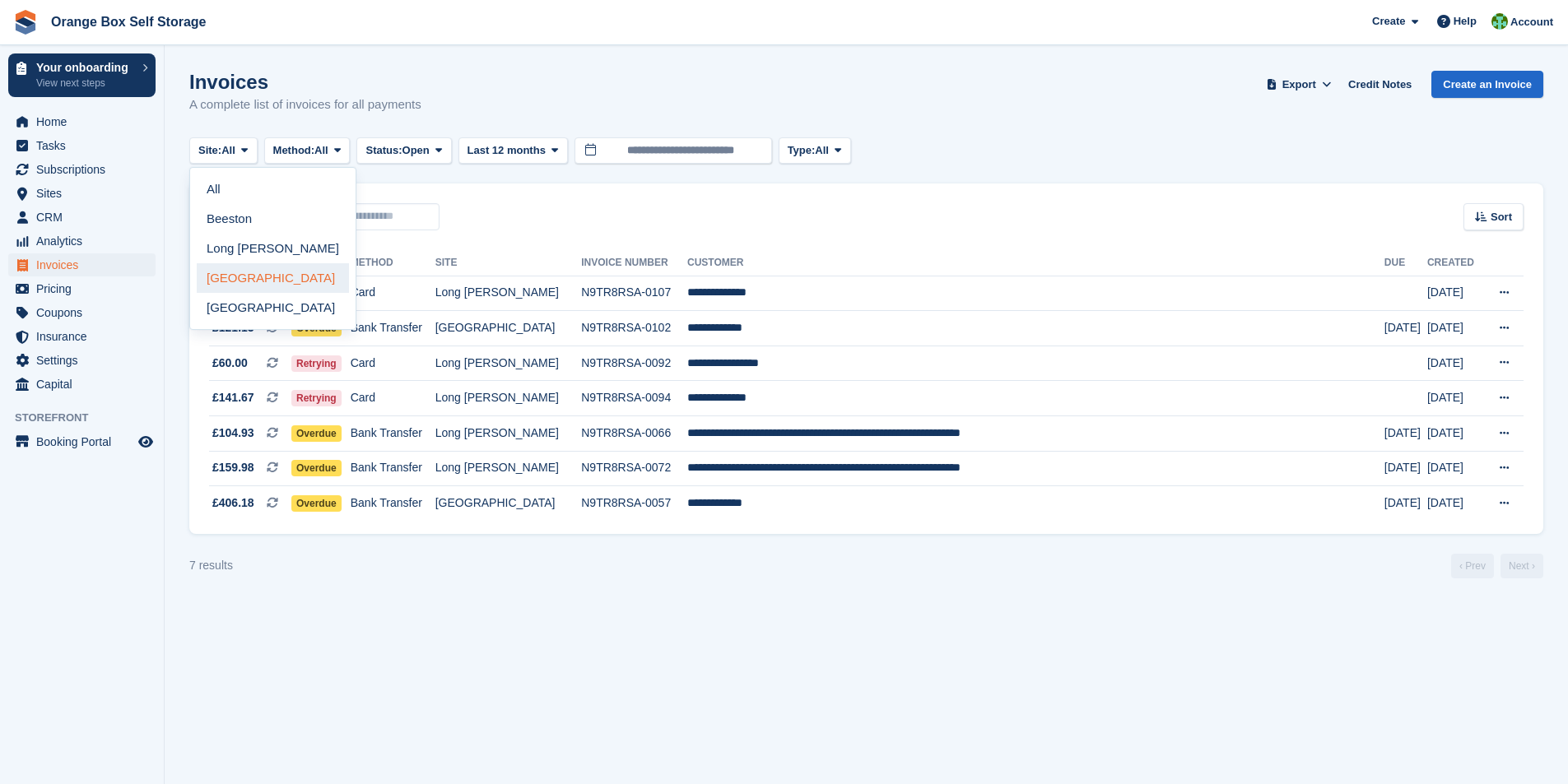
click at [237, 283] on link "[GEOGRAPHIC_DATA]" at bounding box center [273, 278] width 153 height 30
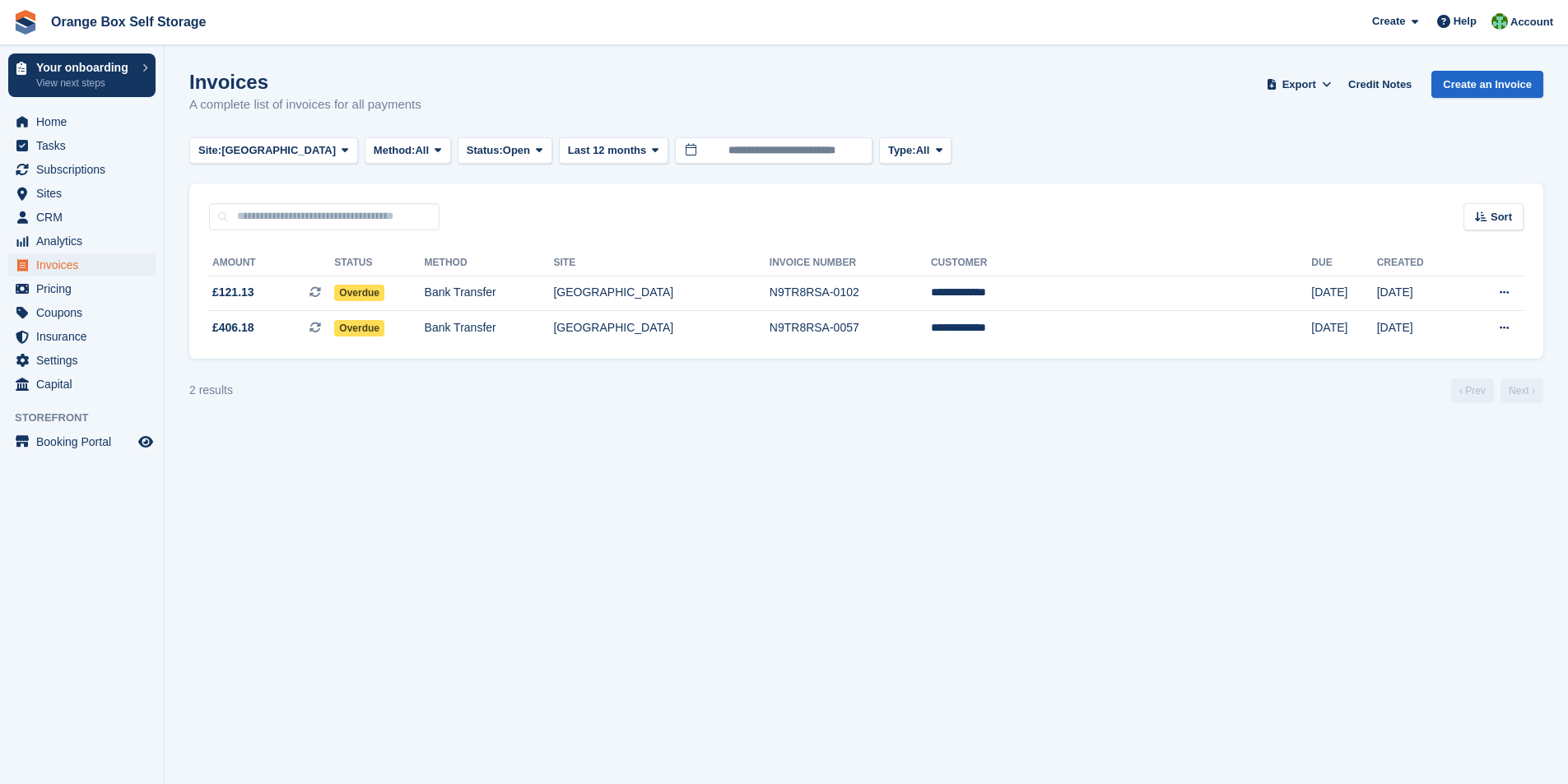
click at [410, 598] on section "Invoices A complete list of invoices for all payments Export Export Invoices Ex…" at bounding box center [866, 392] width 1403 height 784
click at [338, 150] on span at bounding box center [345, 151] width 14 height 14
click at [233, 252] on link "Long [PERSON_NAME]" at bounding box center [273, 248] width 153 height 30
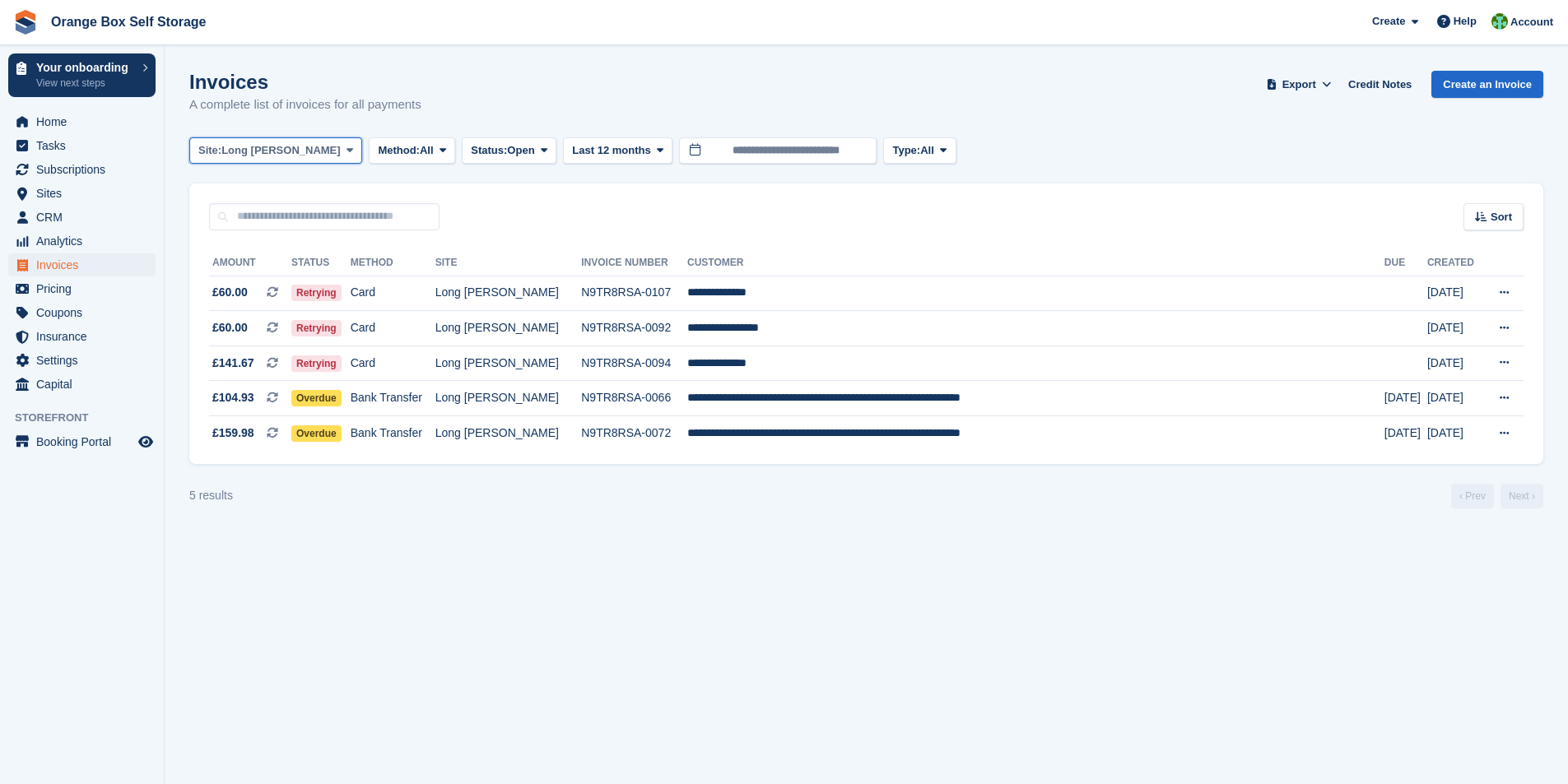
click at [343, 149] on span at bounding box center [350, 151] width 14 height 14
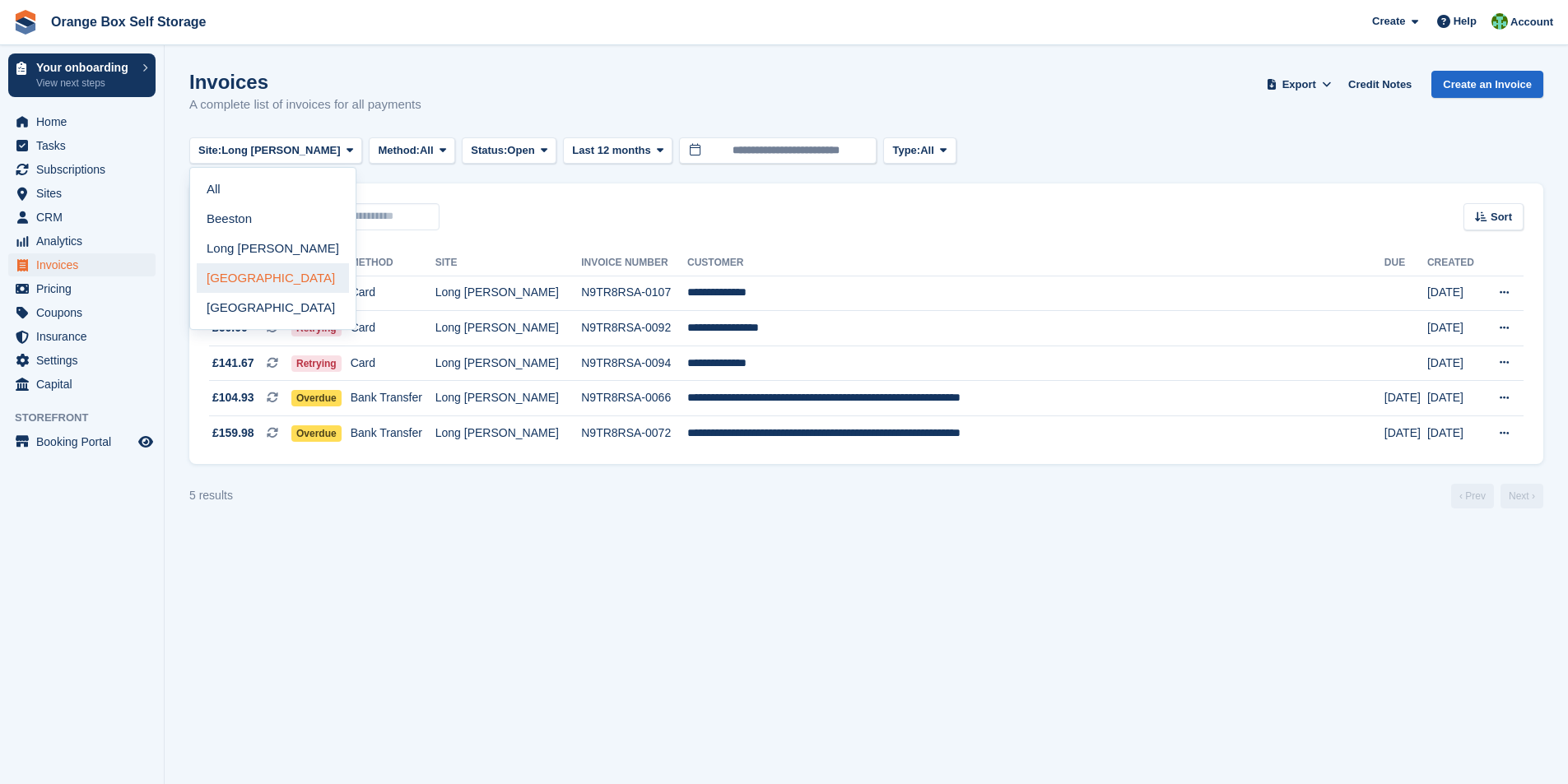
click at [217, 281] on link "[GEOGRAPHIC_DATA]" at bounding box center [273, 278] width 153 height 30
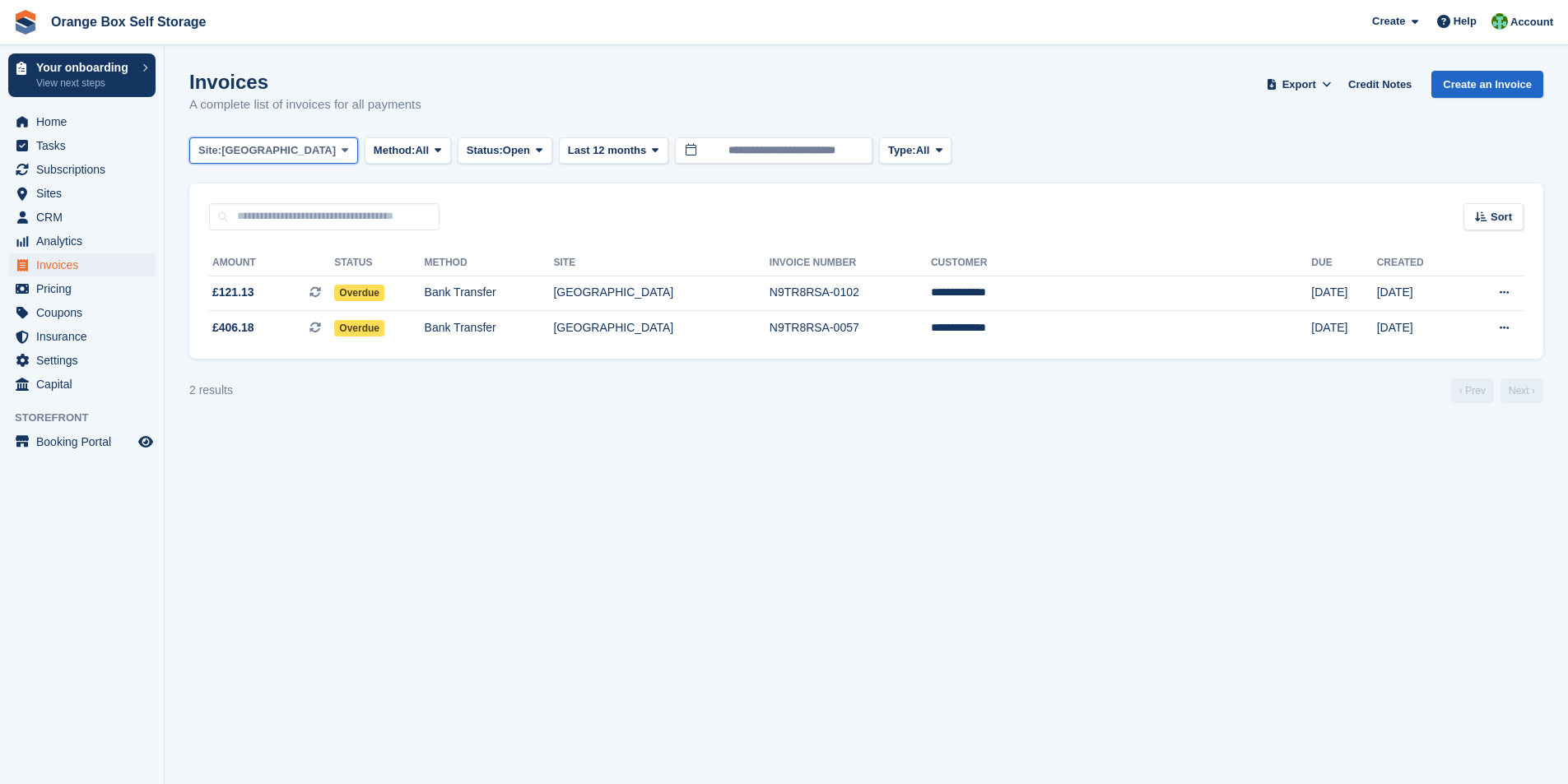
click at [338, 153] on span at bounding box center [345, 151] width 14 height 14
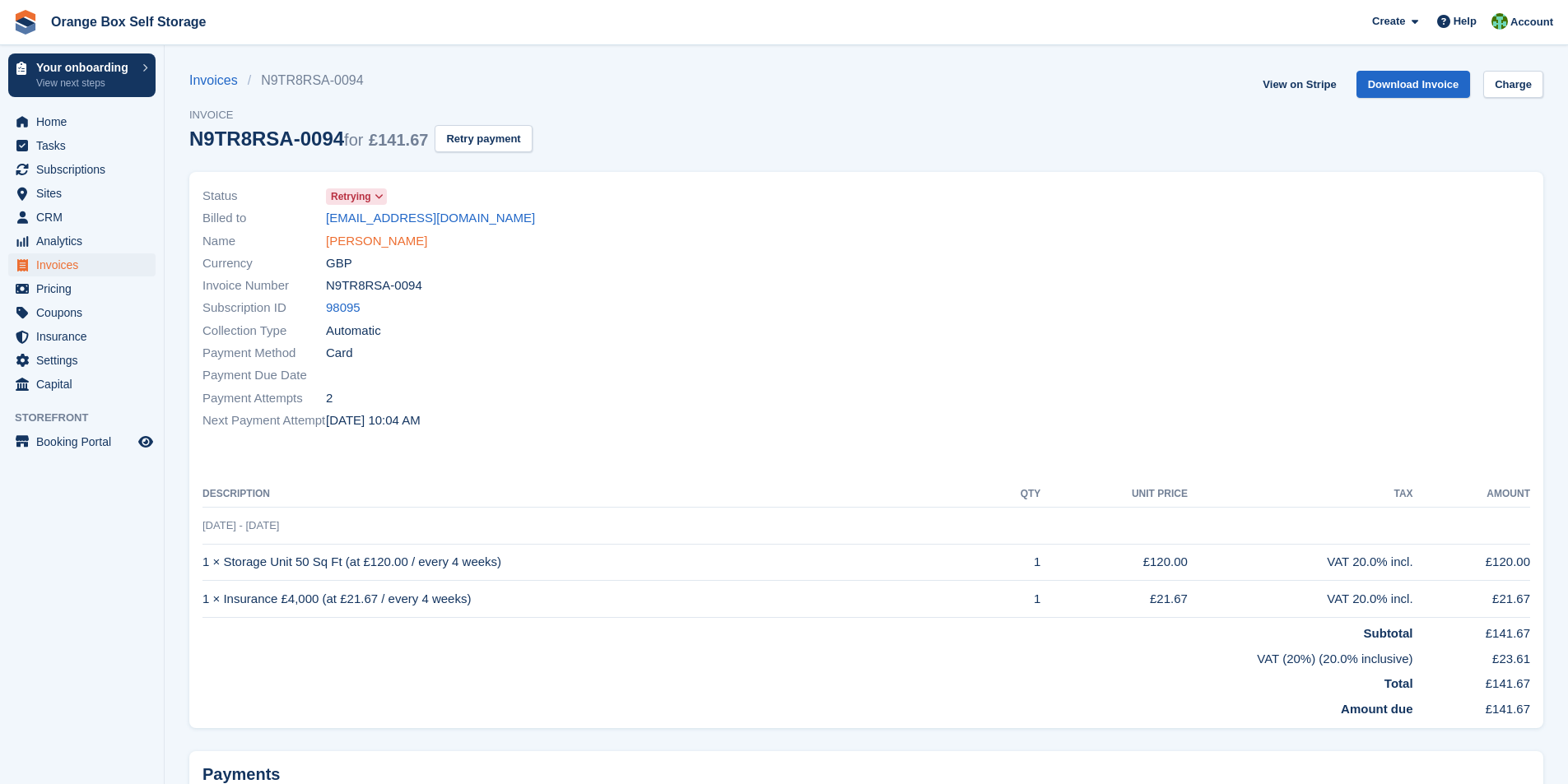
click at [361, 242] on link "[PERSON_NAME]" at bounding box center [376, 242] width 101 height 19
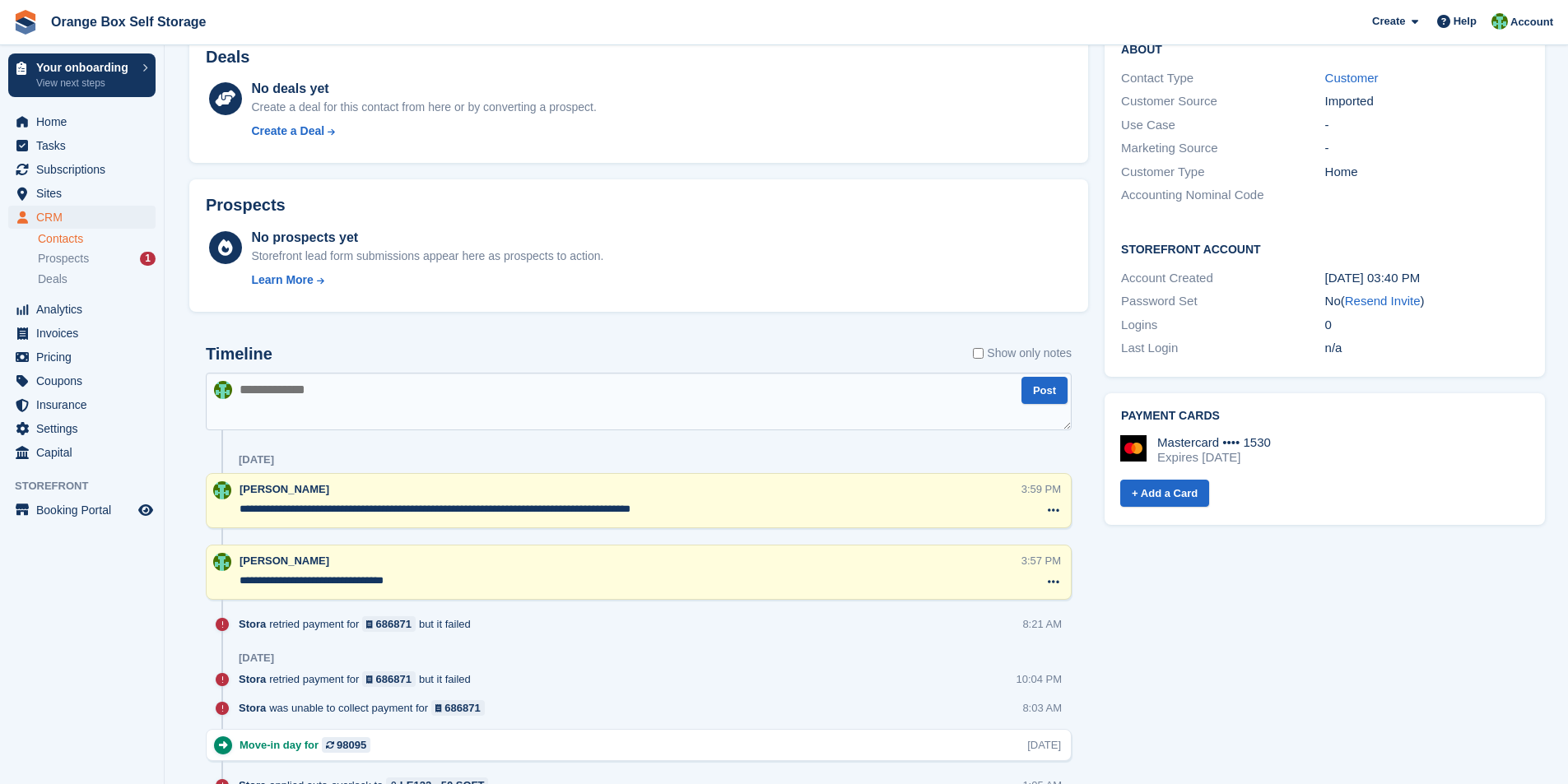
scroll to position [576, 0]
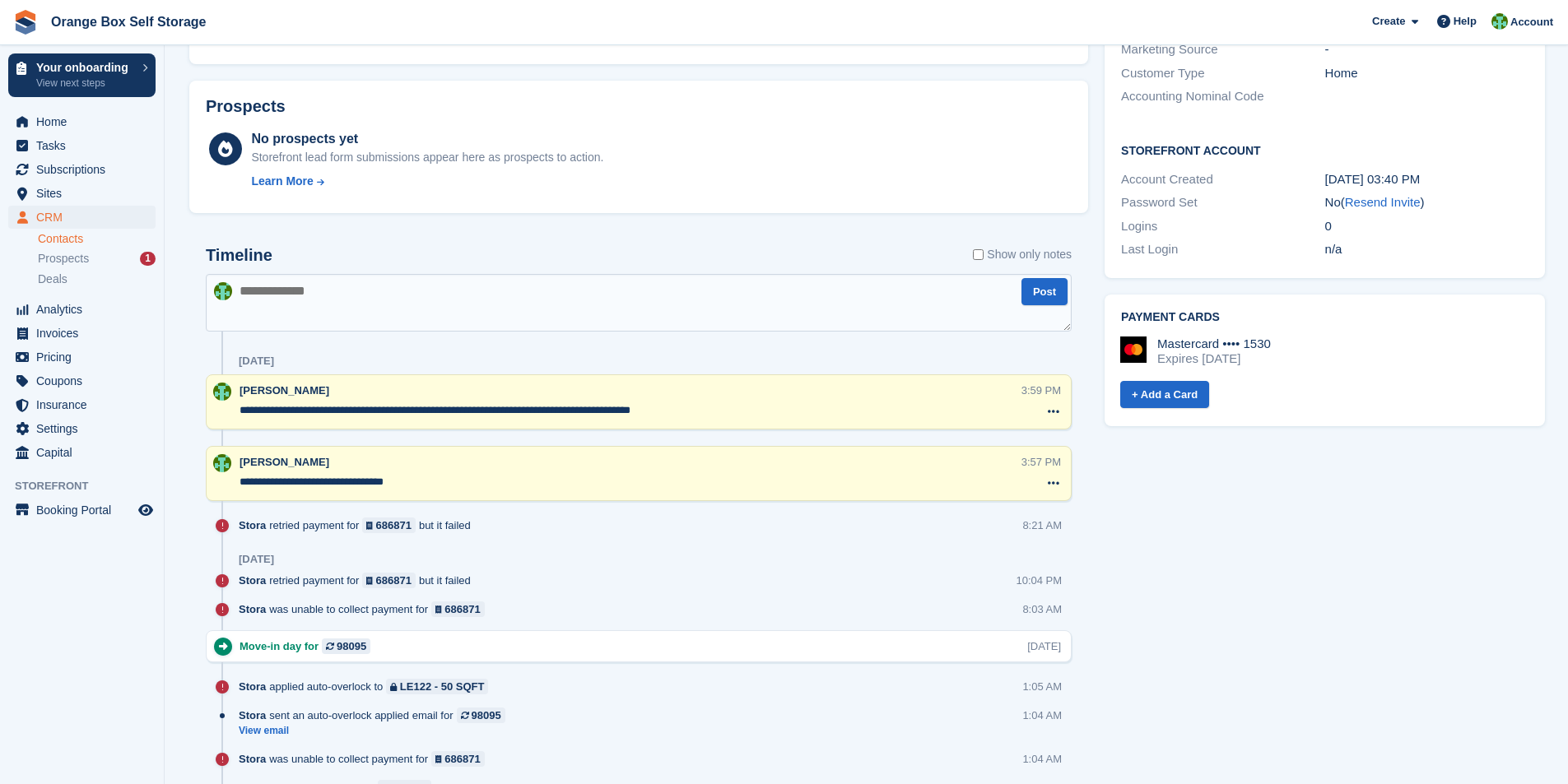
click at [369, 314] on textarea at bounding box center [639, 303] width 866 height 58
type textarea "*"
type textarea "**********"
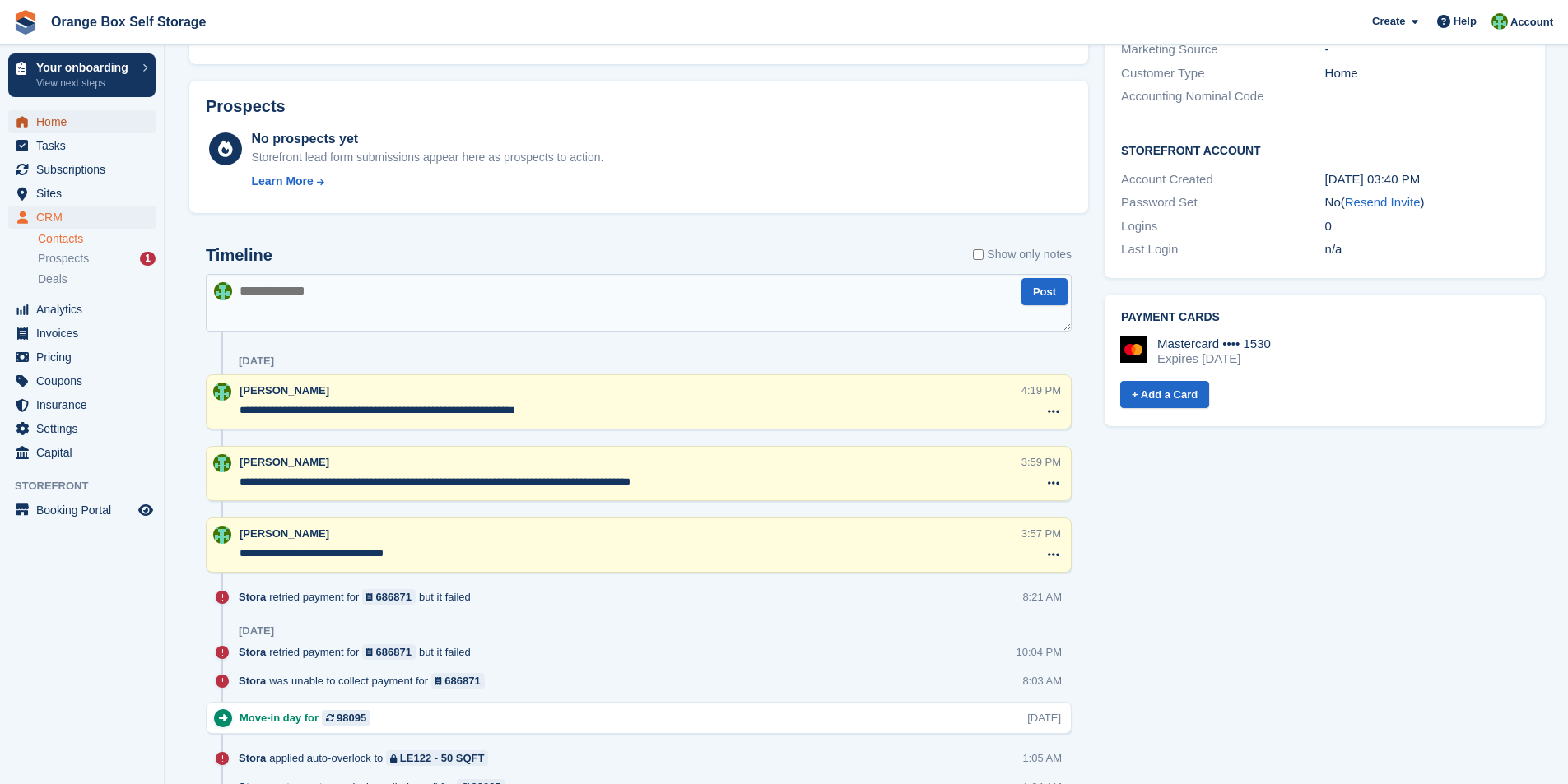
click at [53, 121] on span "Home" at bounding box center [86, 121] width 98 height 23
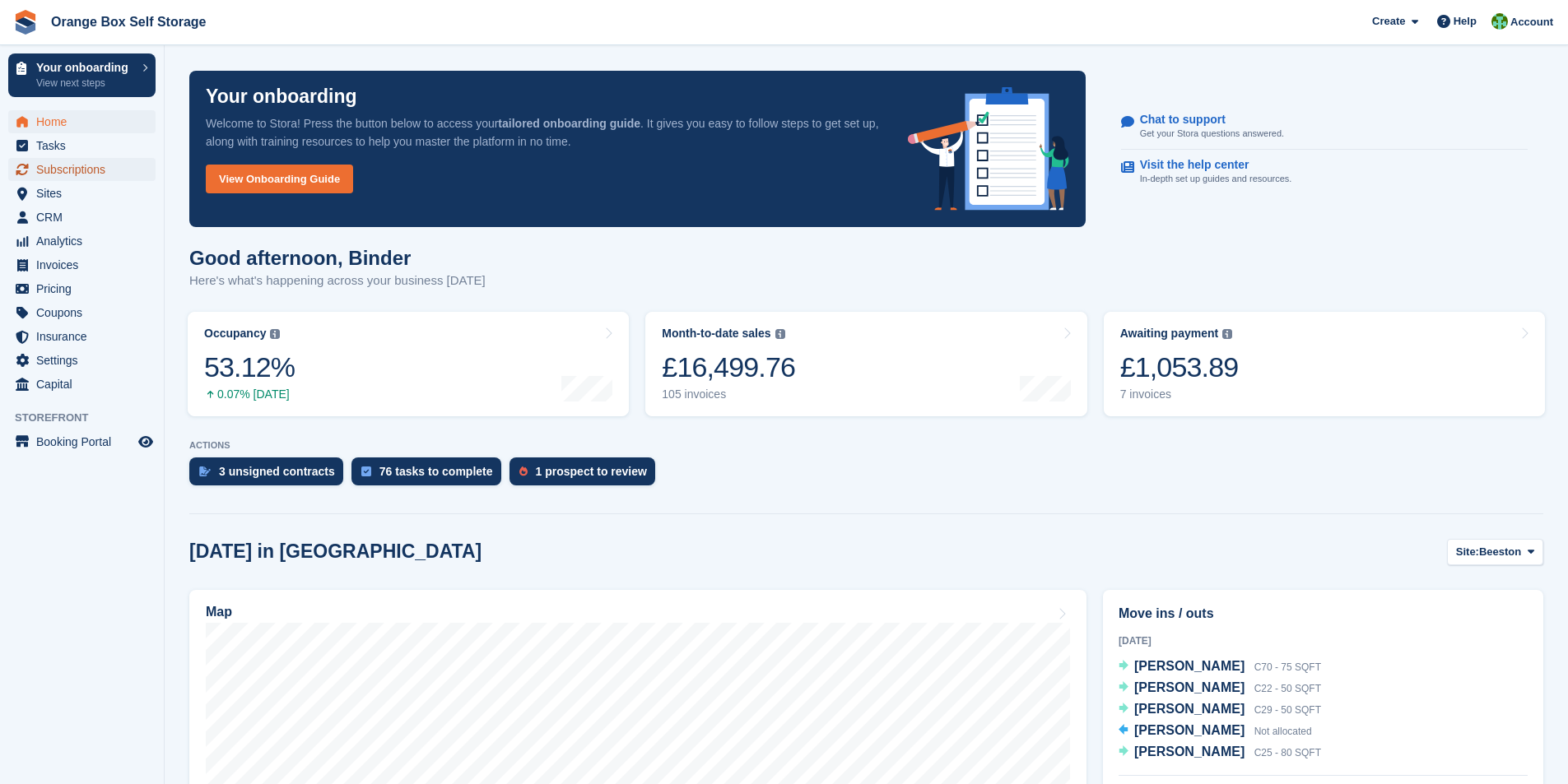
click at [47, 170] on span "Subscriptions" at bounding box center [86, 169] width 98 height 23
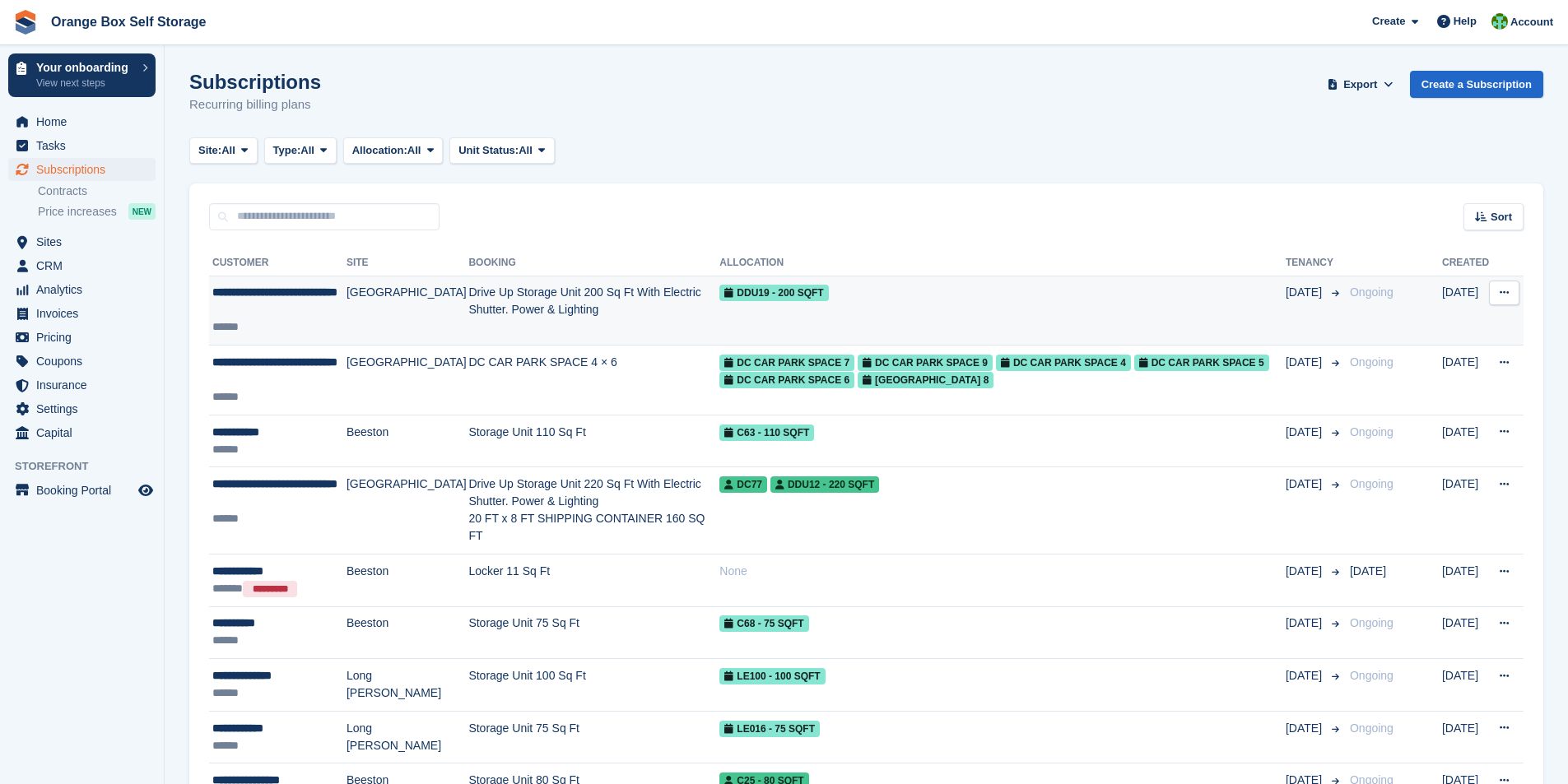
click at [323, 297] on span "**********" at bounding box center [275, 292] width 126 height 12
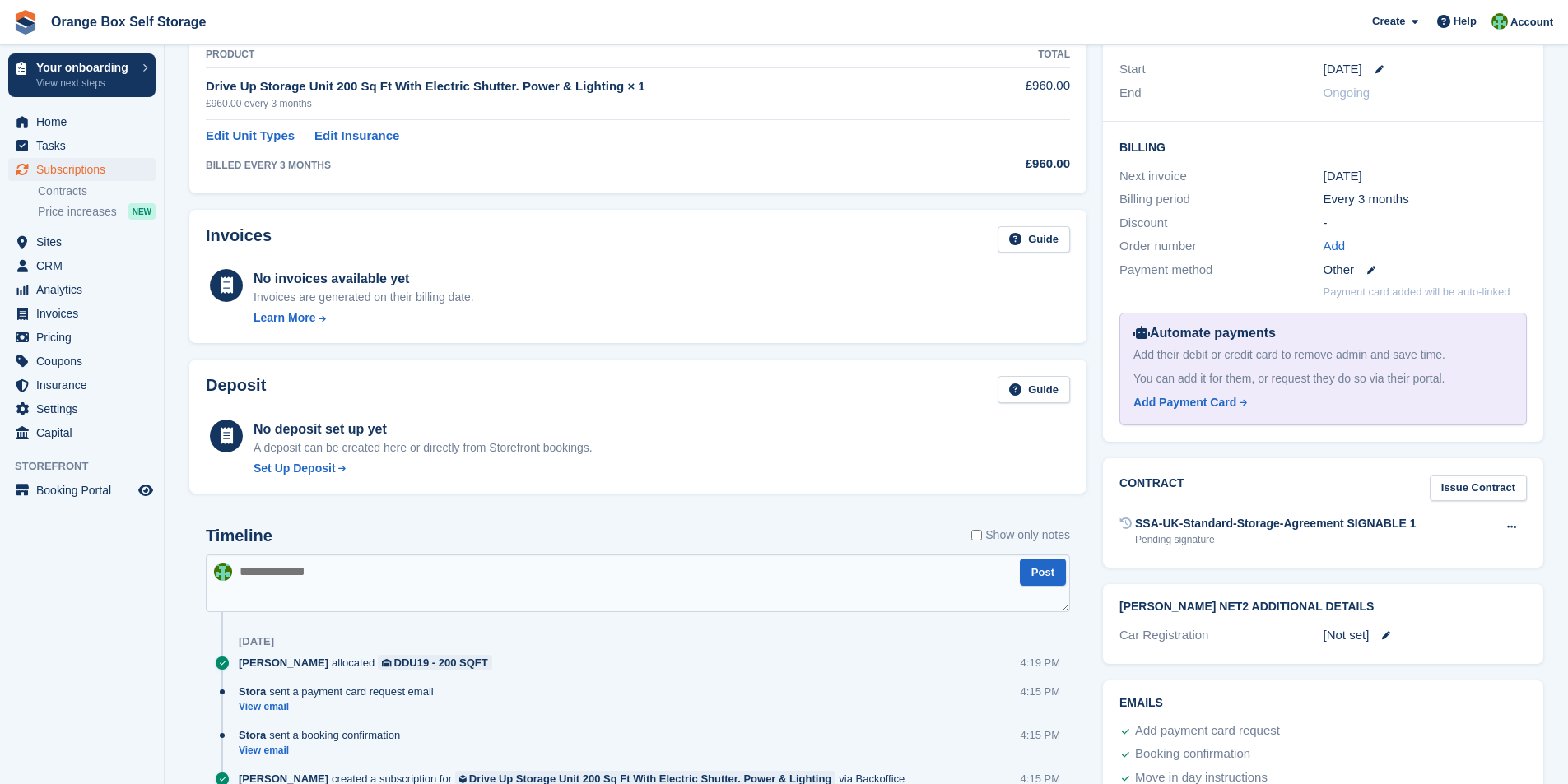
scroll to position [399, 0]
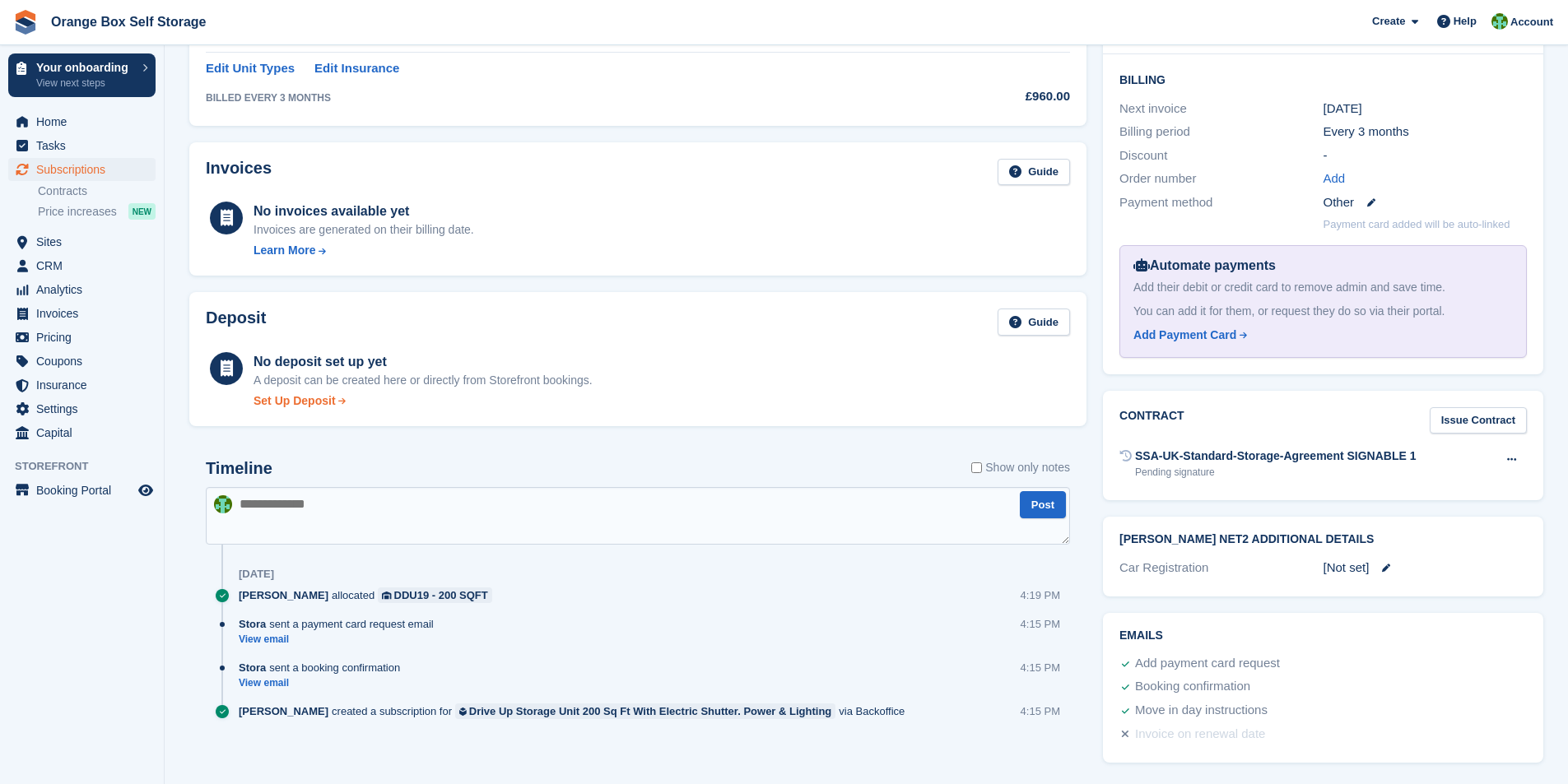
click at [289, 392] on div "Set Up Deposit" at bounding box center [294, 401] width 82 height 17
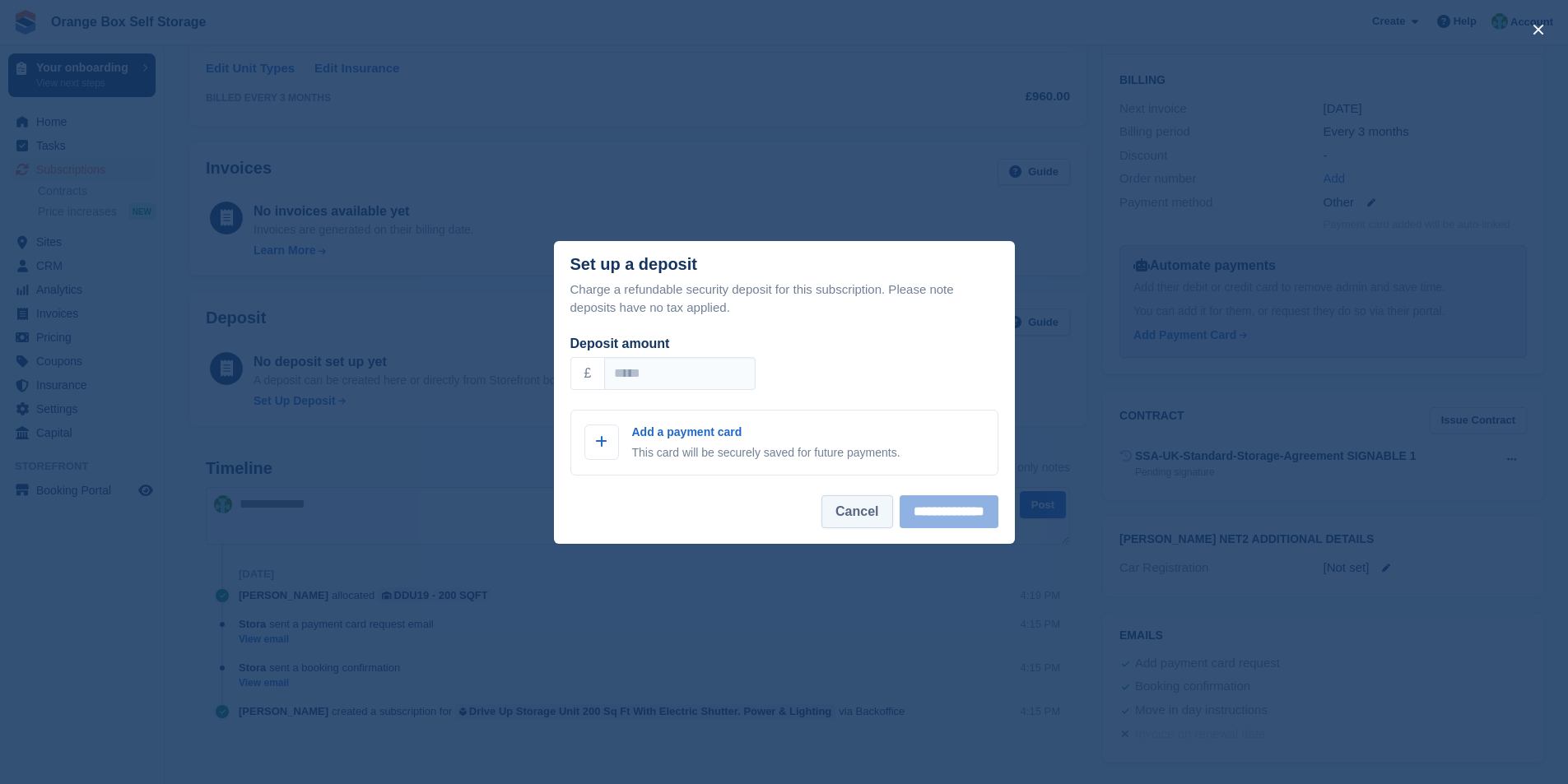
click at [841, 514] on button "Cancel" at bounding box center [857, 511] width 70 height 33
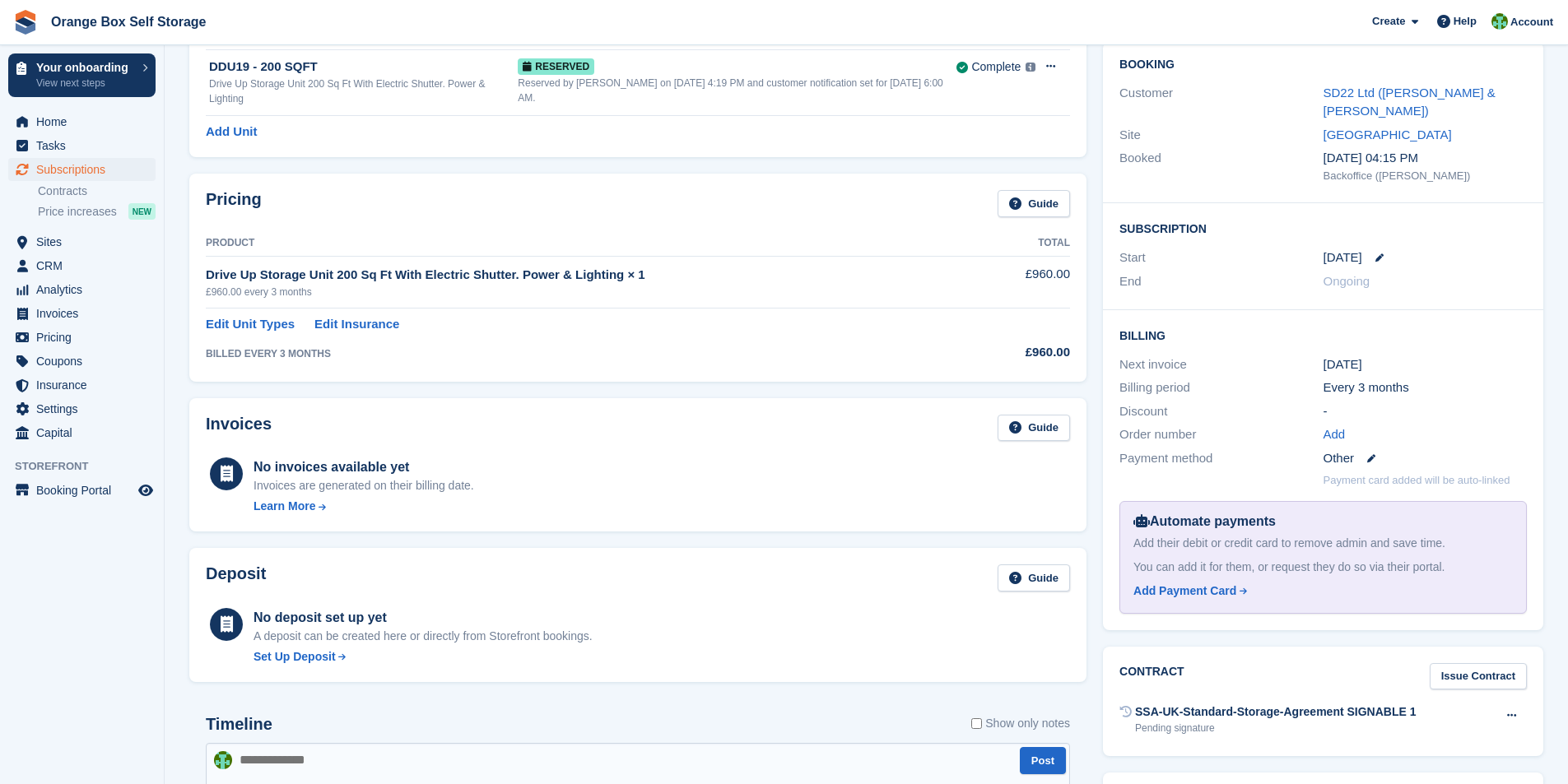
scroll to position [0, 0]
